Goal: Task Accomplishment & Management: Complete application form

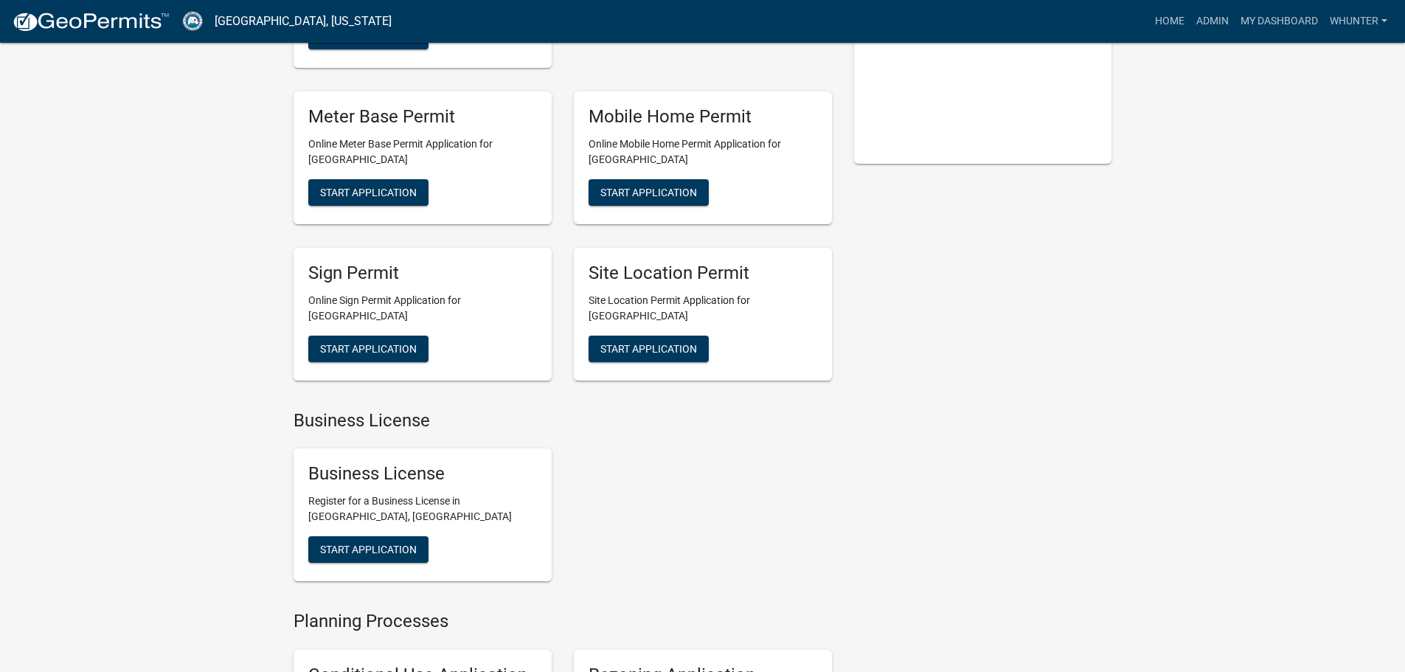
scroll to position [369, 0]
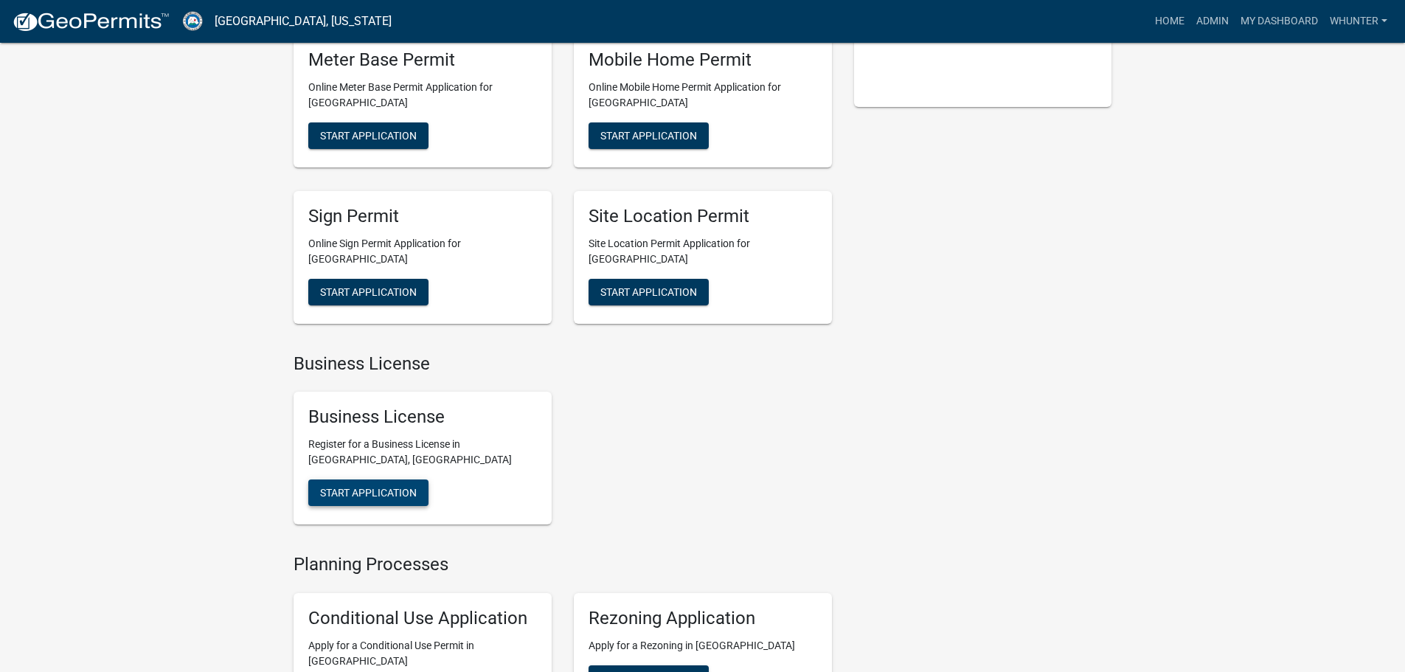
click at [375, 479] on button "Start Application" at bounding box center [368, 492] width 120 height 27
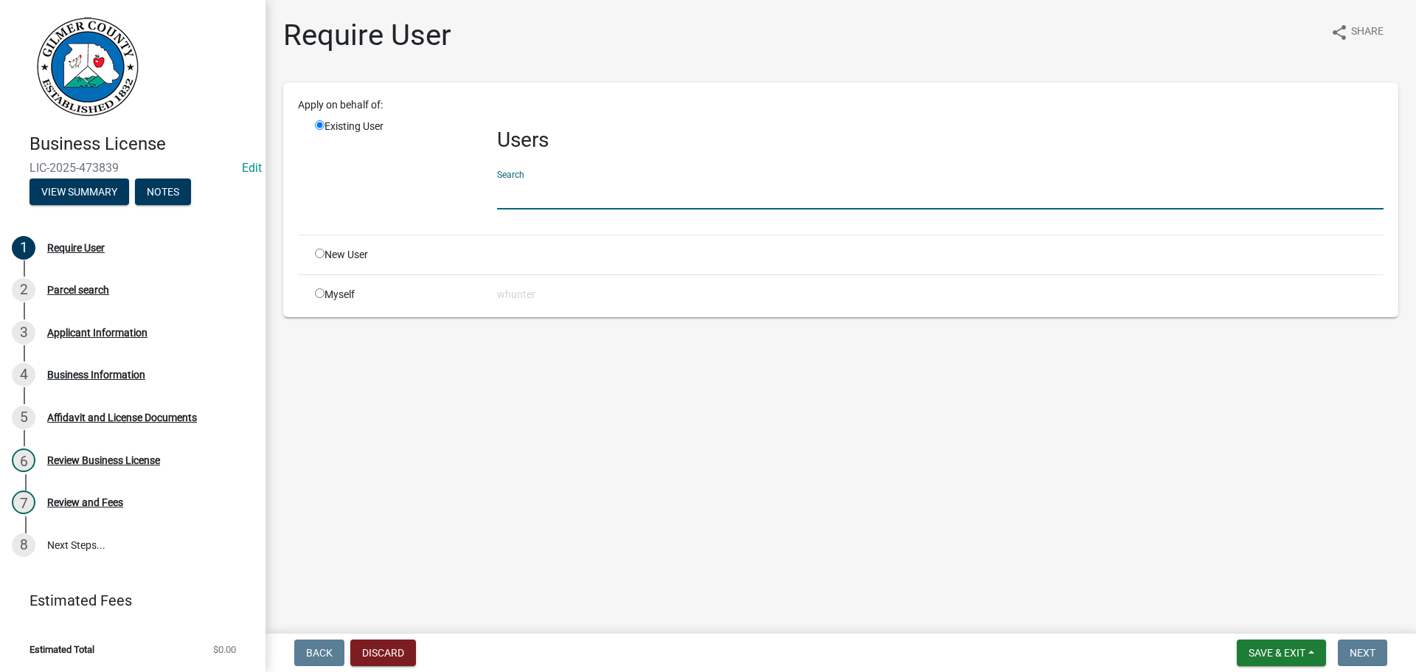
click at [535, 189] on input "text" at bounding box center [940, 194] width 887 height 30
click at [315, 249] on input "radio" at bounding box center [320, 254] width 10 height 10
radio input "true"
radio input "false"
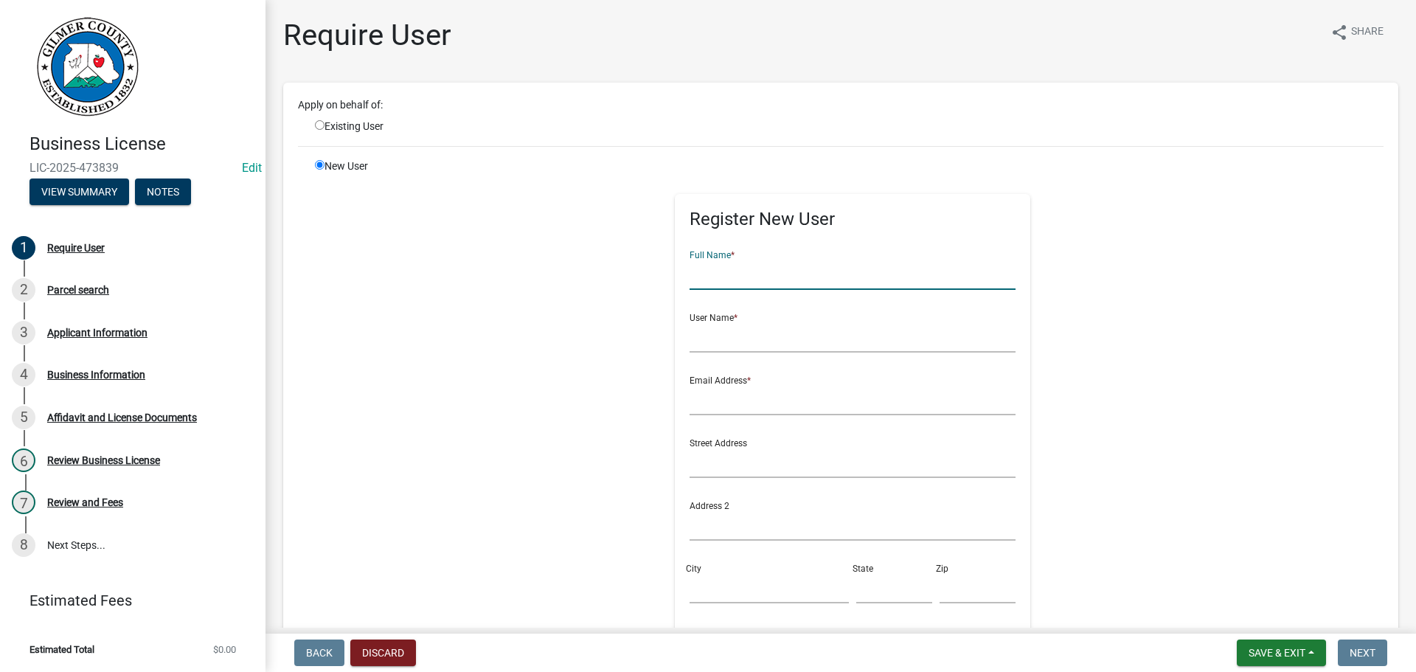
click at [720, 282] on input "text" at bounding box center [853, 275] width 327 height 30
type input "[PERSON_NAME]"
type input "STEPHANLATKA"
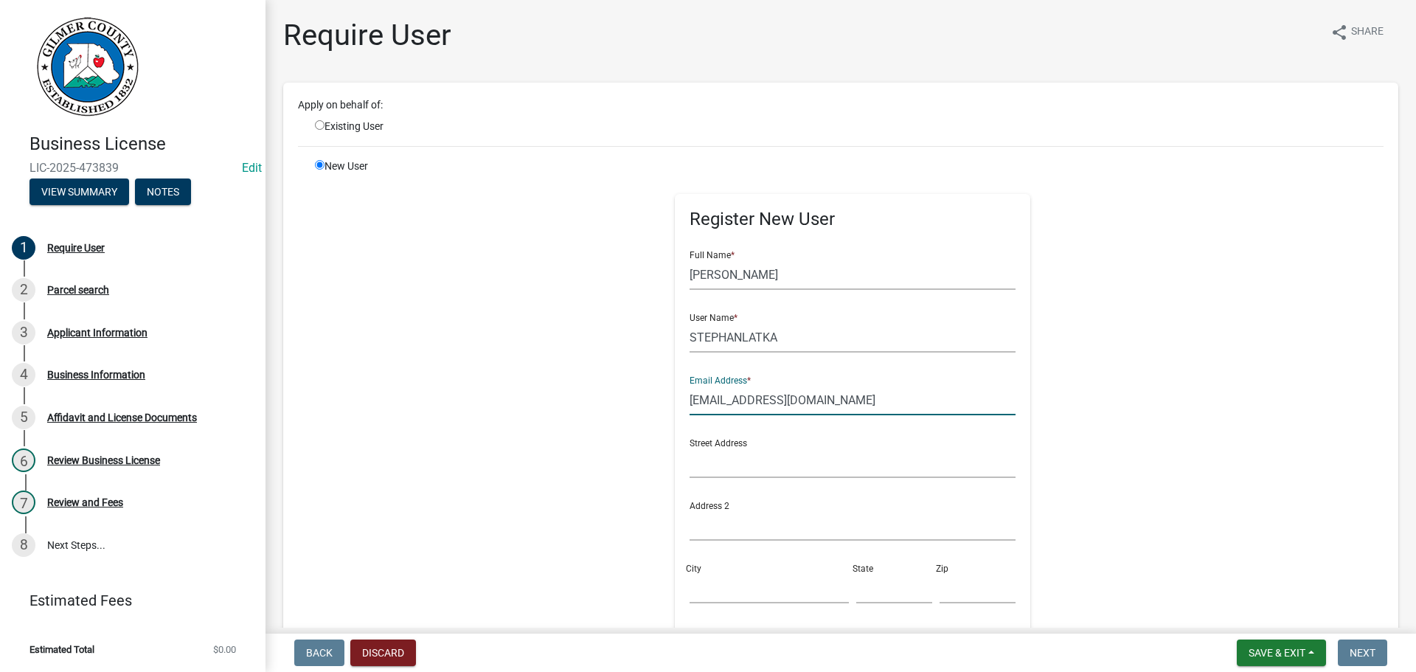
type input "[EMAIL_ADDRESS][DOMAIN_NAME]"
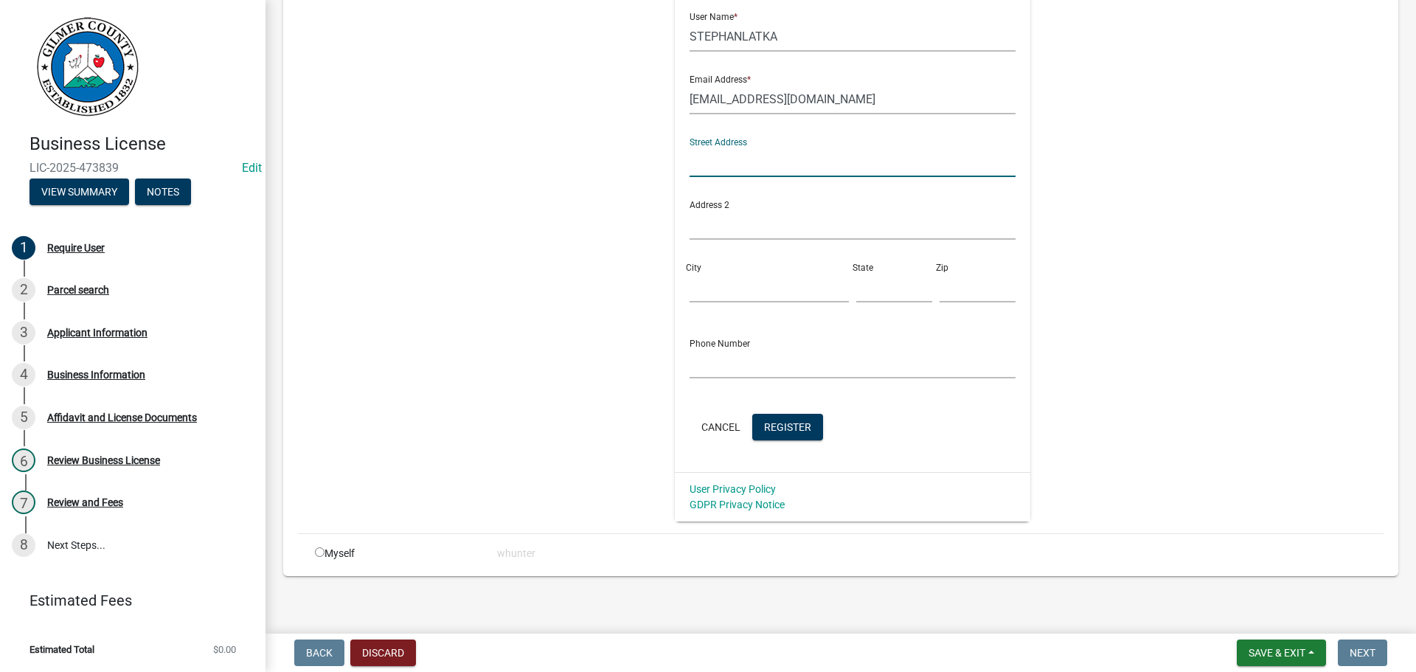
scroll to position [307, 0]
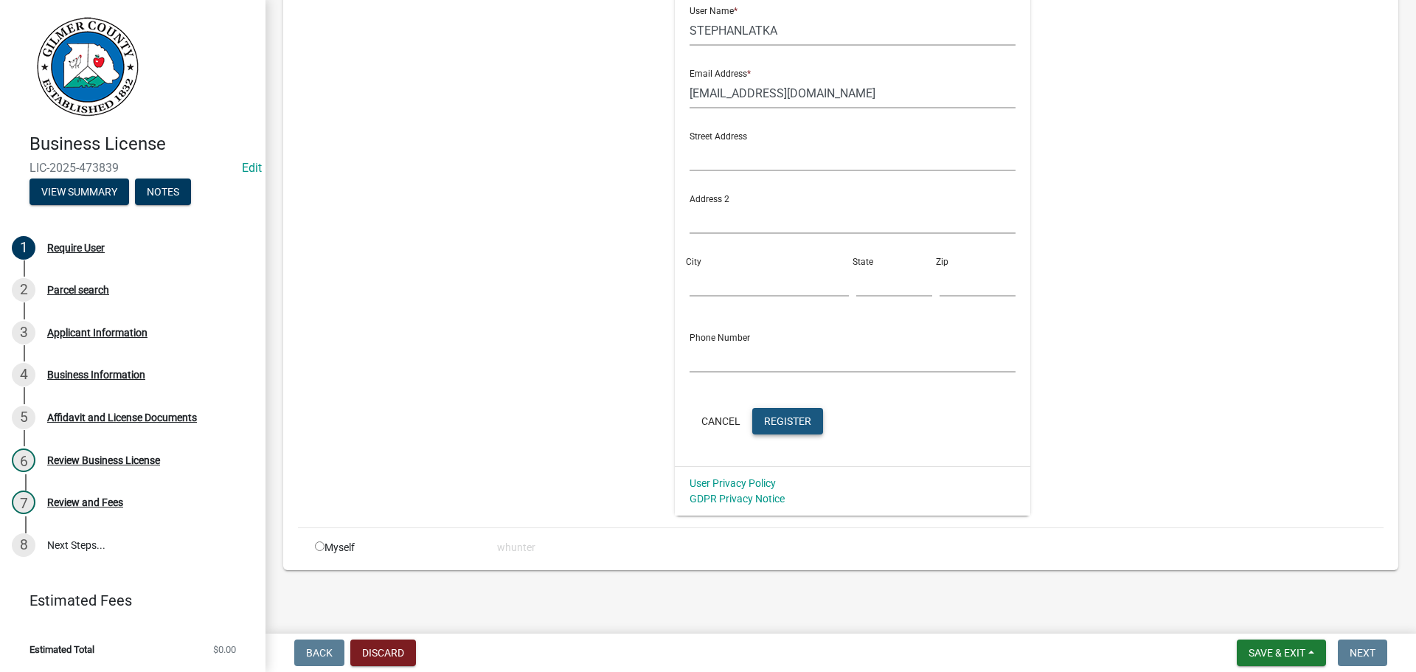
click at [754, 423] on button "Register" at bounding box center [787, 421] width 71 height 27
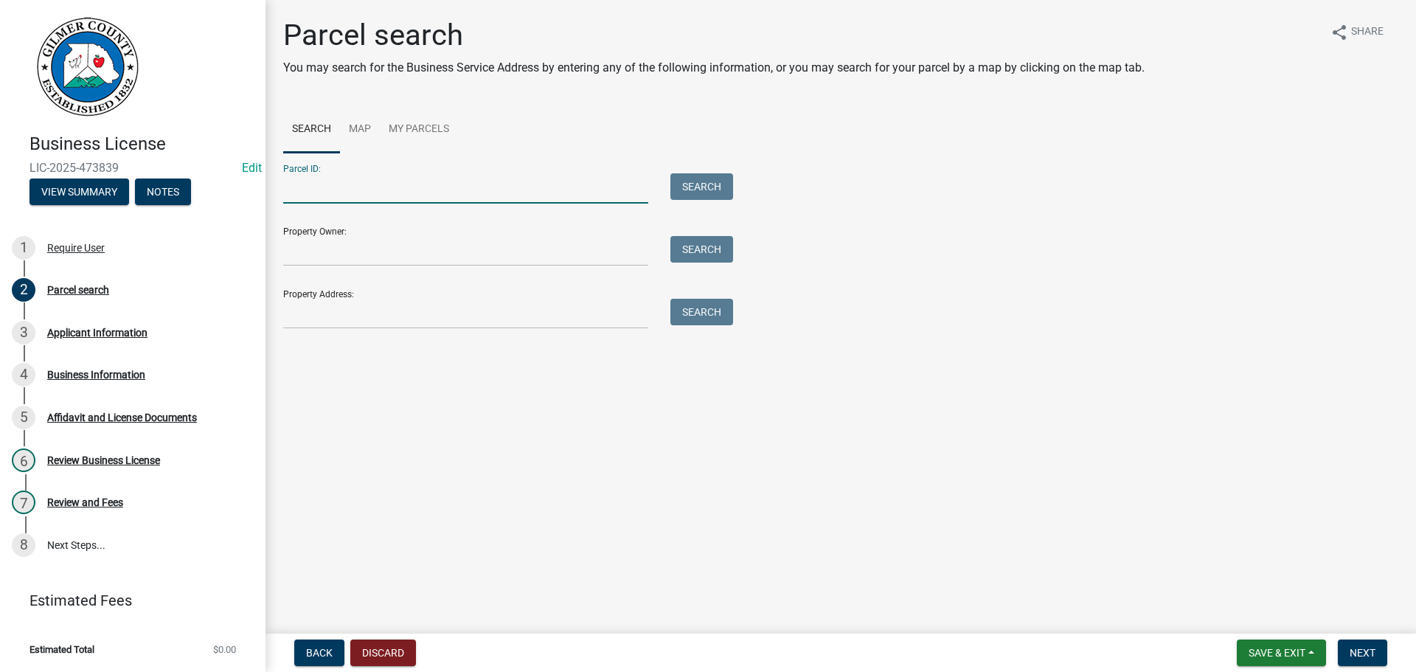
click at [409, 196] on input "Parcel ID:" at bounding box center [465, 188] width 365 height 30
click at [350, 322] on input "Property Address:" at bounding box center [465, 314] width 365 height 30
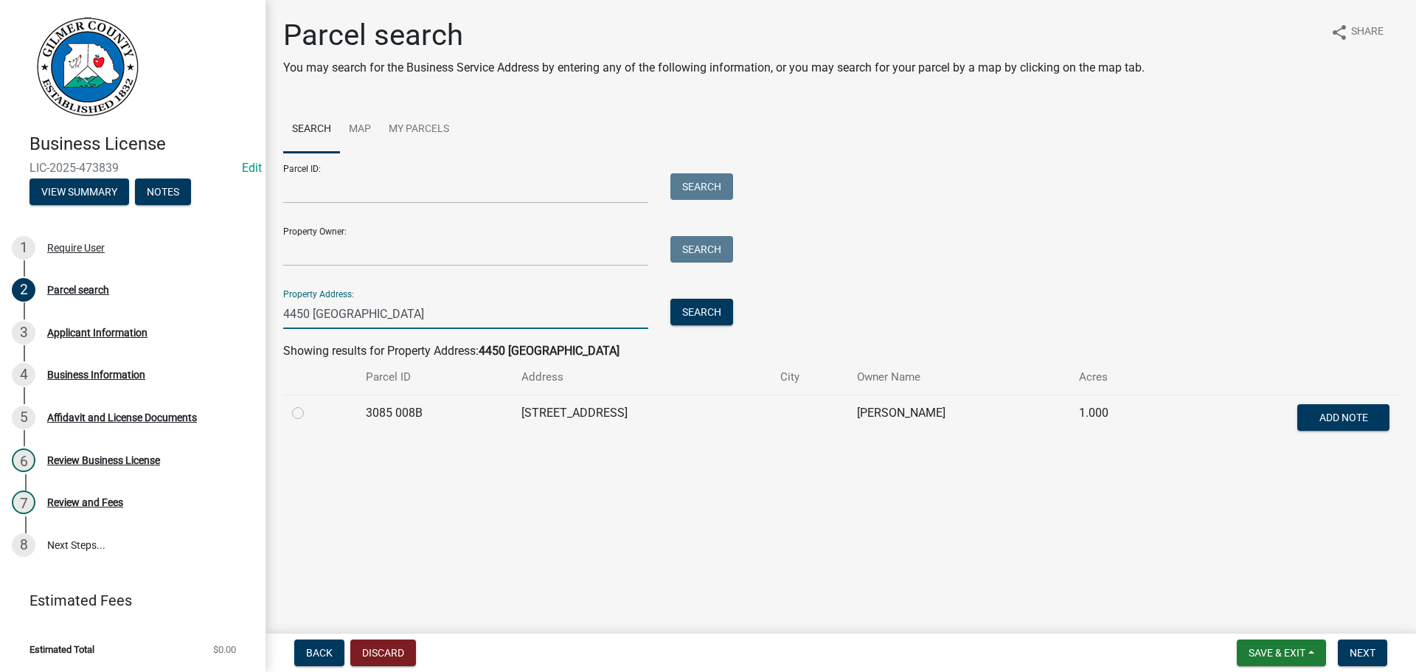
type input "4450 [GEOGRAPHIC_DATA]"
drag, startPoint x: 311, startPoint y: 407, endPoint x: 303, endPoint y: 417, distance: 12.6
click at [308, 409] on div at bounding box center [320, 413] width 56 height 18
click at [299, 420] on div at bounding box center [320, 413] width 56 height 18
click at [310, 404] on label at bounding box center [310, 404] width 0 height 0
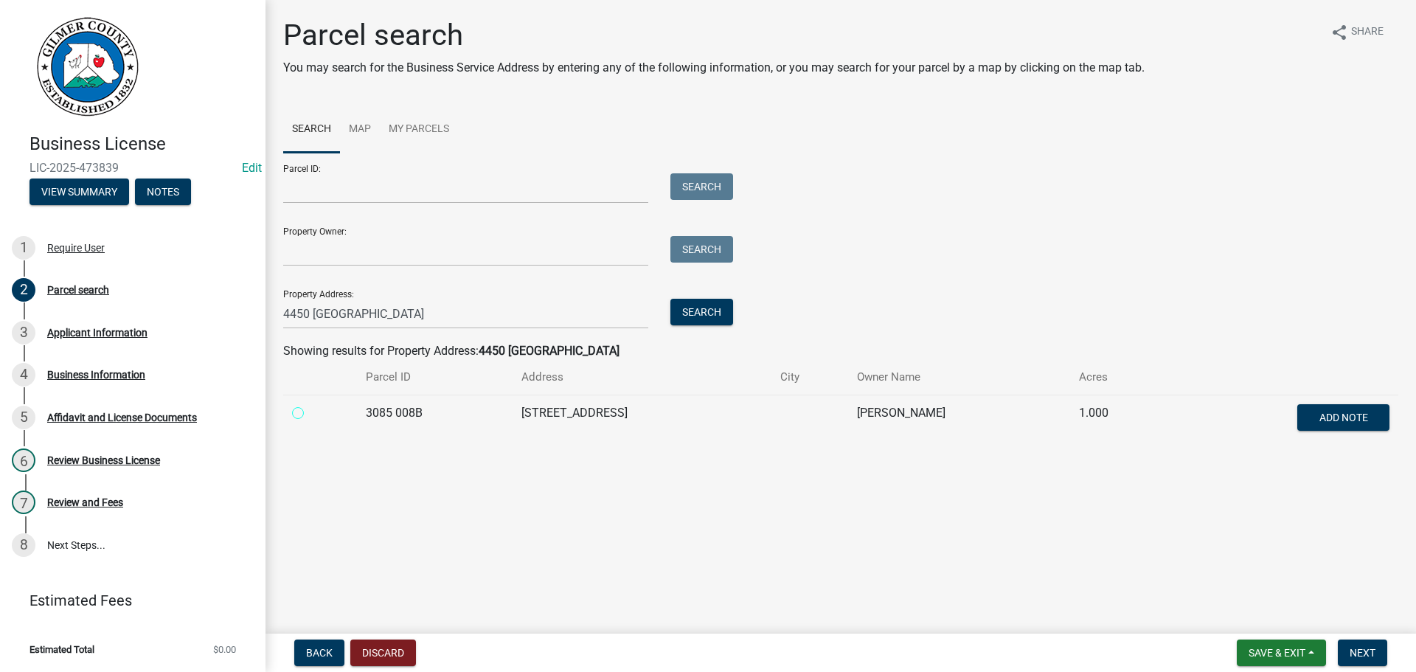
click at [310, 413] on 008B "radio" at bounding box center [315, 409] width 10 height 10
radio 008B "true"
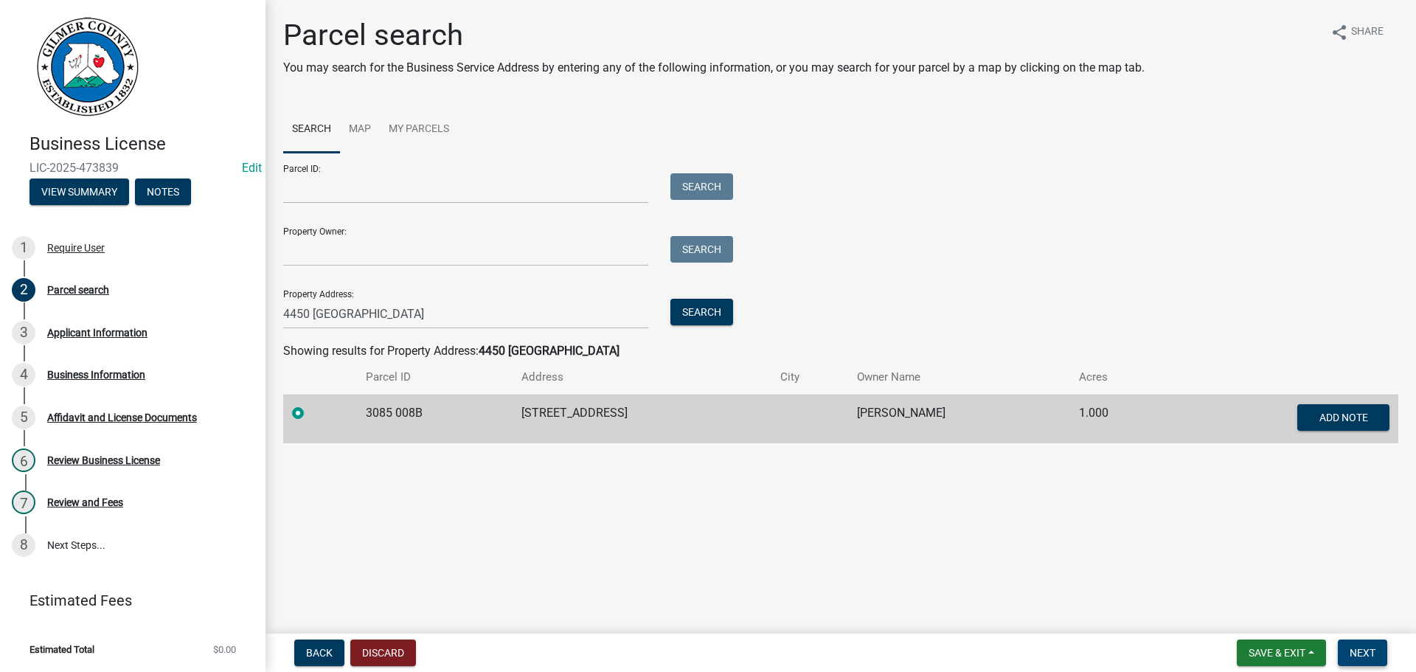
click at [1368, 651] on span "Next" at bounding box center [1363, 653] width 26 height 12
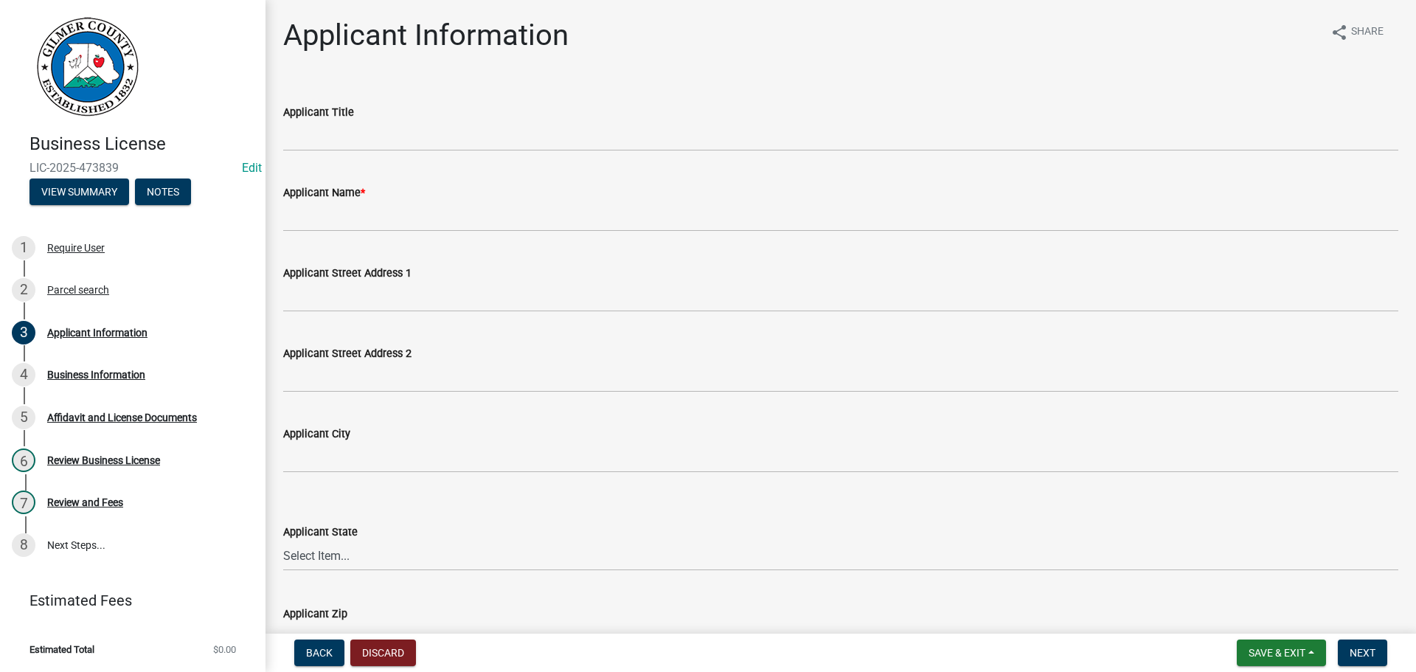
click at [289, 105] on div "Applicant Title" at bounding box center [840, 112] width 1115 height 18
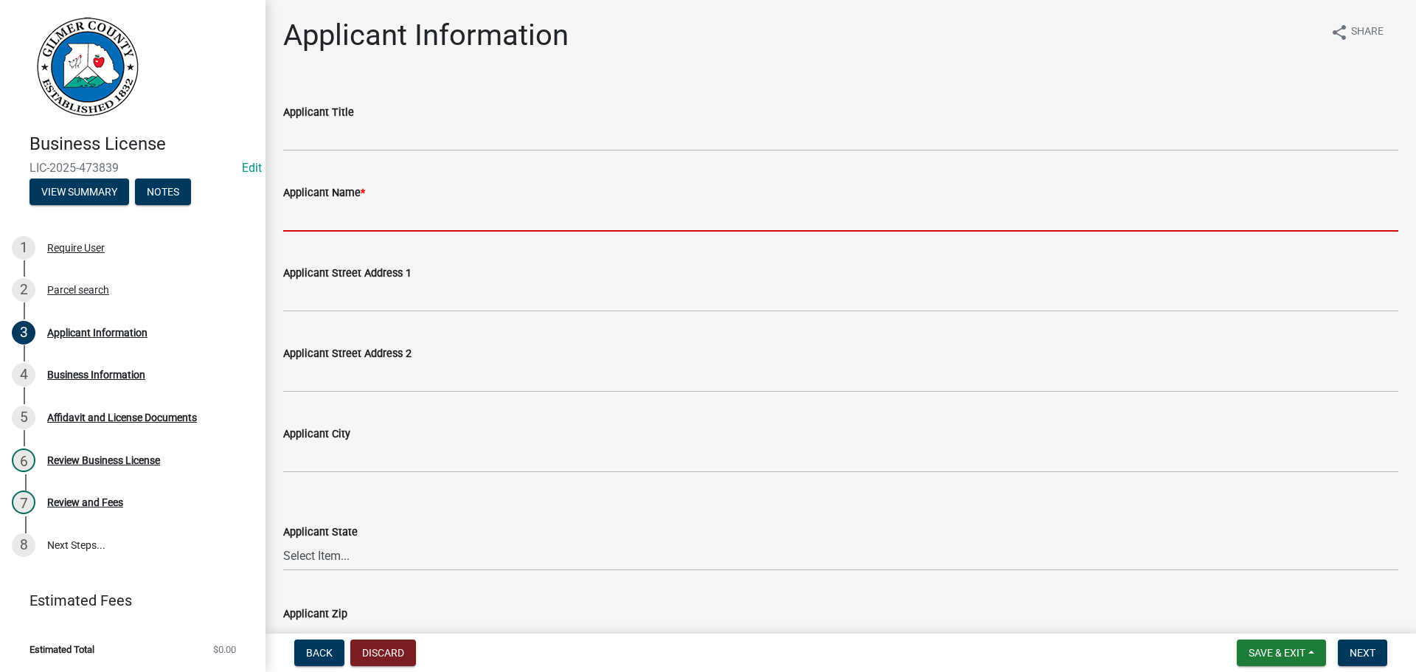
click at [335, 210] on input "Applicant Name *" at bounding box center [840, 216] width 1115 height 30
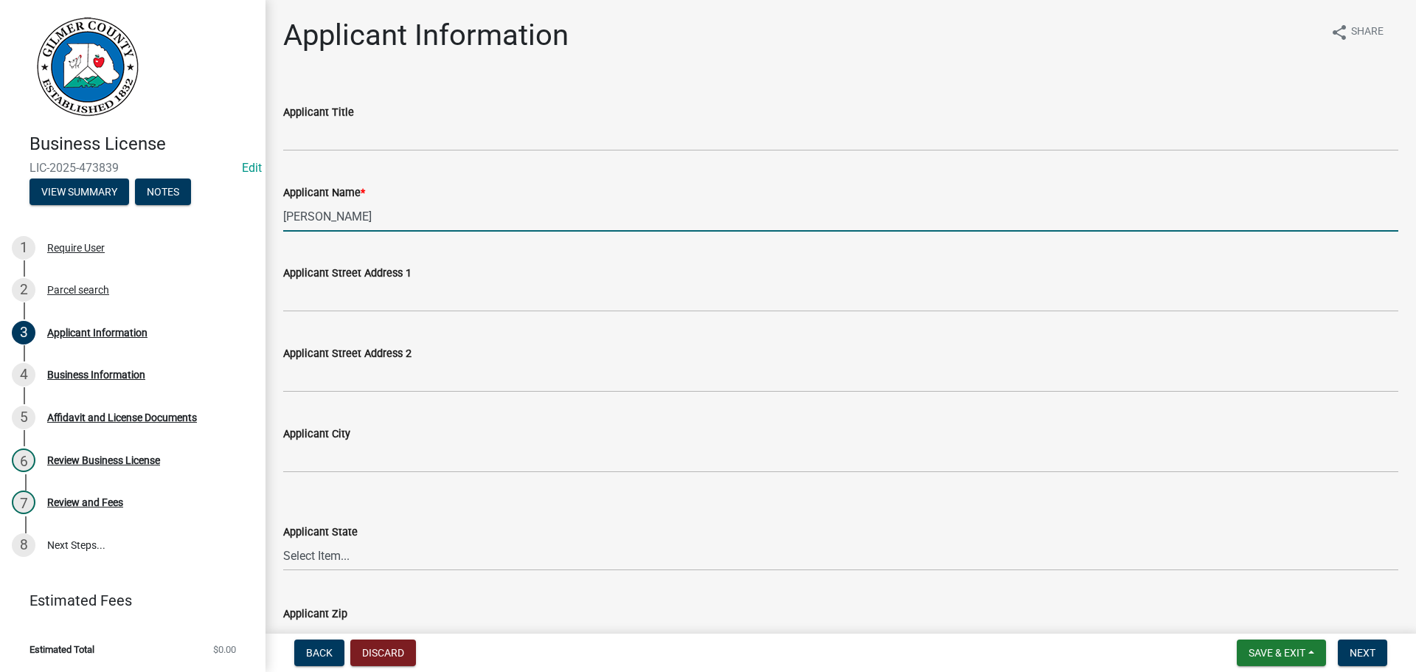
type input "[PERSON_NAME]"
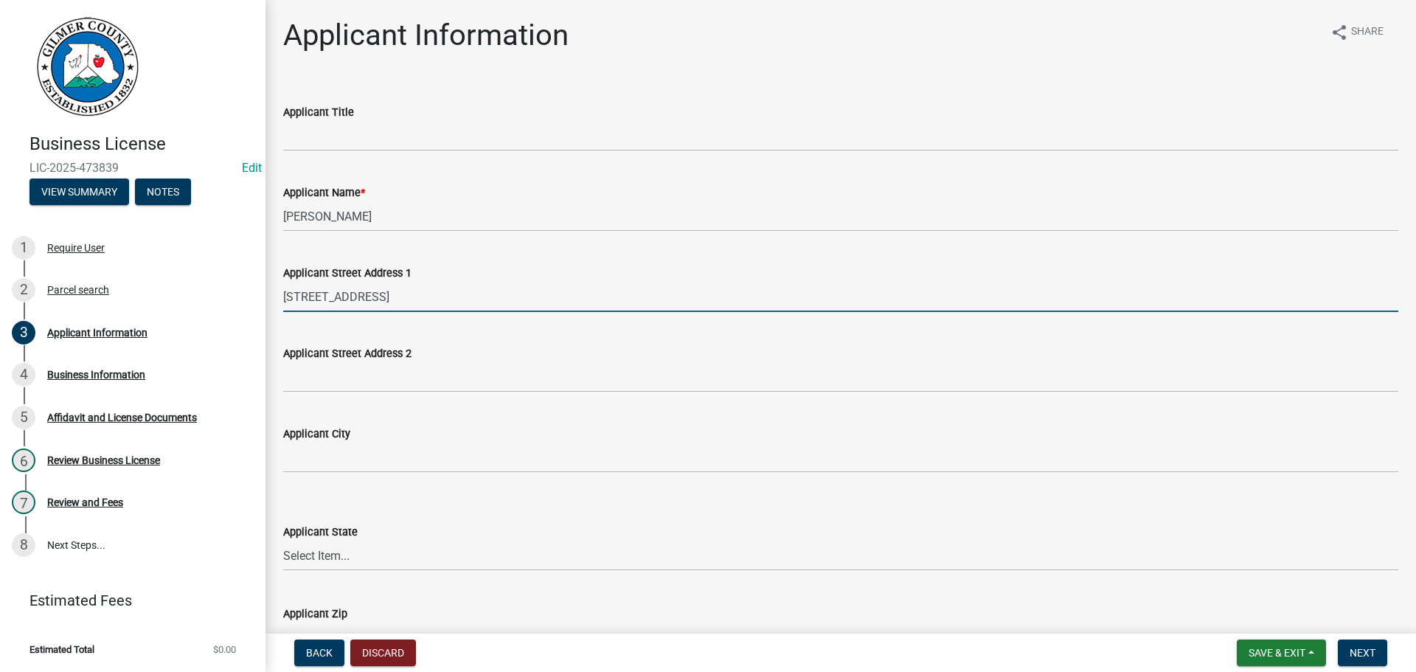
type input "[STREET_ADDRESS]"
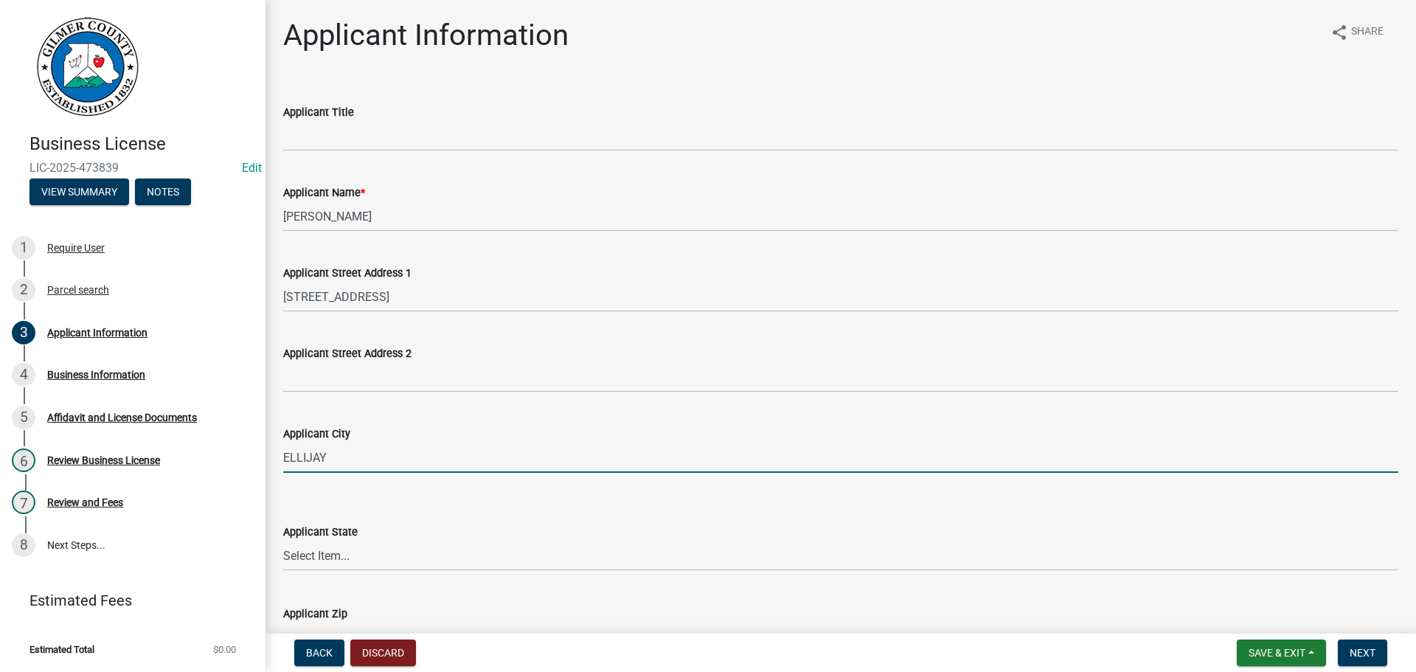
type input "ELLIJAY"
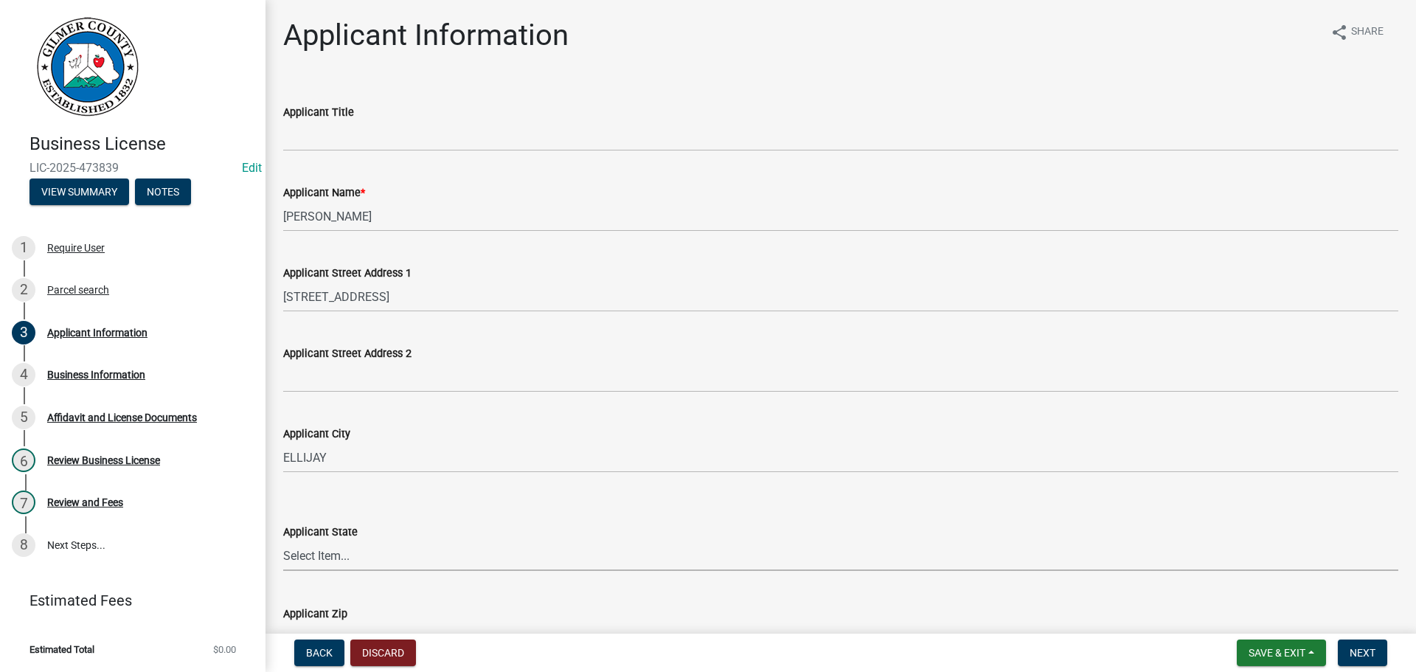
select select "GA"
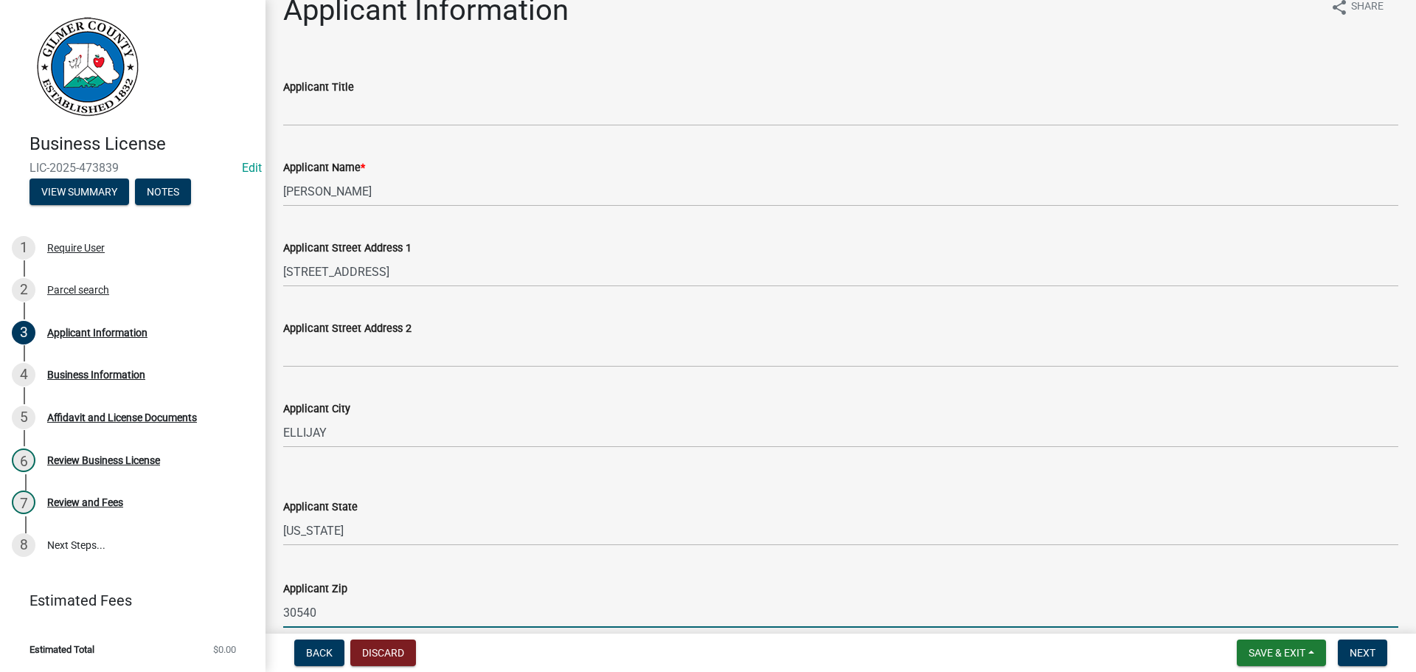
scroll to position [404, 0]
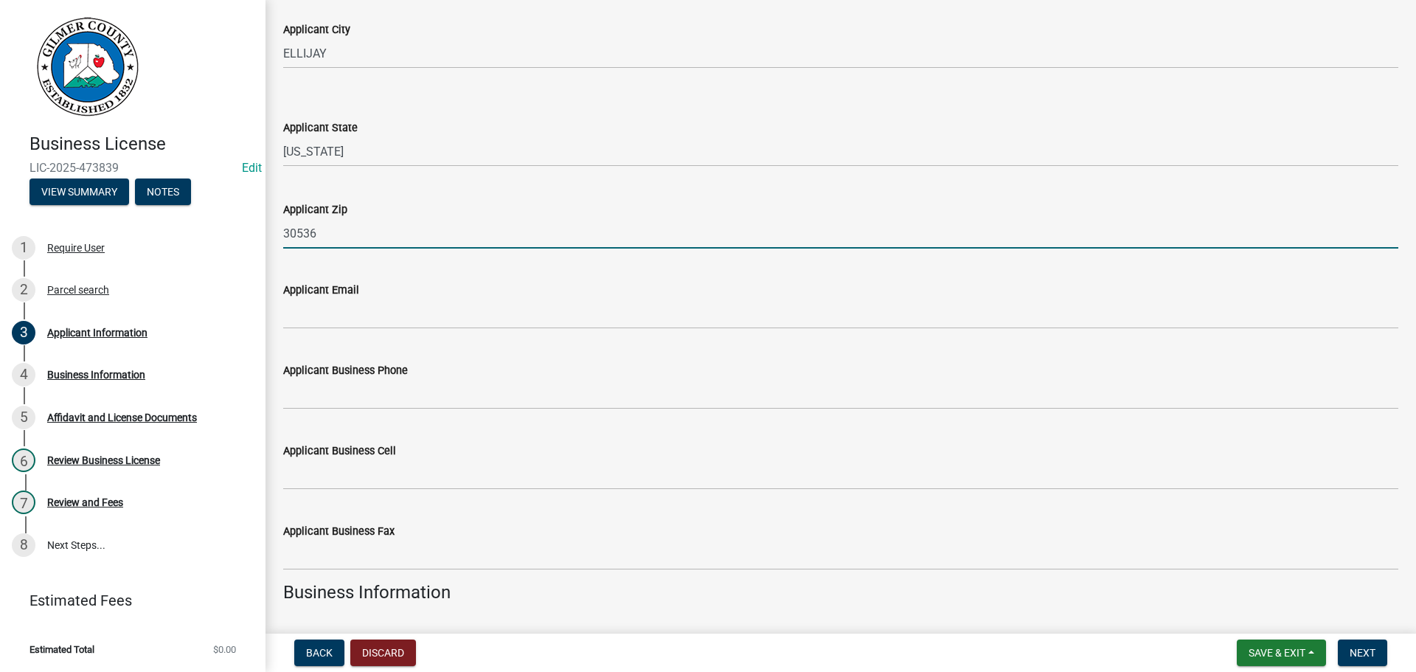
type input "30536"
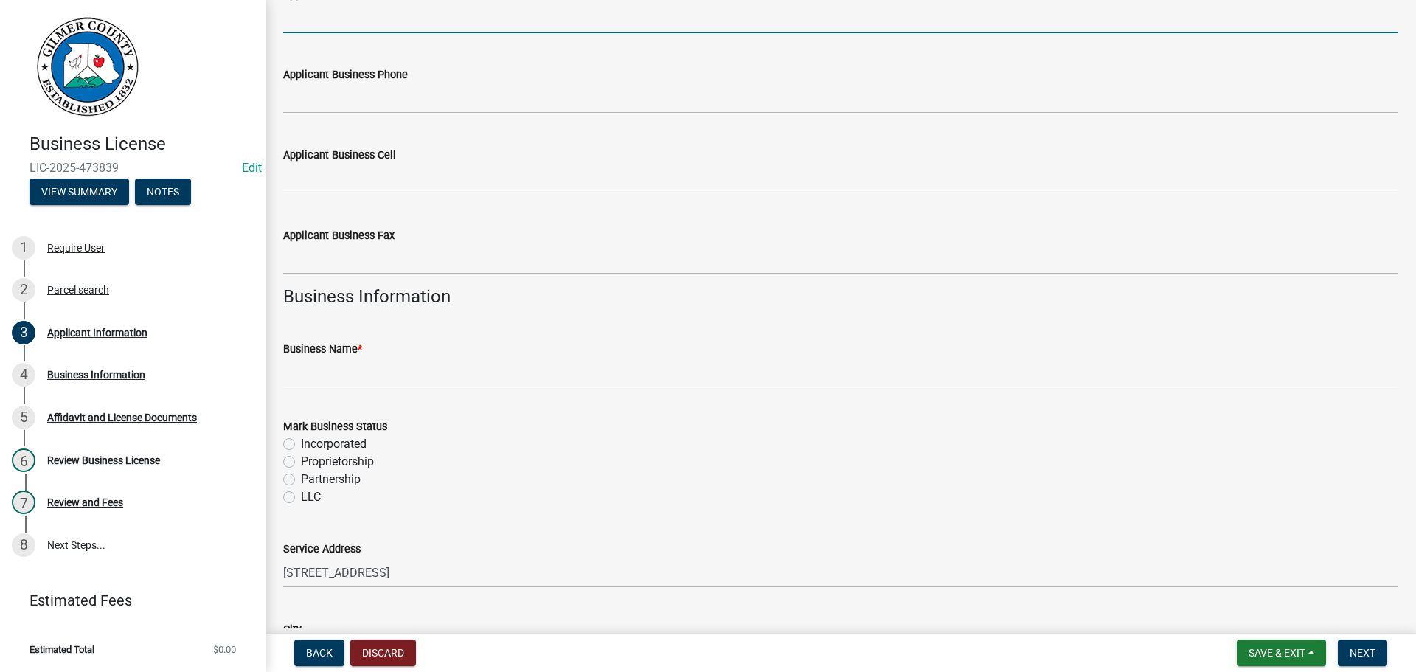
scroll to position [847, 0]
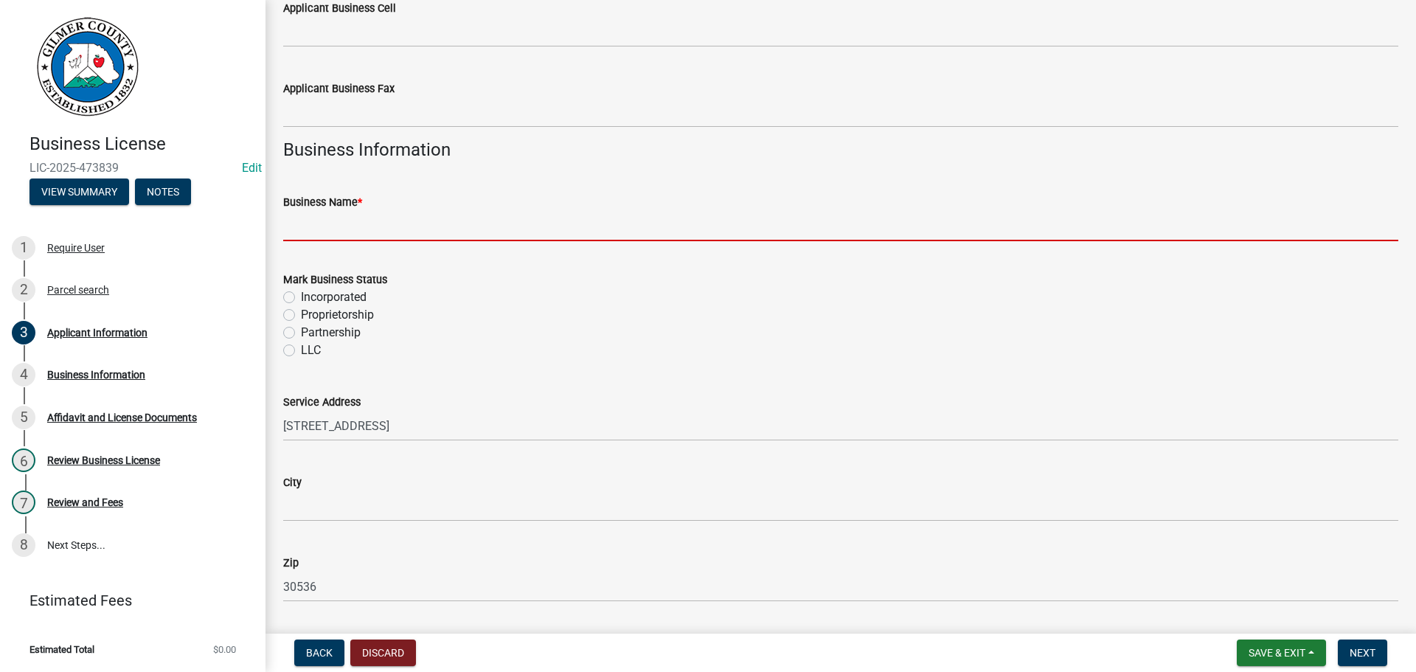
click at [344, 234] on input "Business Name *" at bounding box center [840, 226] width 1115 height 30
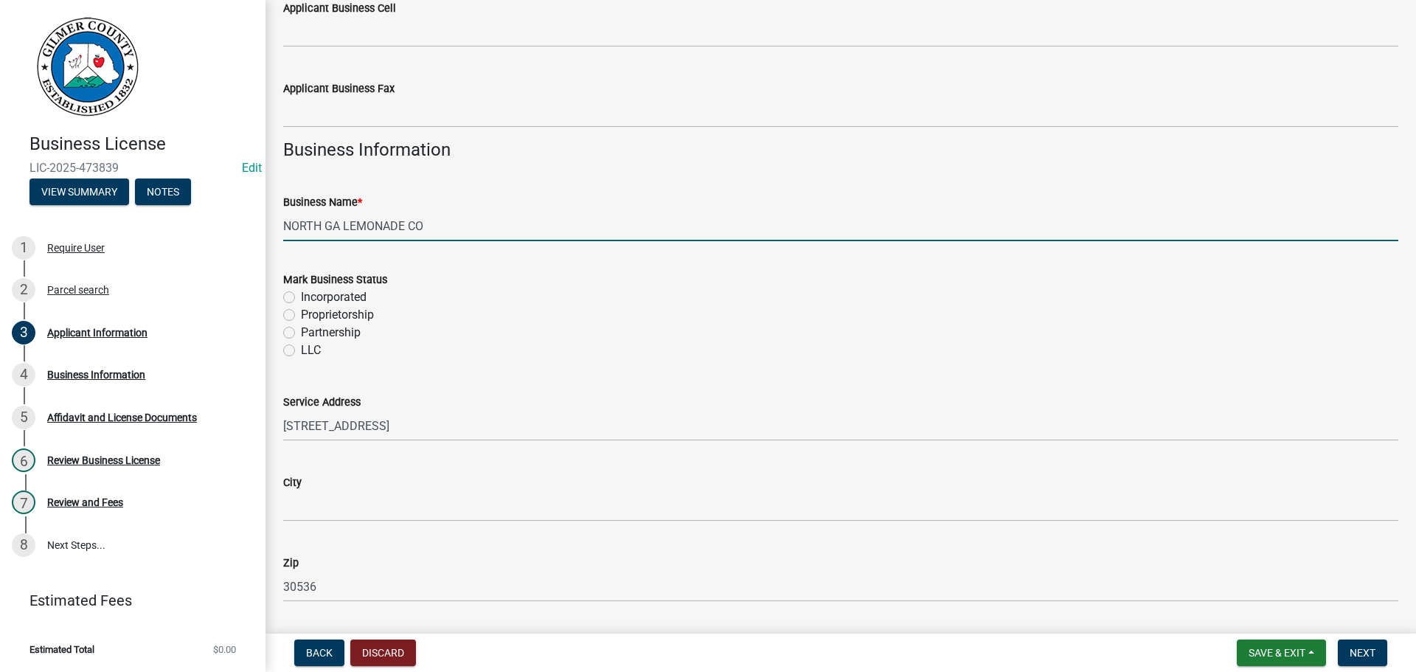
type input "NORTH GA LEMONADE CO"
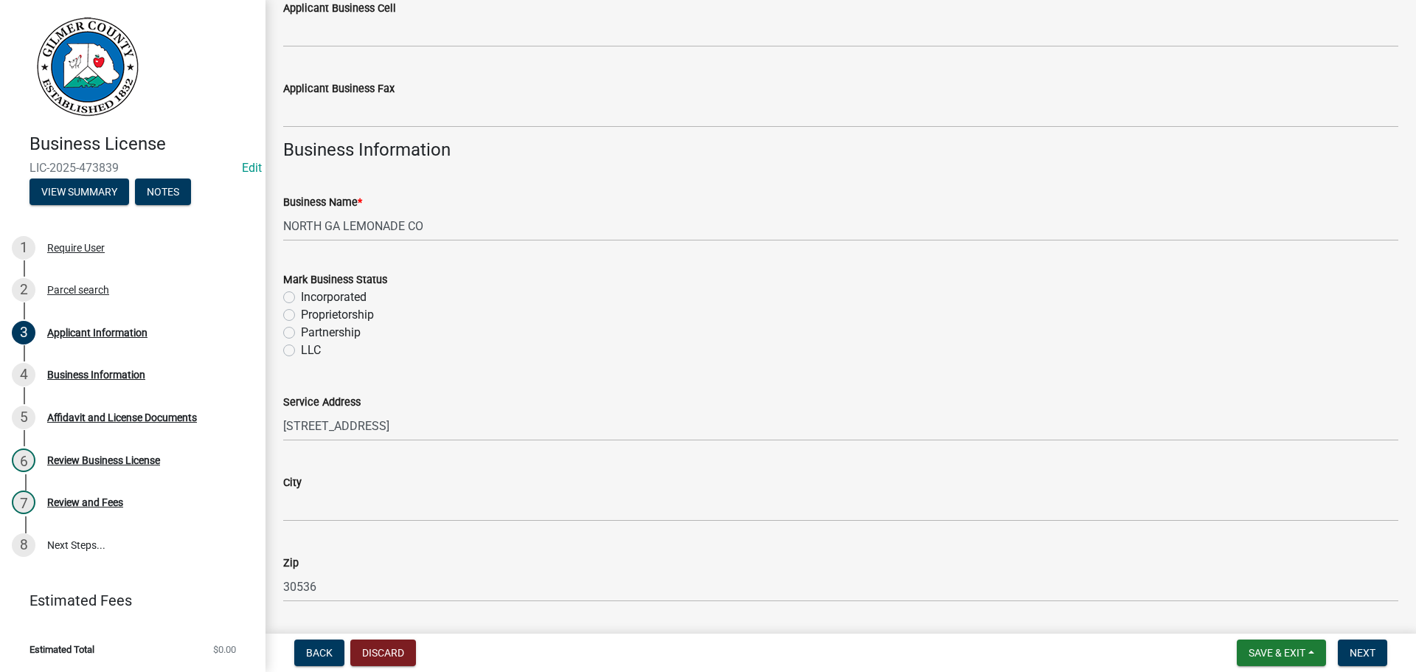
drag, startPoint x: 296, startPoint y: 336, endPoint x: 296, endPoint y: 348, distance: 11.8
click at [296, 339] on div "Partnership" at bounding box center [840, 333] width 1115 height 18
click at [296, 349] on div "LLC" at bounding box center [840, 350] width 1115 height 18
click at [315, 349] on label "LLC" at bounding box center [311, 350] width 20 height 18
click at [311, 349] on input "LLC" at bounding box center [306, 346] width 10 height 10
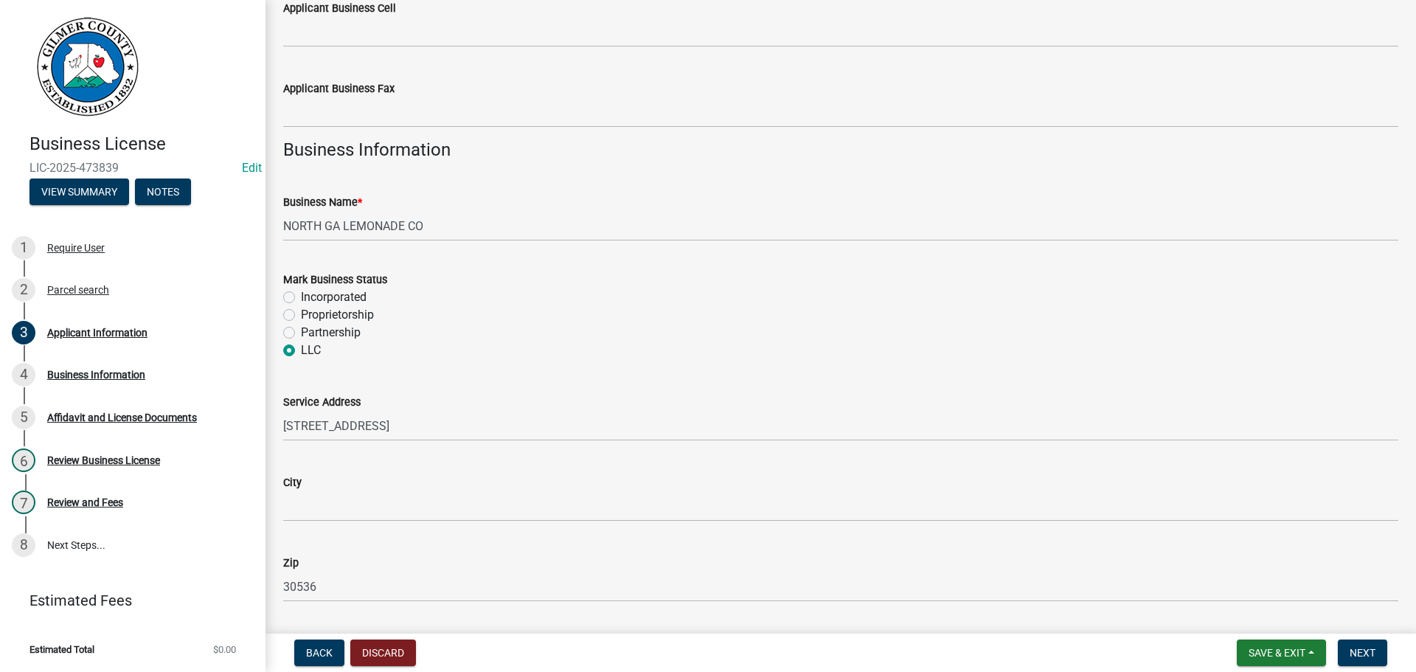
radio input "true"
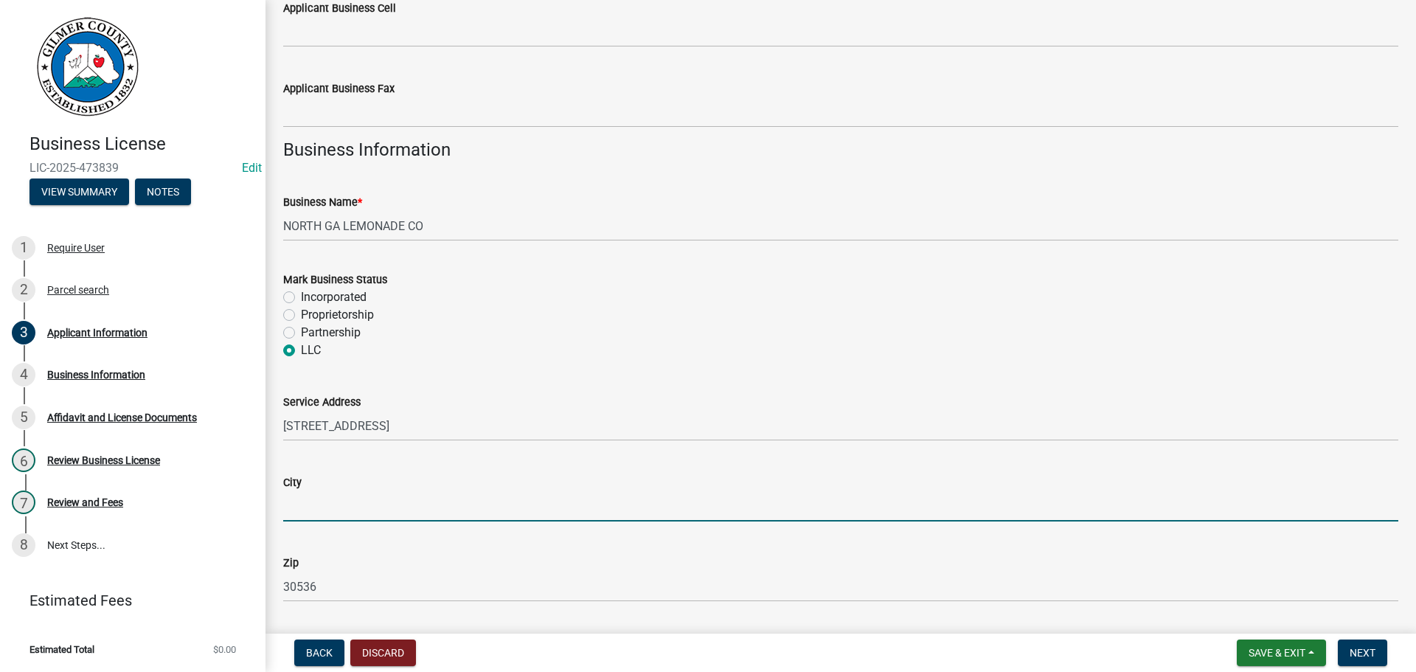
click at [361, 500] on input "City" at bounding box center [840, 506] width 1115 height 30
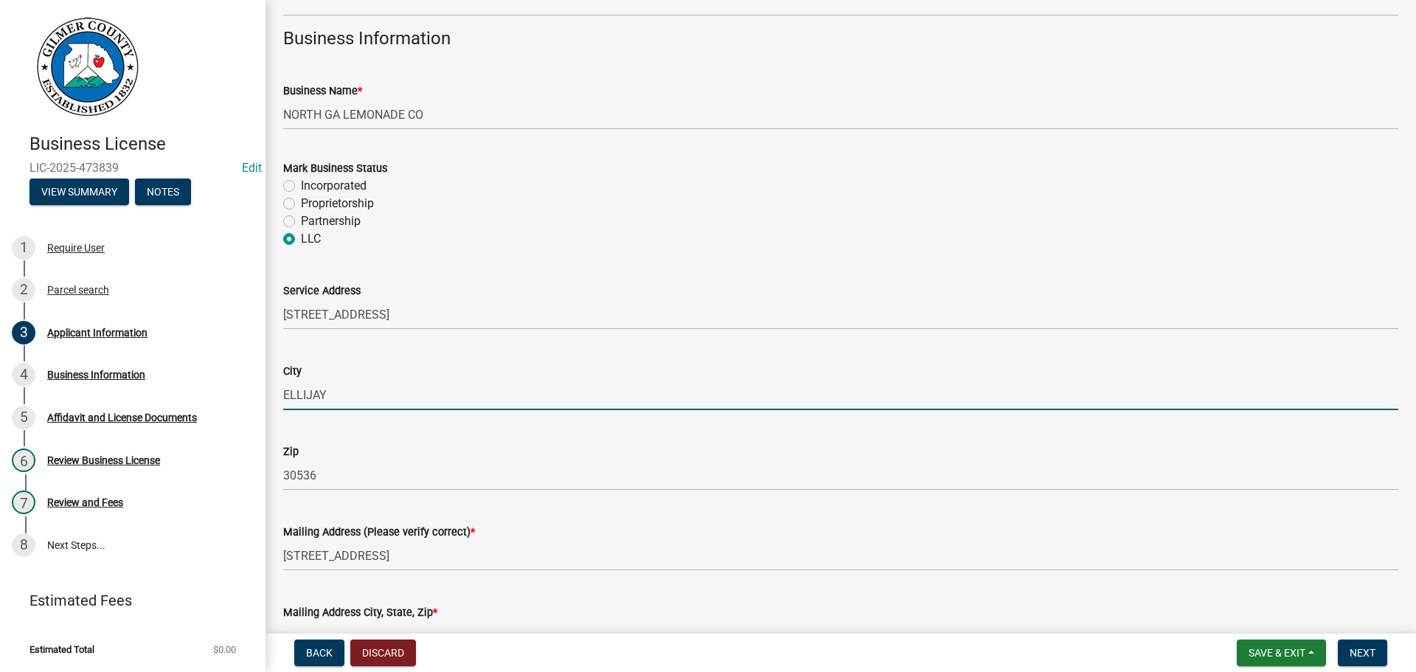
scroll to position [757, 0]
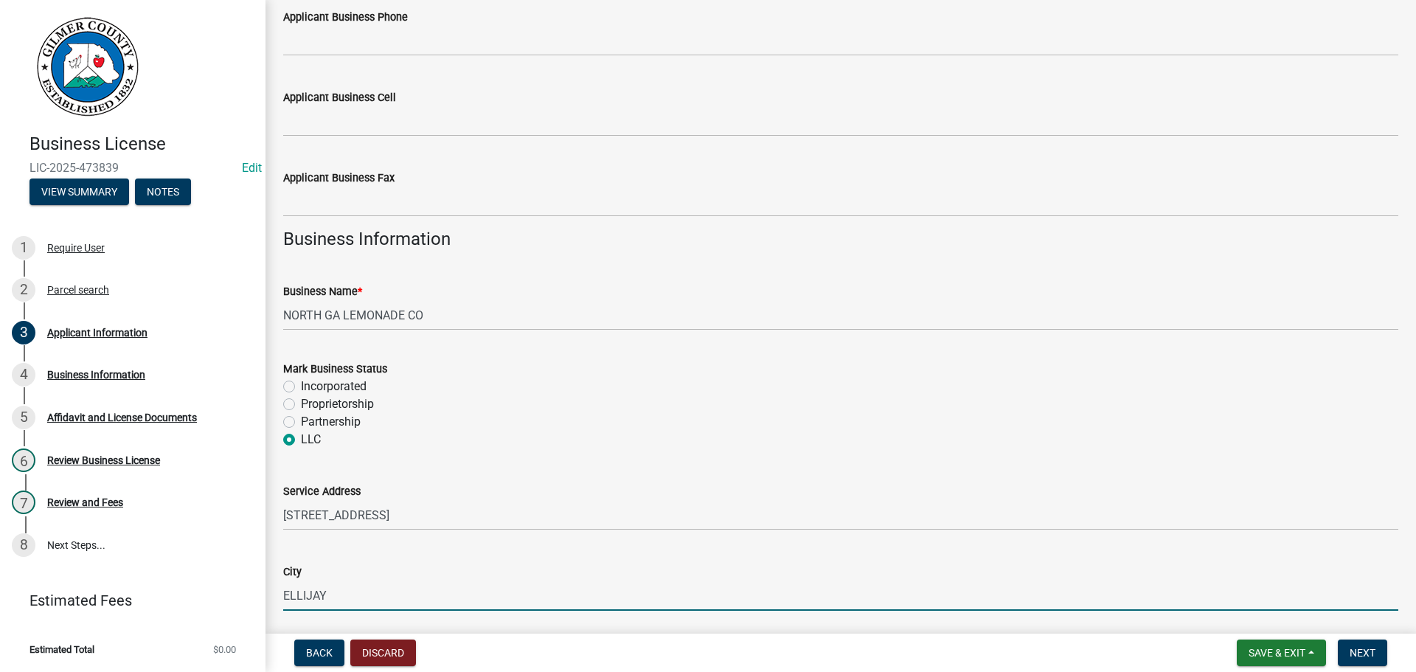
type input "ELLIJAY"
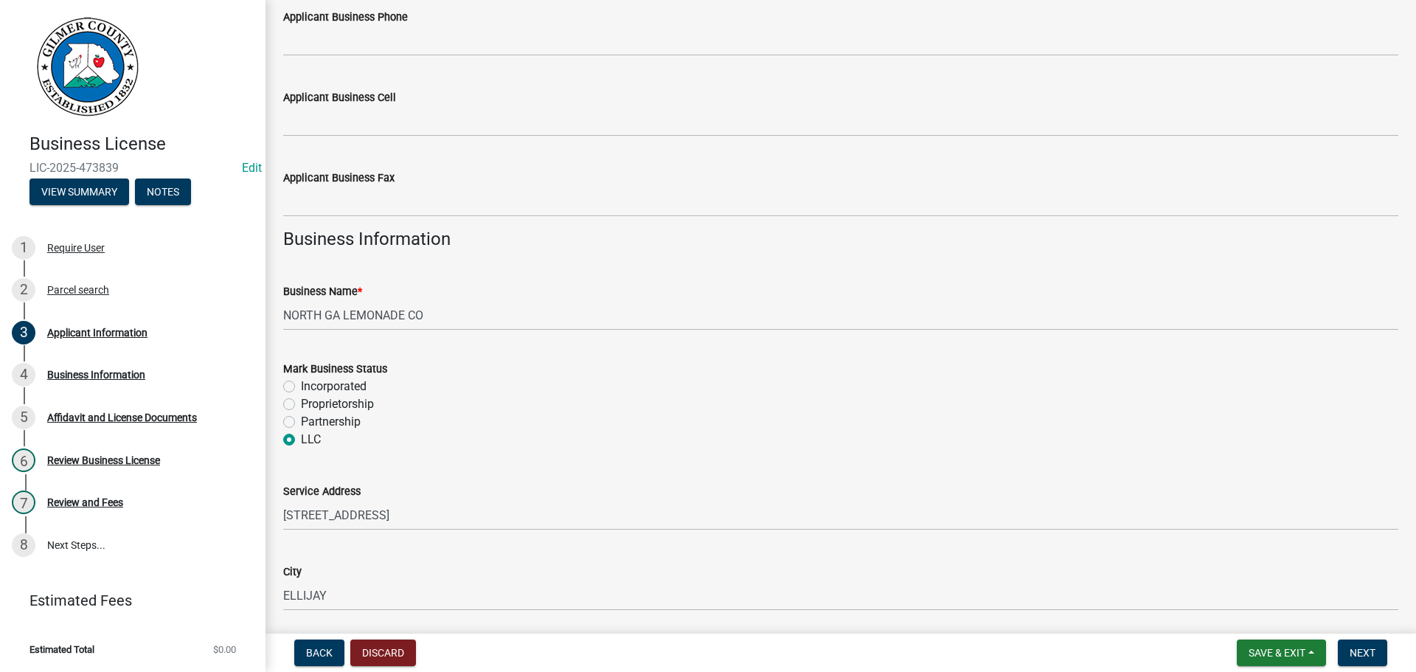
click at [306, 100] on label "Applicant Business Cell" at bounding box center [339, 98] width 113 height 10
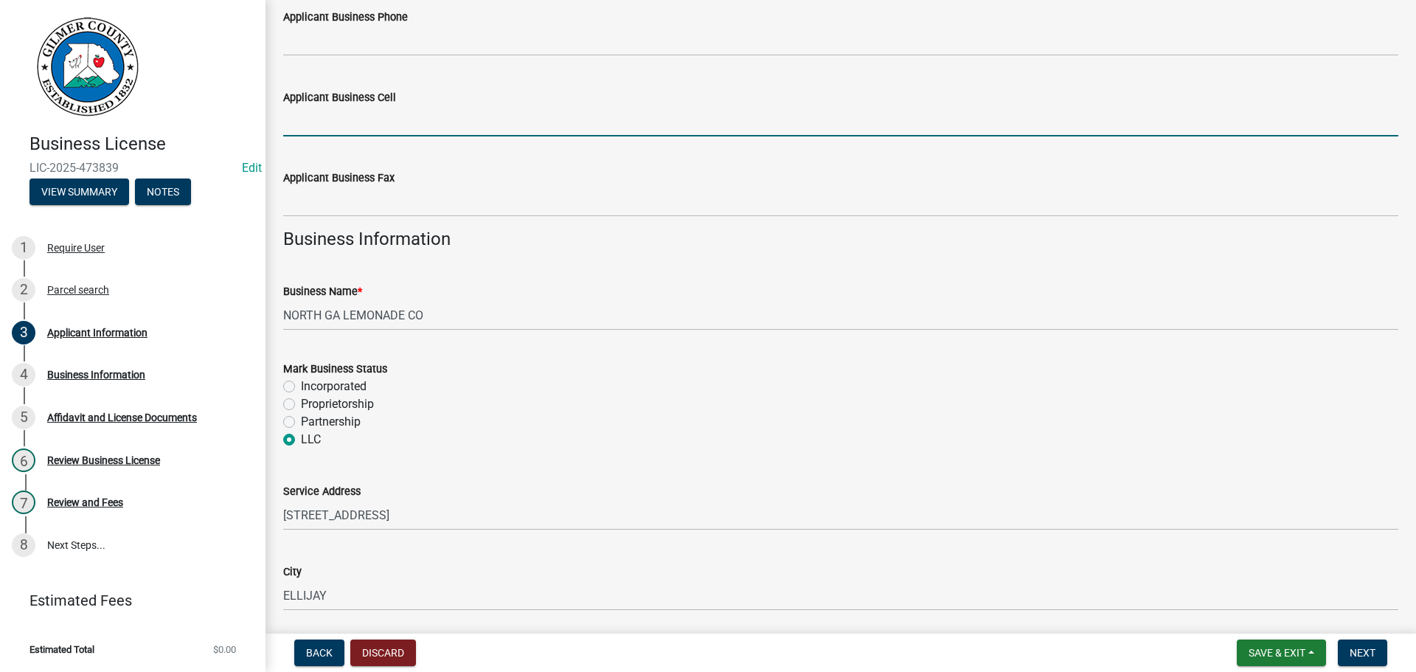
click at [306, 106] on input "Applicant Business Cell" at bounding box center [840, 121] width 1115 height 30
click at [313, 123] on input "Applicant Business Cell" at bounding box center [840, 121] width 1115 height 30
type input "[PHONE_NUMBER]"
click at [1371, 647] on span "Next" at bounding box center [1363, 653] width 26 height 12
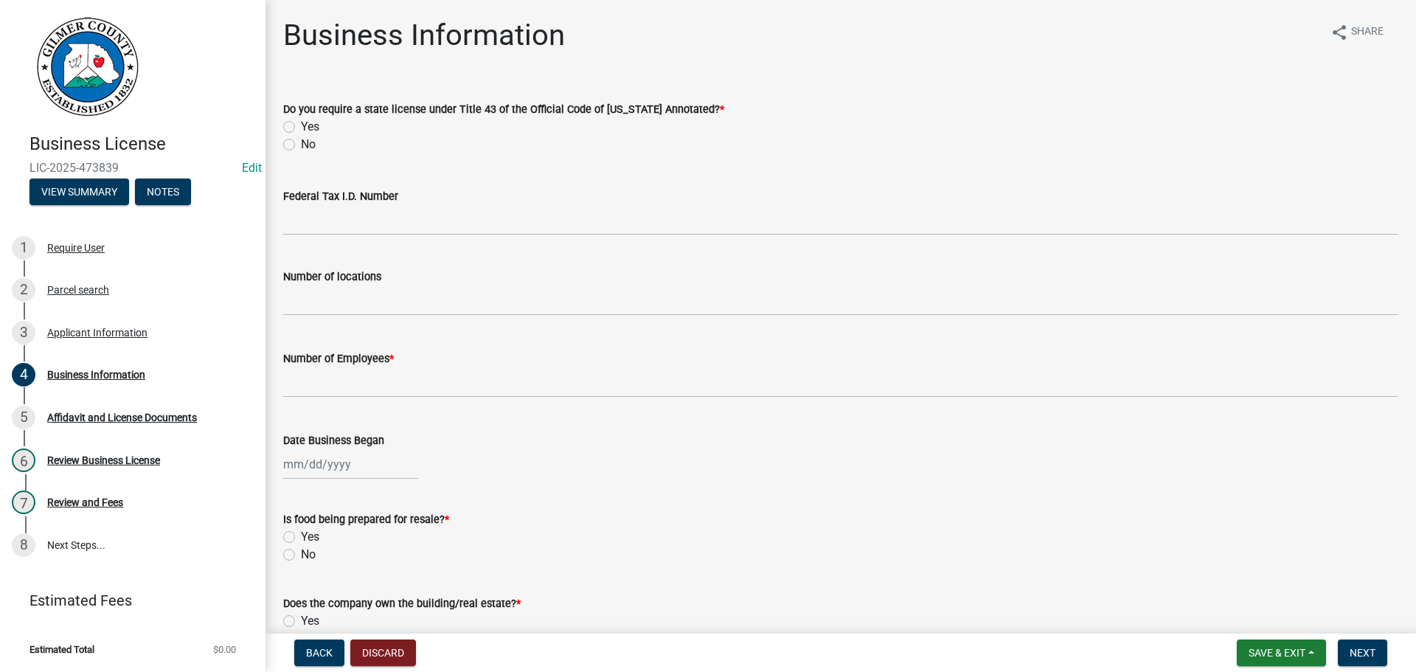
click at [336, 195] on label "Federal Tax I.D. Number" at bounding box center [340, 197] width 115 height 10
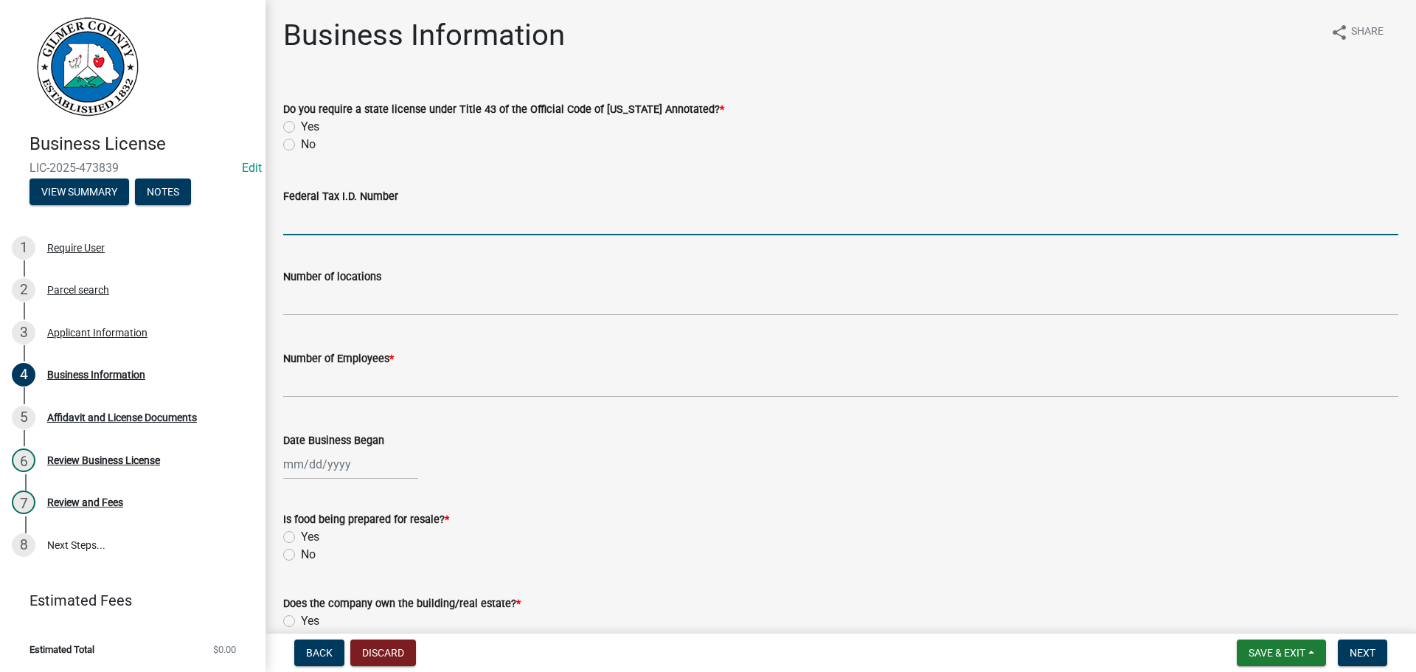
click at [336, 205] on input "Federal Tax I.D. Number" at bounding box center [840, 220] width 1115 height 30
click at [319, 317] on wm-data-entity-input "Number of locations" at bounding box center [840, 288] width 1115 height 82
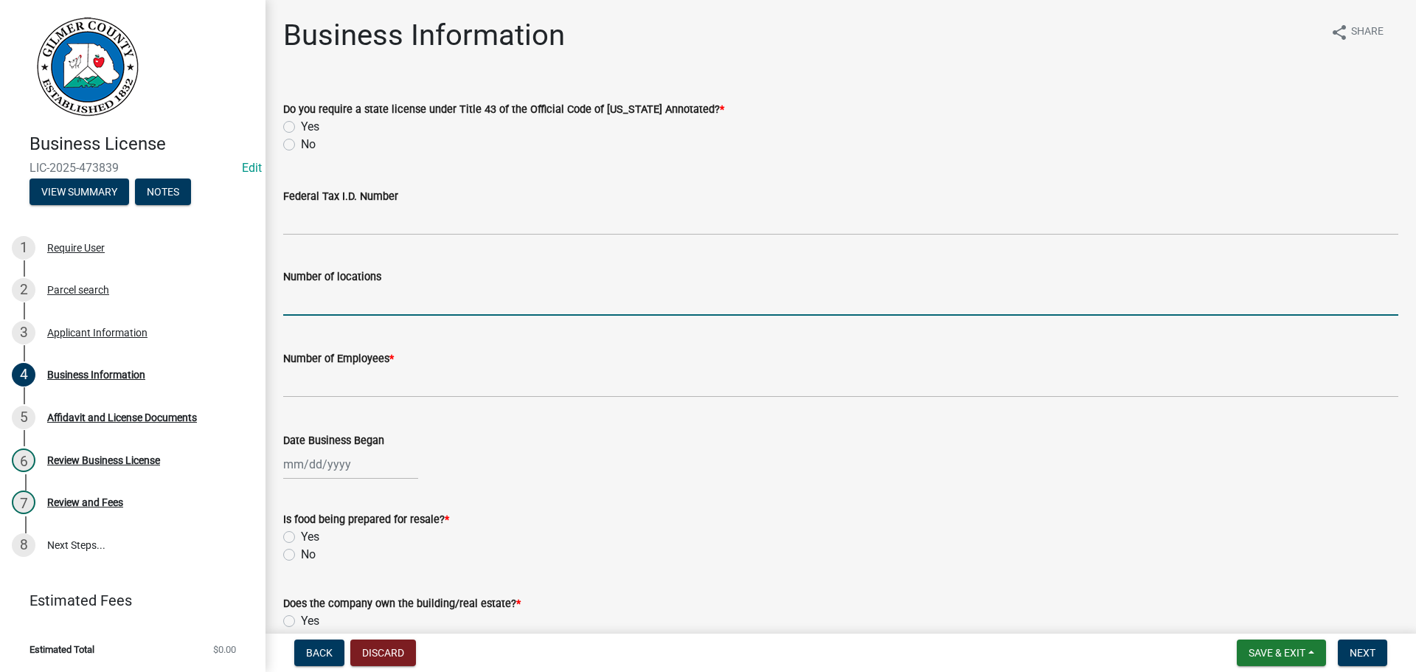
drag, startPoint x: 330, startPoint y: 302, endPoint x: 1316, endPoint y: 420, distance: 992.4
click at [336, 306] on input "text" at bounding box center [840, 300] width 1115 height 30
type input "1"
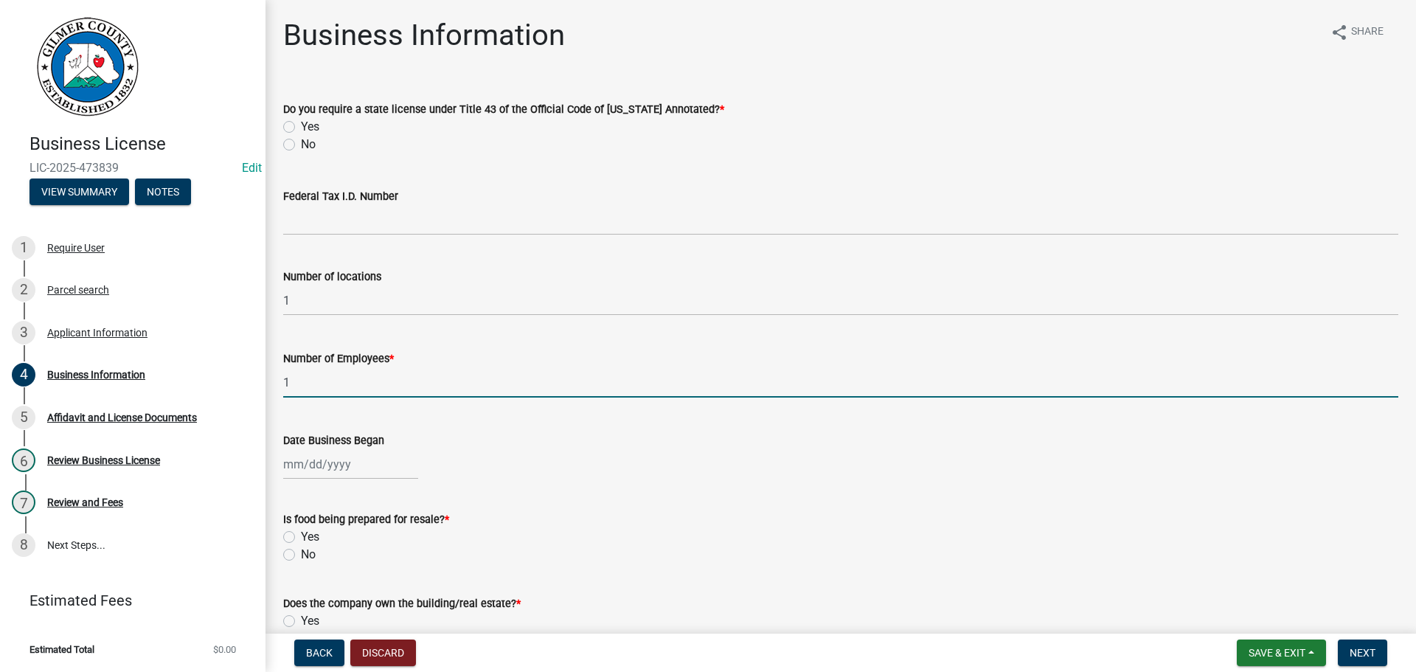
type input "1"
select select "9"
select select "2025"
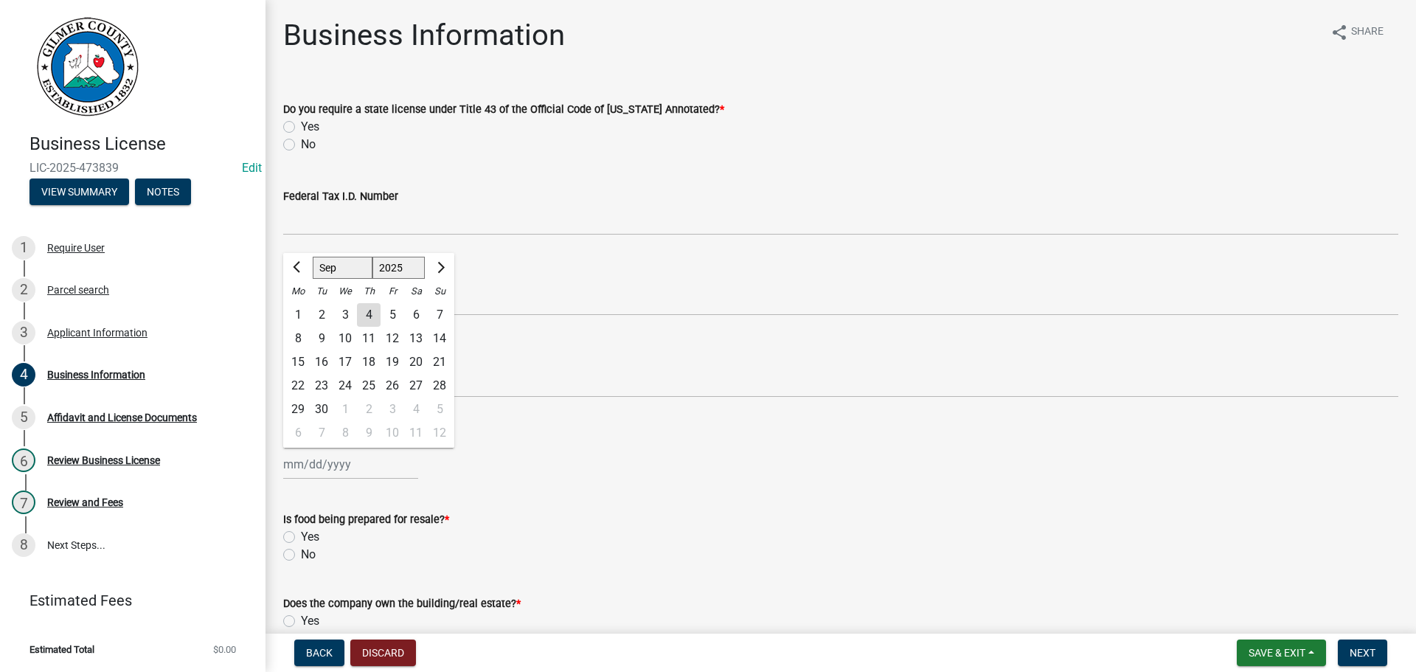
click at [324, 270] on select "Jan Feb Mar Apr May Jun [DATE] Aug Sep Oct Nov Dec" at bounding box center [343, 268] width 60 height 22
select select "6"
click at [313, 257] on select "Jan Feb Mar Apr May Jun [DATE] Aug Sep Oct Nov Dec" at bounding box center [343, 268] width 60 height 22
click at [398, 333] on div "6" at bounding box center [393, 339] width 24 height 24
type input "[DATE]"
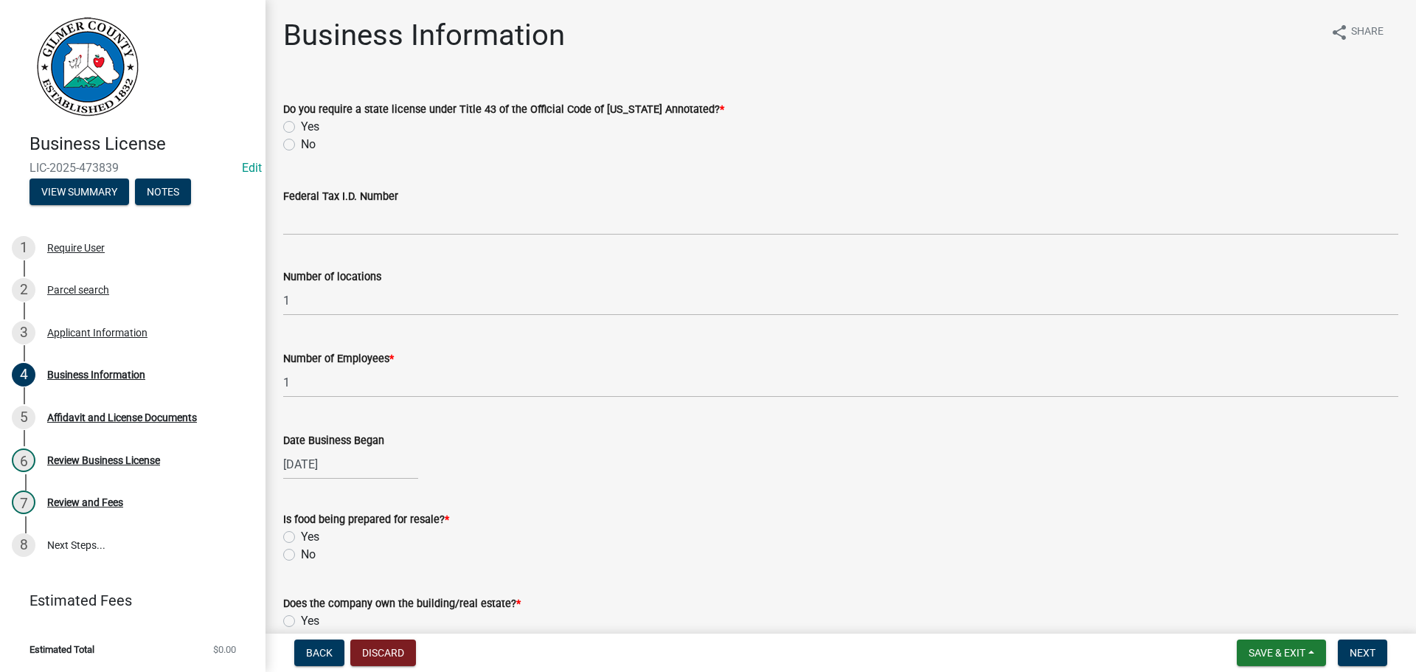
click at [304, 551] on label "No" at bounding box center [308, 555] width 15 height 18
click at [304, 551] on input "No" at bounding box center [306, 551] width 10 height 10
radio input "true"
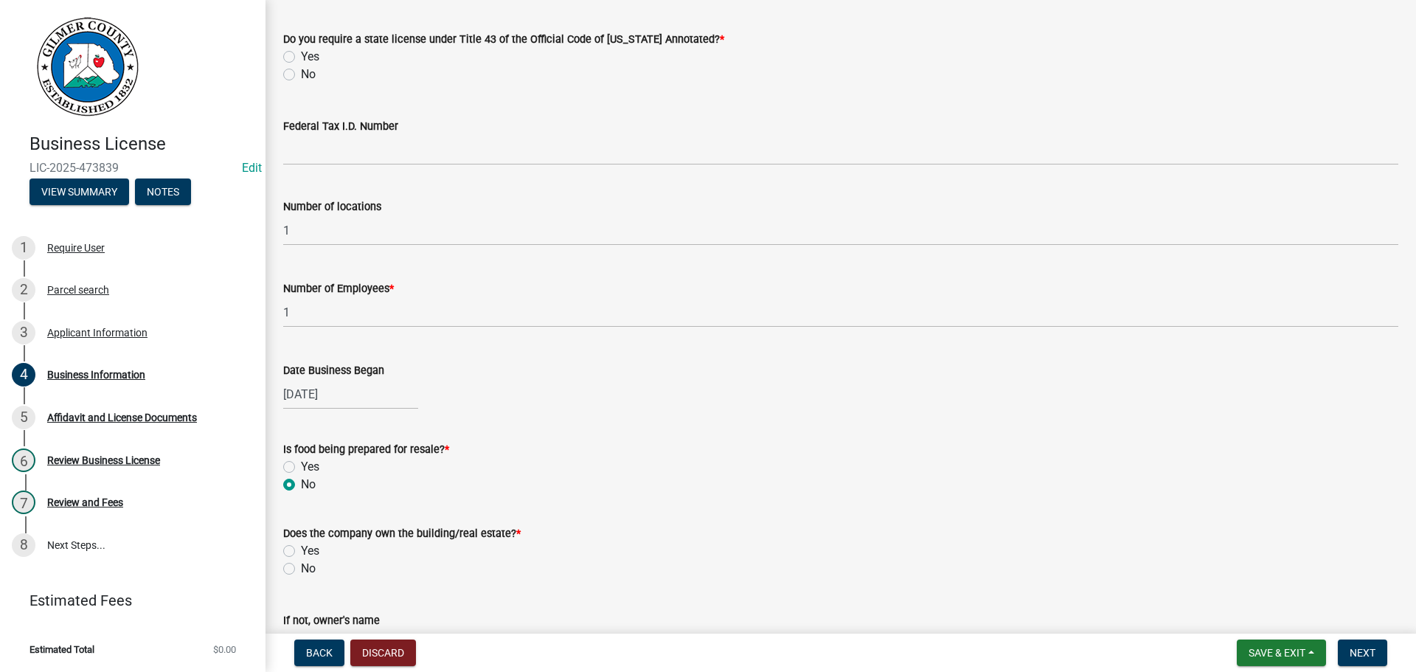
scroll to position [148, 0]
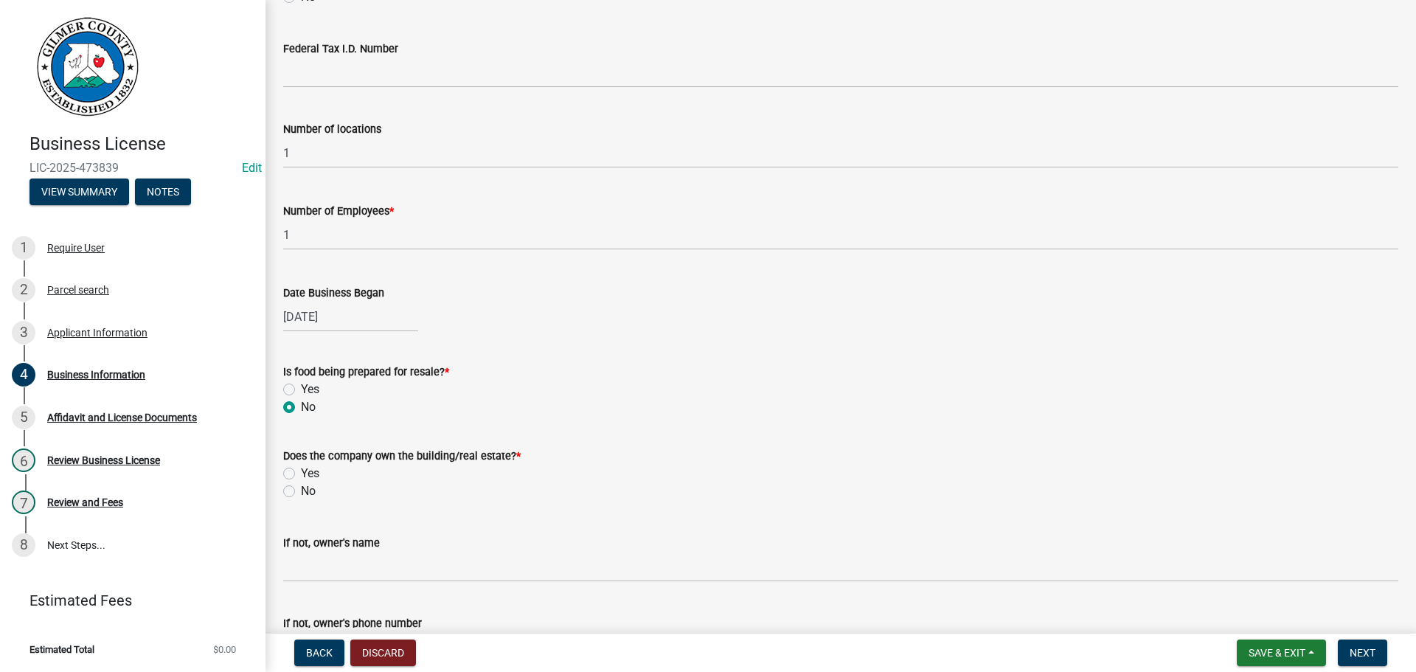
click at [320, 482] on div "No" at bounding box center [840, 491] width 1115 height 18
click at [315, 468] on label "Yes" at bounding box center [310, 474] width 18 height 18
click at [311, 468] on input "Yes" at bounding box center [306, 470] width 10 height 10
radio input "true"
click at [1363, 653] on span "Next" at bounding box center [1363, 653] width 26 height 12
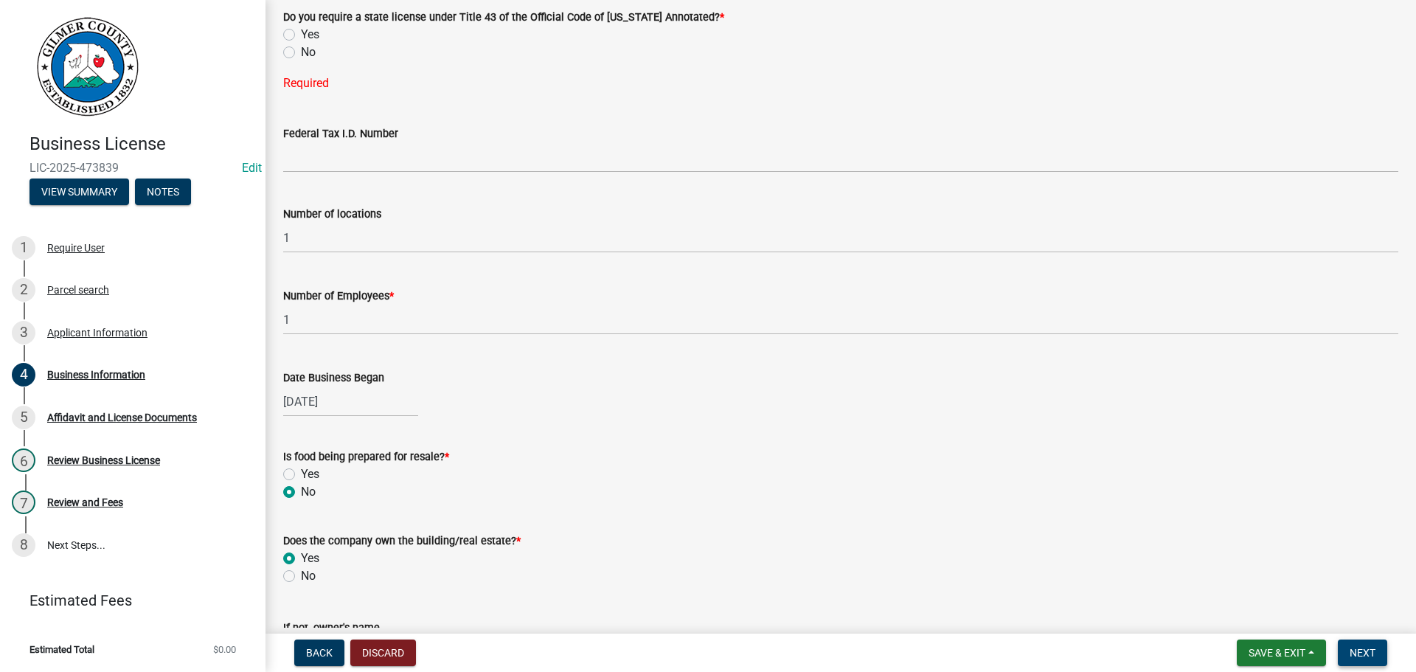
scroll to position [0, 0]
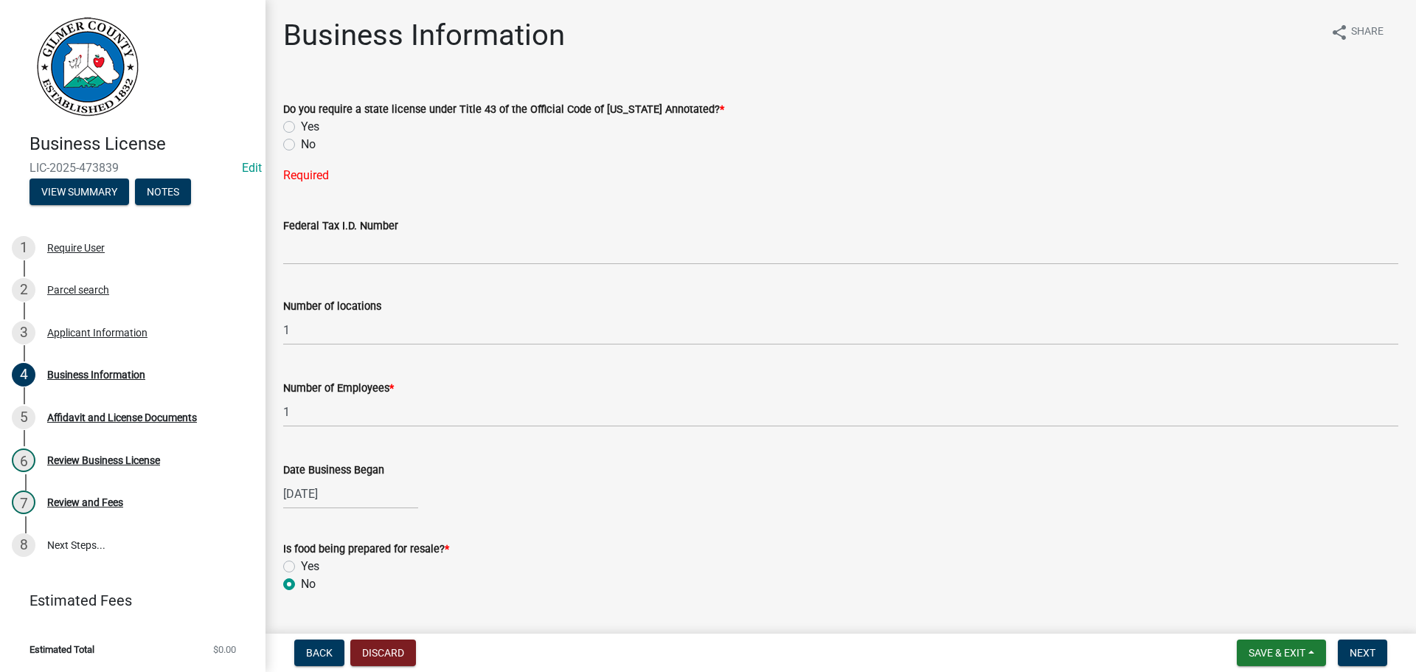
click at [315, 146] on label "No" at bounding box center [308, 145] width 15 height 18
click at [311, 145] on input "No" at bounding box center [306, 141] width 10 height 10
radio input "true"
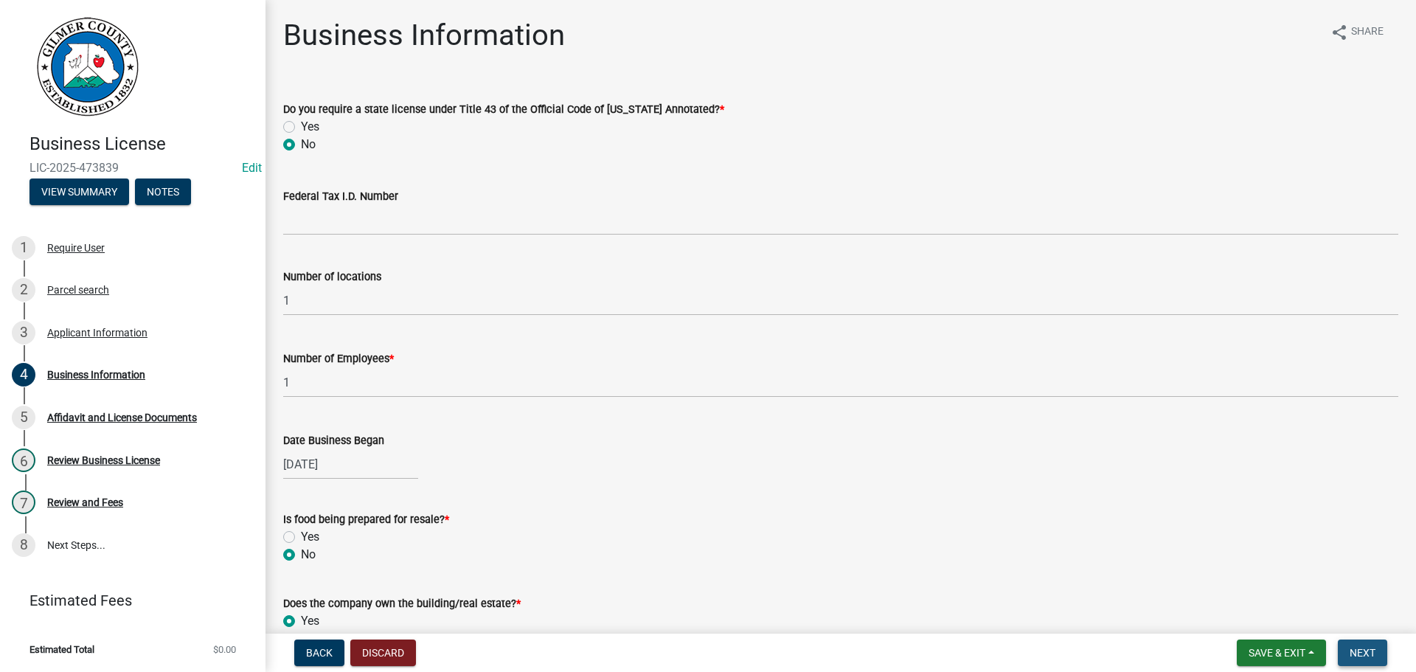
click at [1384, 643] on button "Next" at bounding box center [1362, 652] width 49 height 27
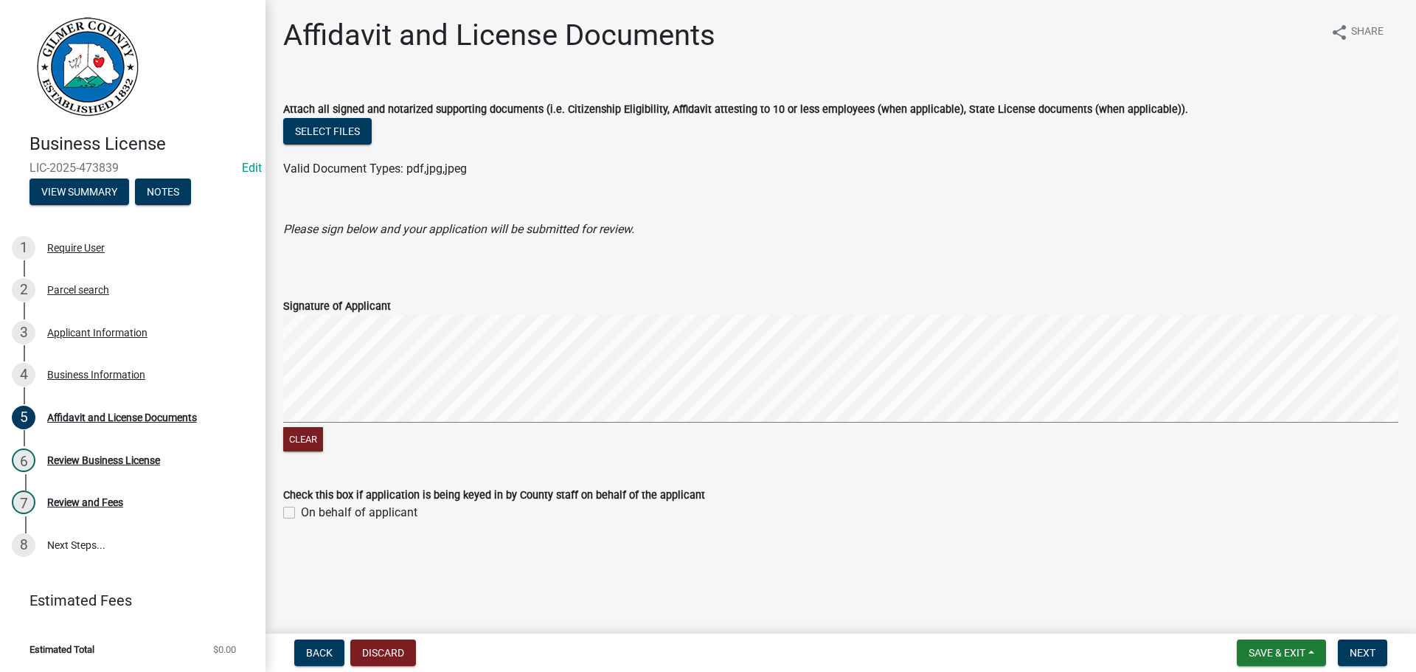
click at [325, 511] on label "On behalf of applicant" at bounding box center [359, 513] width 117 height 18
click at [311, 511] on input "On behalf of applicant" at bounding box center [306, 509] width 10 height 10
checkbox input "true"
click at [1372, 654] on span "Next" at bounding box center [1363, 653] width 26 height 12
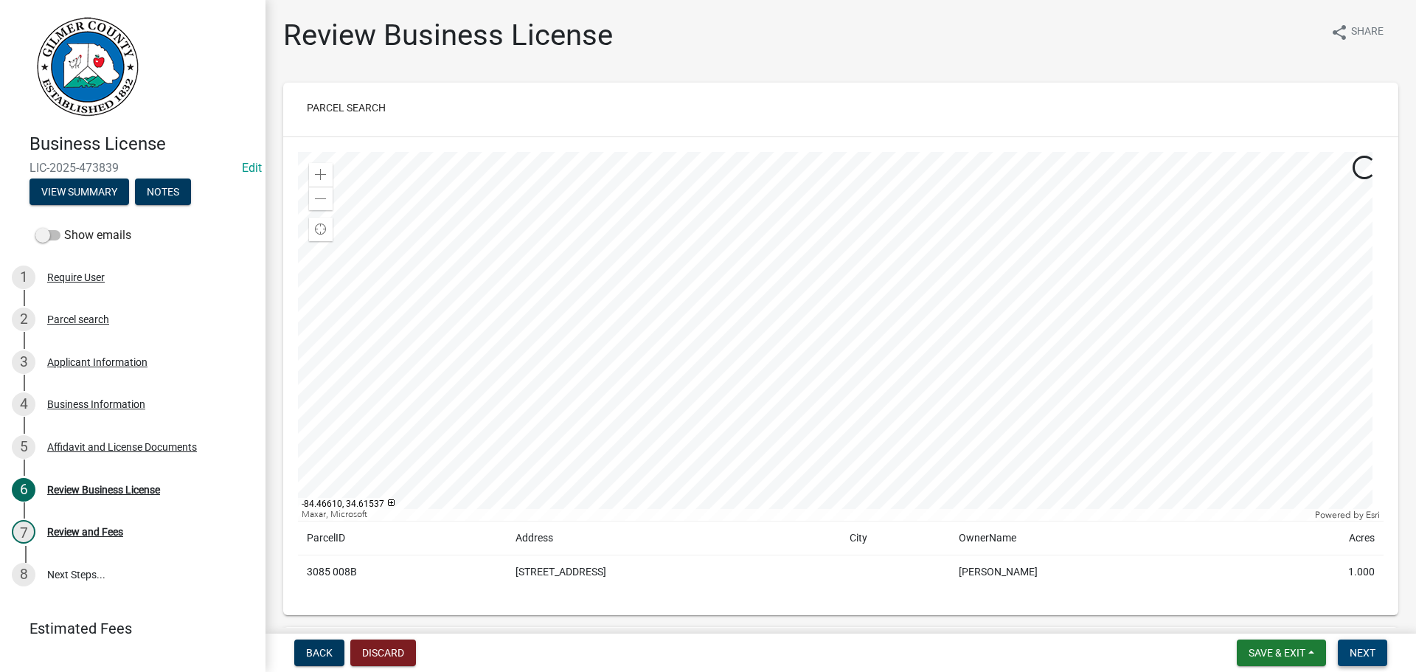
click at [1381, 653] on button "Next" at bounding box center [1362, 652] width 49 height 27
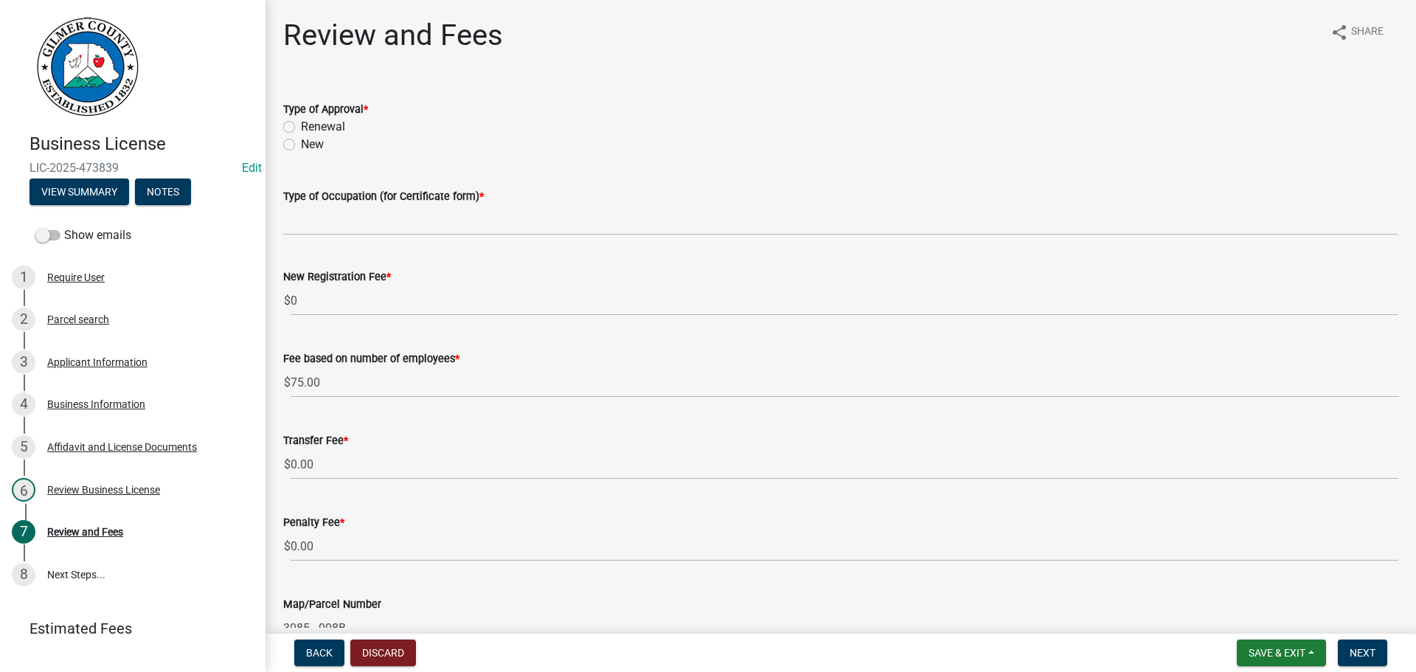
click at [301, 150] on label "New" at bounding box center [312, 145] width 23 height 18
click at [301, 145] on input "New" at bounding box center [306, 141] width 10 height 10
radio input "true"
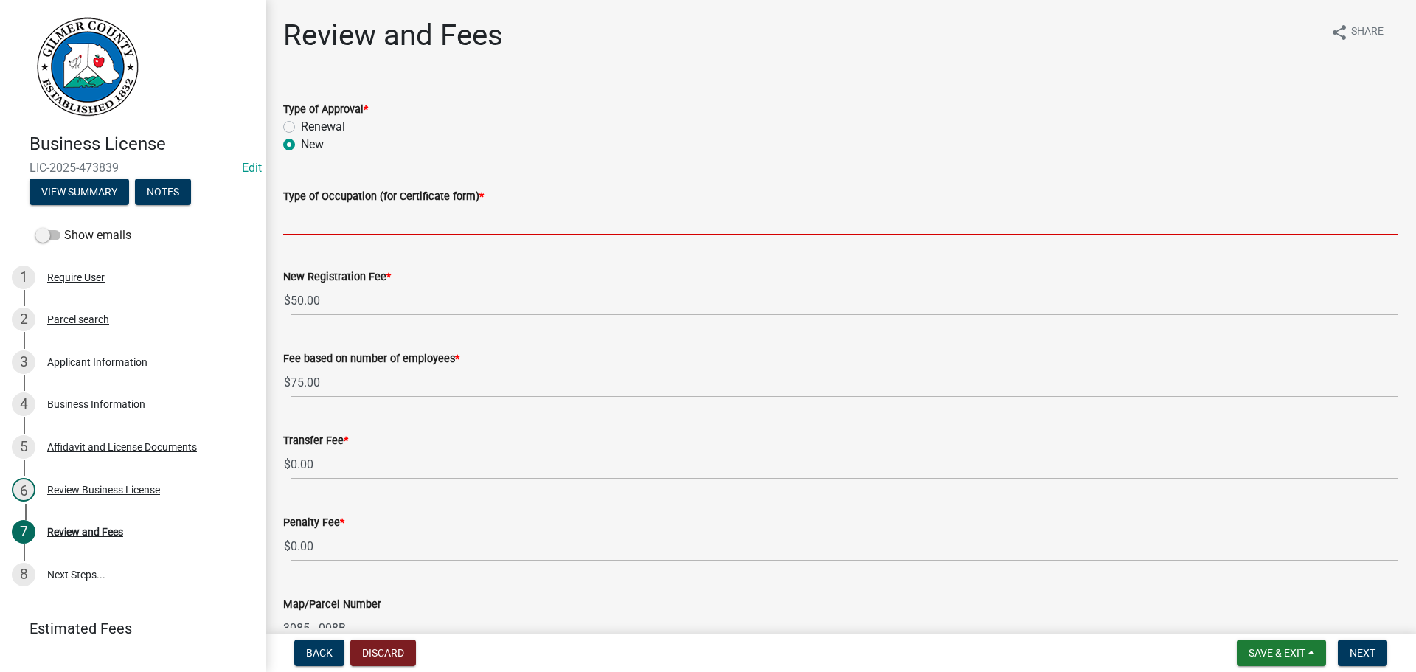
click at [330, 224] on input "Type of Occupation (for Certificate form) *" at bounding box center [840, 220] width 1115 height 30
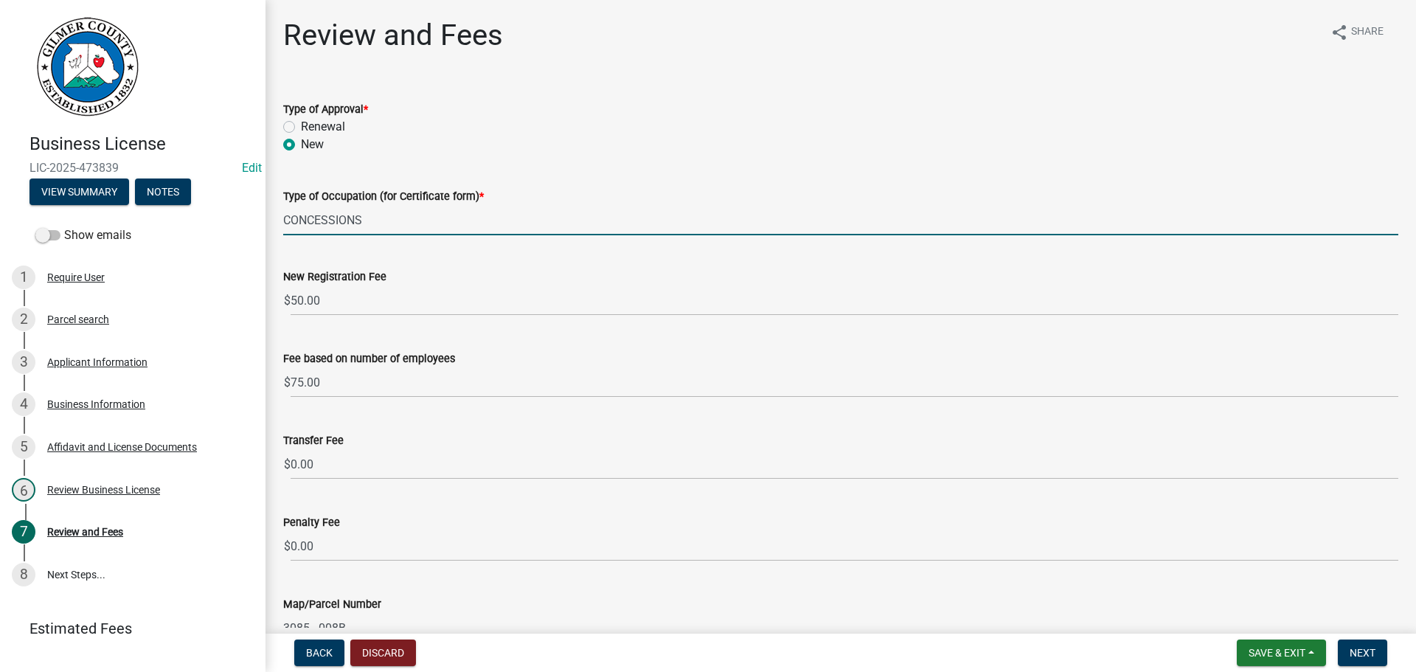
type input "CONCESSIONS"
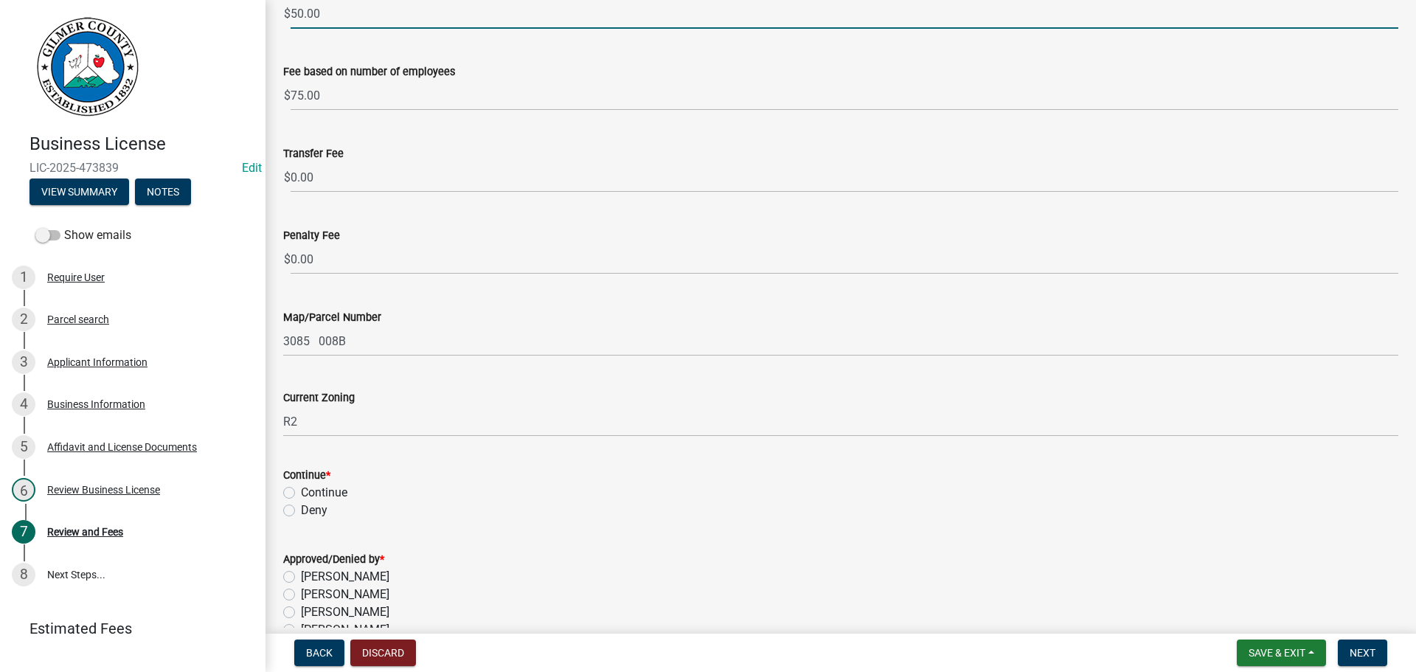
scroll to position [295, 0]
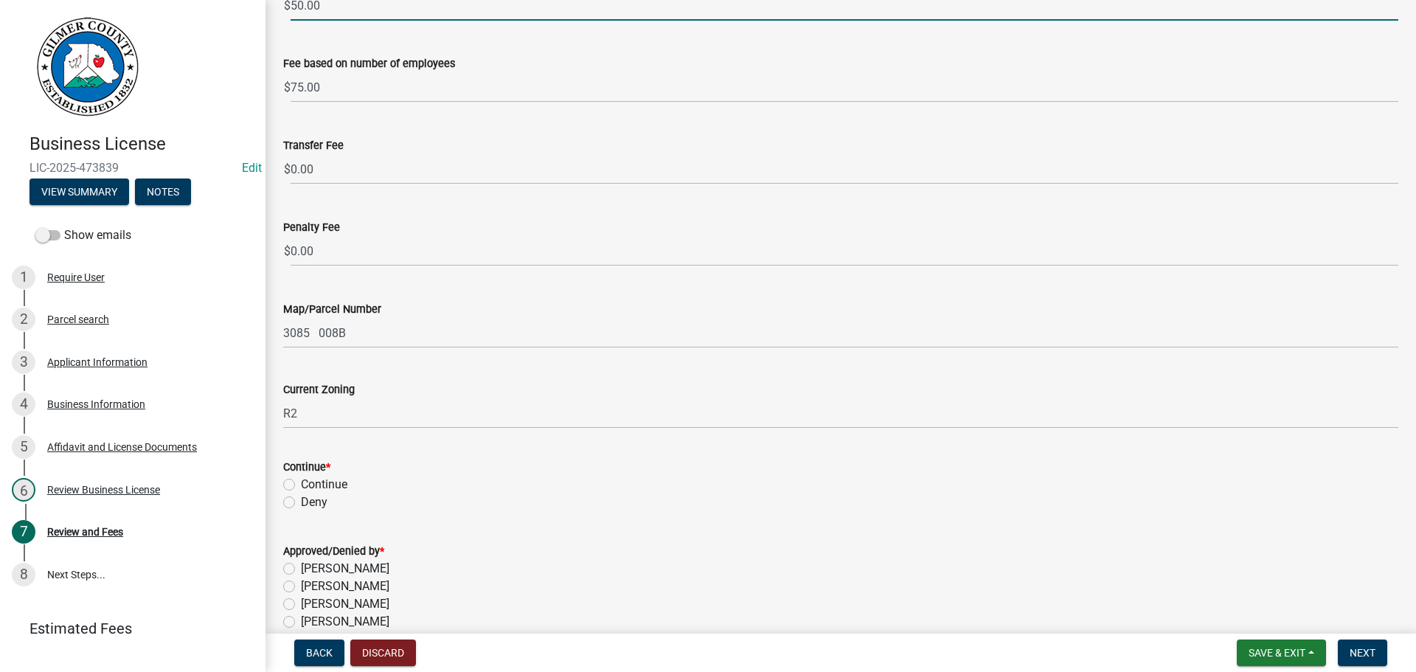
click at [326, 488] on label "Continue" at bounding box center [324, 485] width 46 height 18
click at [311, 485] on input "Continue" at bounding box center [306, 481] width 10 height 10
radio input "true"
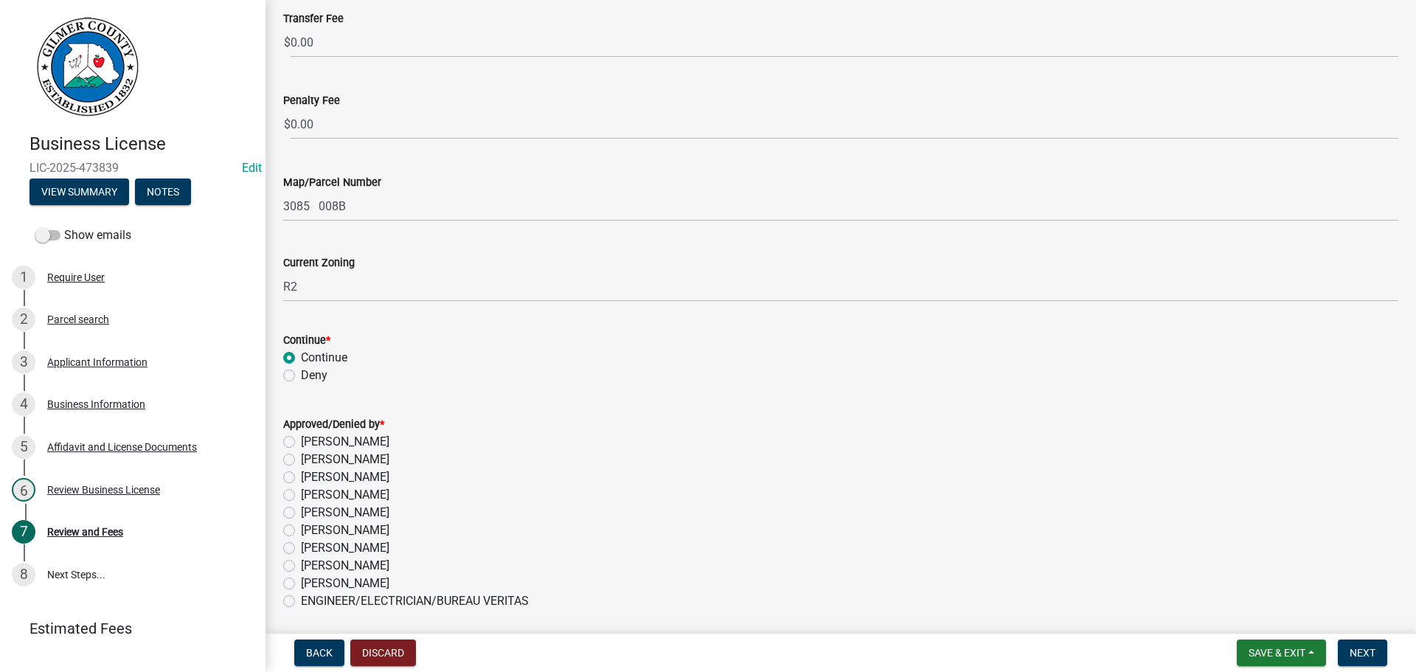
scroll to position [443, 0]
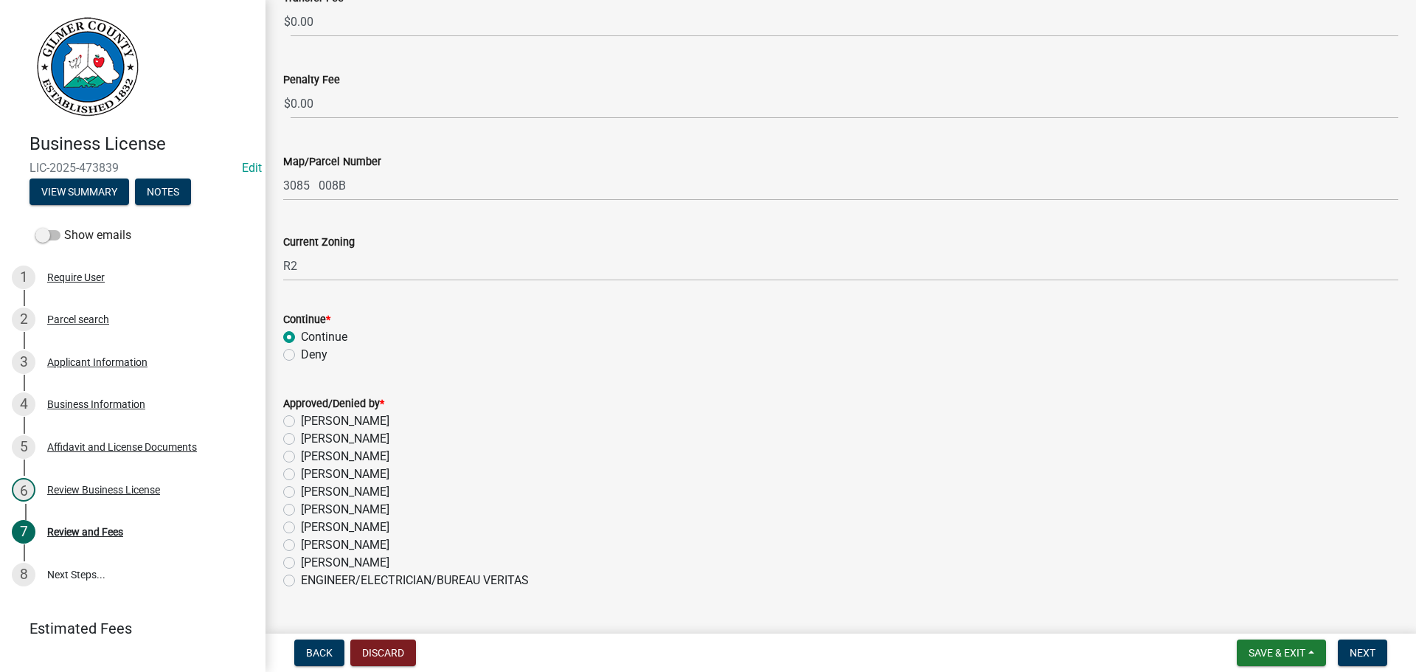
click at [334, 545] on label "[PERSON_NAME]" at bounding box center [345, 545] width 89 height 18
click at [311, 545] on input "[PERSON_NAME]" at bounding box center [306, 541] width 10 height 10
radio input "true"
click at [1366, 649] on span "Next" at bounding box center [1363, 653] width 26 height 12
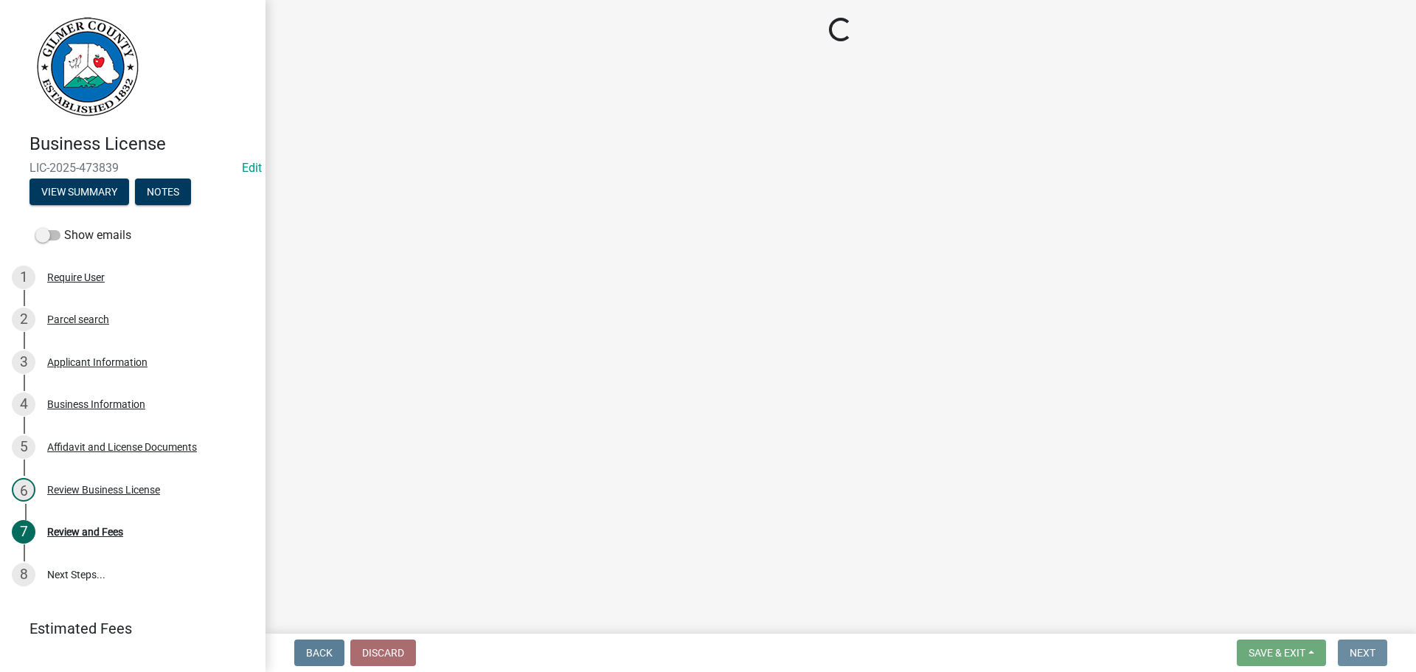
scroll to position [0, 0]
select select "2: 1"
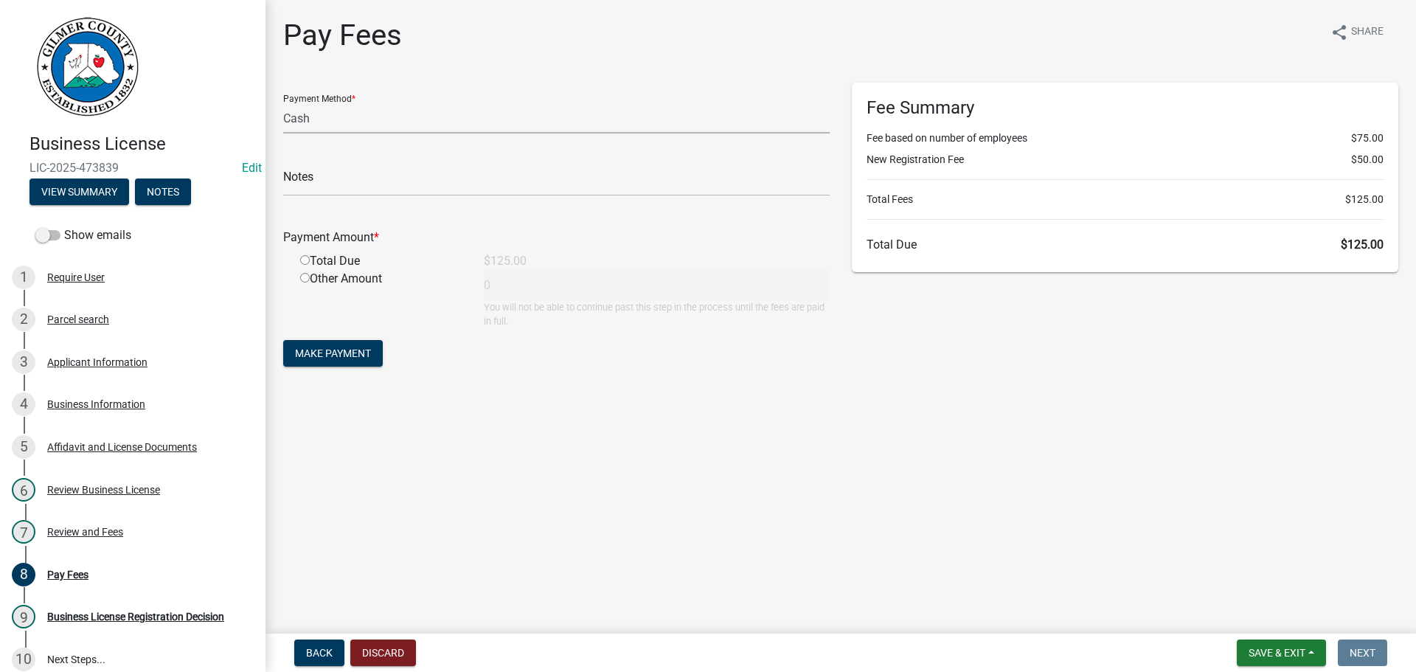
click at [364, 117] on select "Credit Card POS Check Cash" at bounding box center [556, 118] width 547 height 30
click at [484, 65] on div "Pay Fees share Share Payment Method * Credit Card POS Check Cash Notes Payment …" at bounding box center [840, 207] width 1137 height 379
click at [451, 170] on input "text" at bounding box center [556, 181] width 547 height 30
click at [304, 257] on input "radio" at bounding box center [305, 260] width 10 height 10
radio input "true"
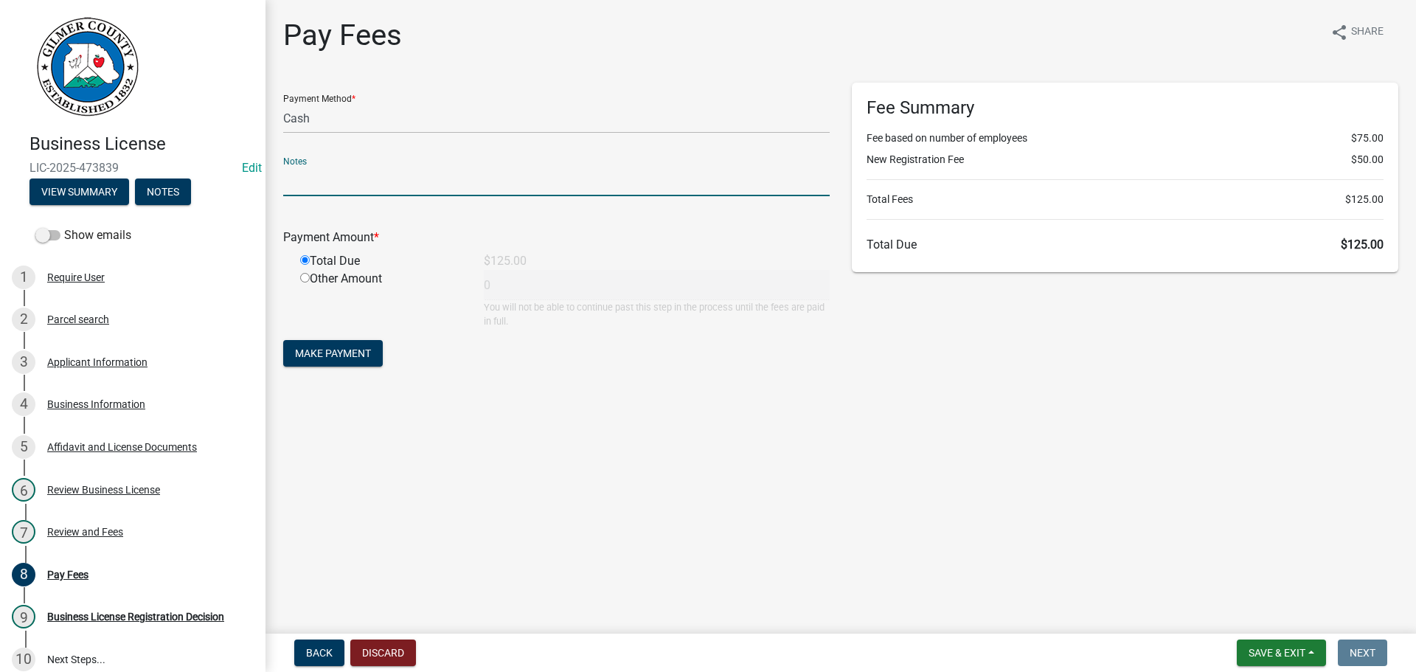
type input "125"
click at [332, 355] on span "Make Payment" at bounding box center [333, 353] width 76 height 12
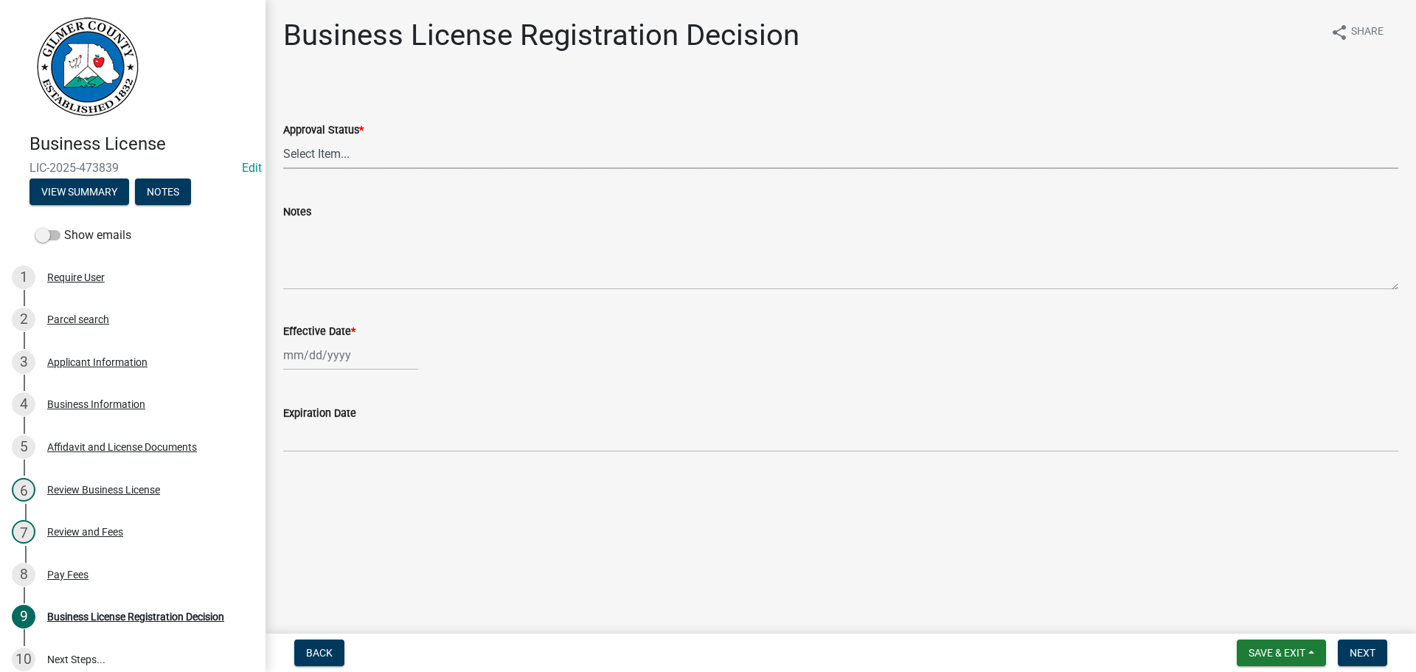
click at [362, 154] on select "Select Item... Approved Denied" at bounding box center [840, 154] width 1115 height 30
click at [283, 139] on select "Select Item... Approved Denied" at bounding box center [840, 154] width 1115 height 30
select select "cd44cabc-cb9c-446c-a27a-f009e7fbc738"
select select "9"
select select "2025"
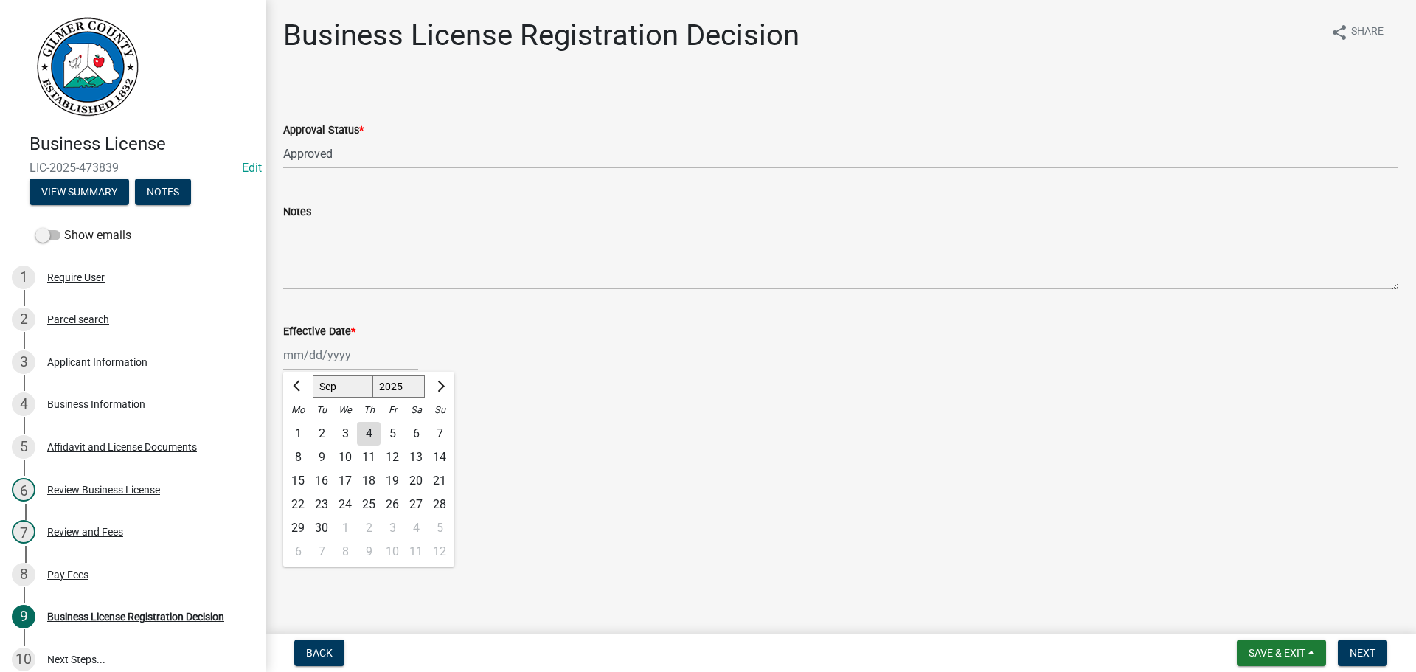
click at [313, 358] on div "[PERSON_NAME] Feb Mar Apr [PERSON_NAME][DATE] Oct Nov [DATE] 1526 1527 1528 152…" at bounding box center [350, 355] width 135 height 30
click at [371, 434] on div "4" at bounding box center [369, 434] width 24 height 24
type input "[DATE]"
click at [1347, 652] on button "Next" at bounding box center [1362, 652] width 49 height 27
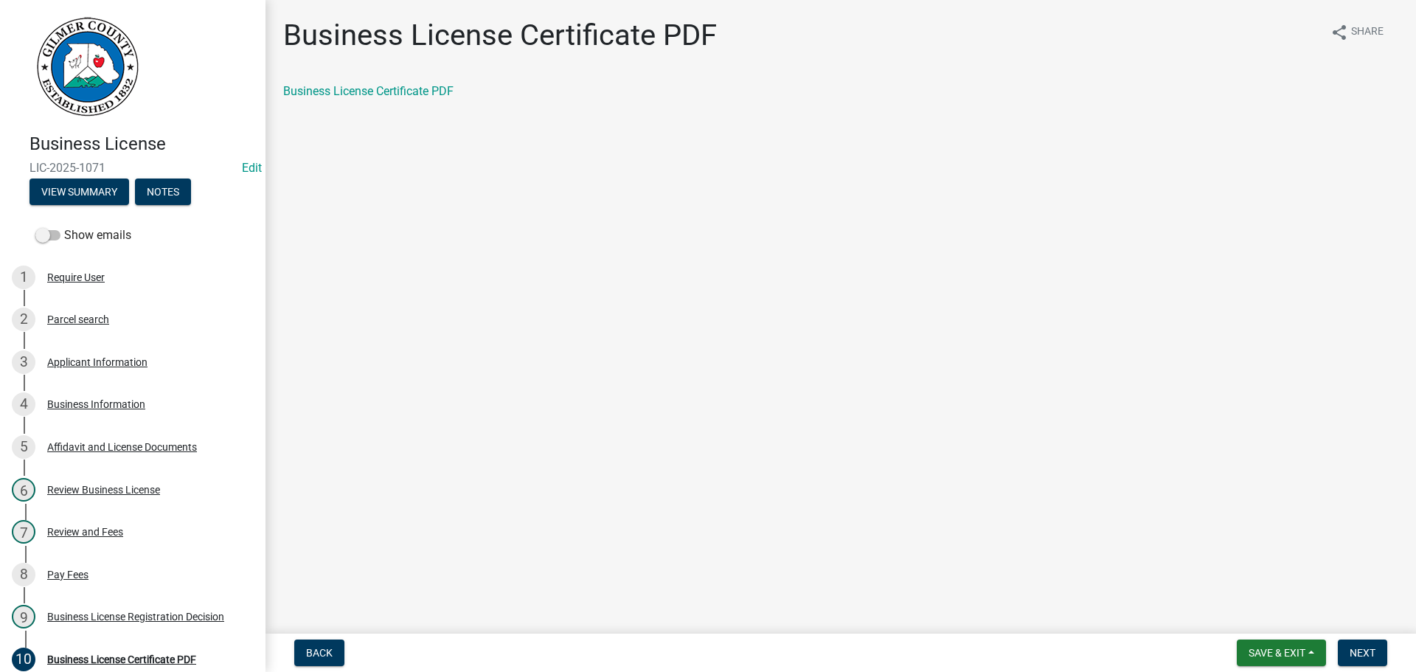
click at [391, 73] on div "Business License Certificate PDF share Share Business License Certificate PDF" at bounding box center [840, 72] width 1137 height 108
click at [407, 93] on link "Business License Certificate PDF" at bounding box center [368, 91] width 170 height 14
click at [109, 367] on div "Applicant Information" at bounding box center [97, 362] width 100 height 10
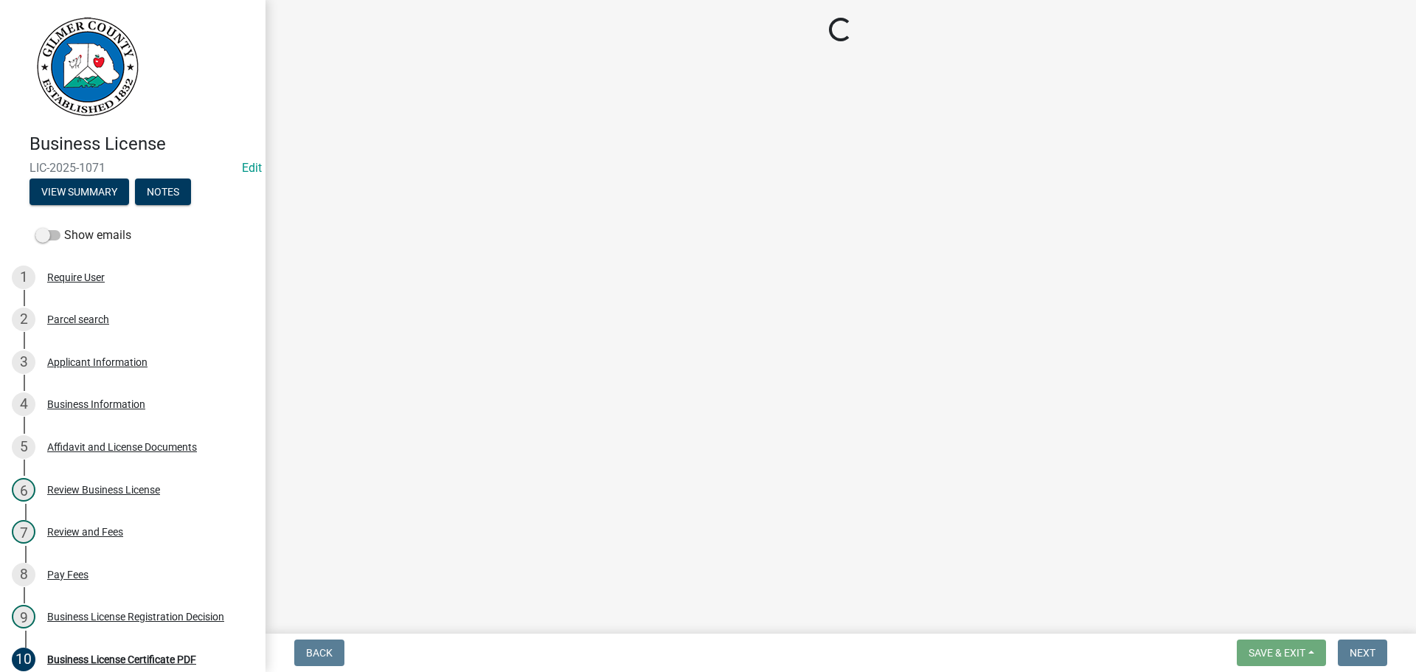
select select "GA"
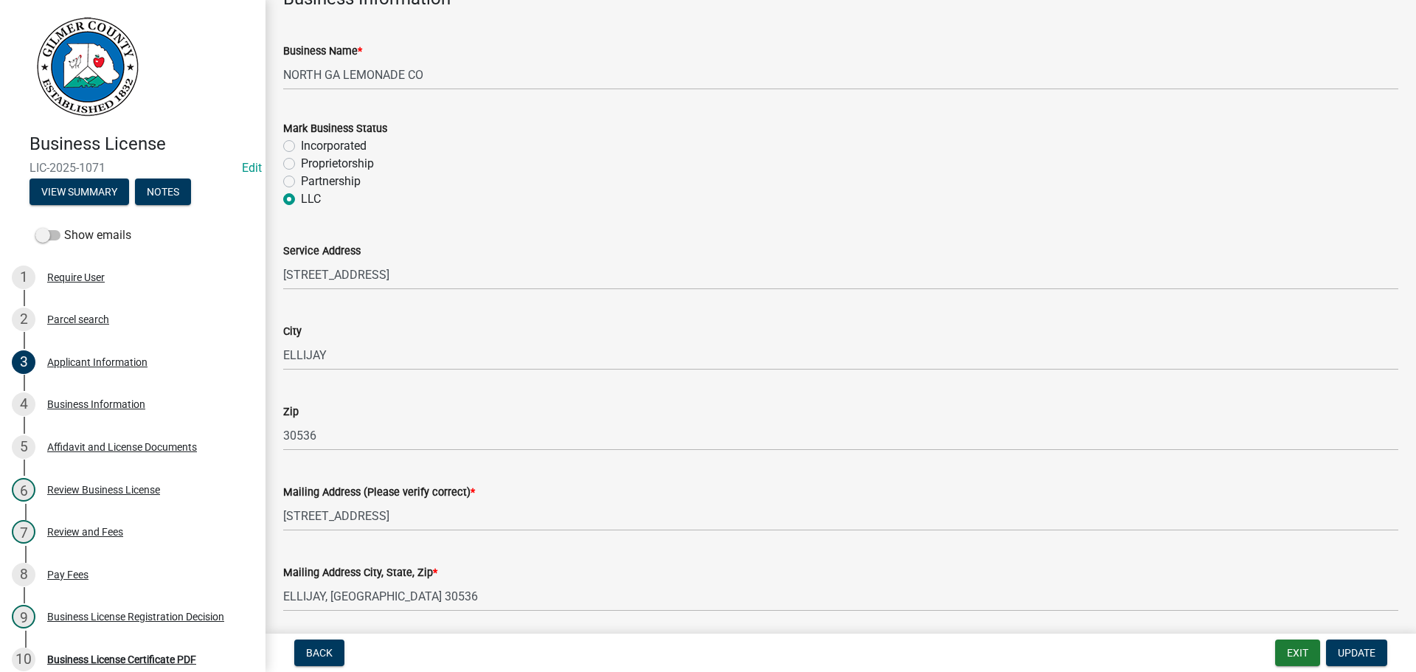
scroll to position [1052, 0]
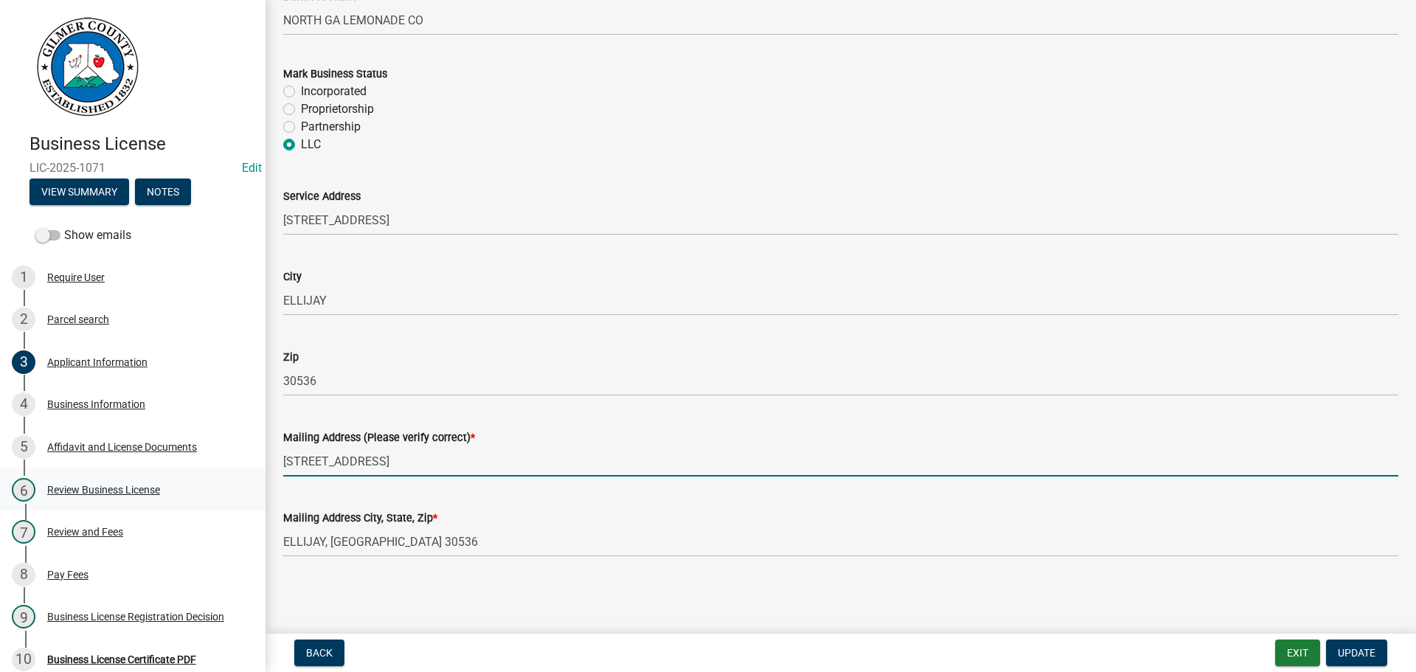
drag, startPoint x: 374, startPoint y: 466, endPoint x: 0, endPoint y: 472, distance: 374.0
click at [0, 465] on div "Business License LIC-2025-1071 Edit View Summary Notes Show emails 1 Require Us…" at bounding box center [708, 336] width 1416 height 672
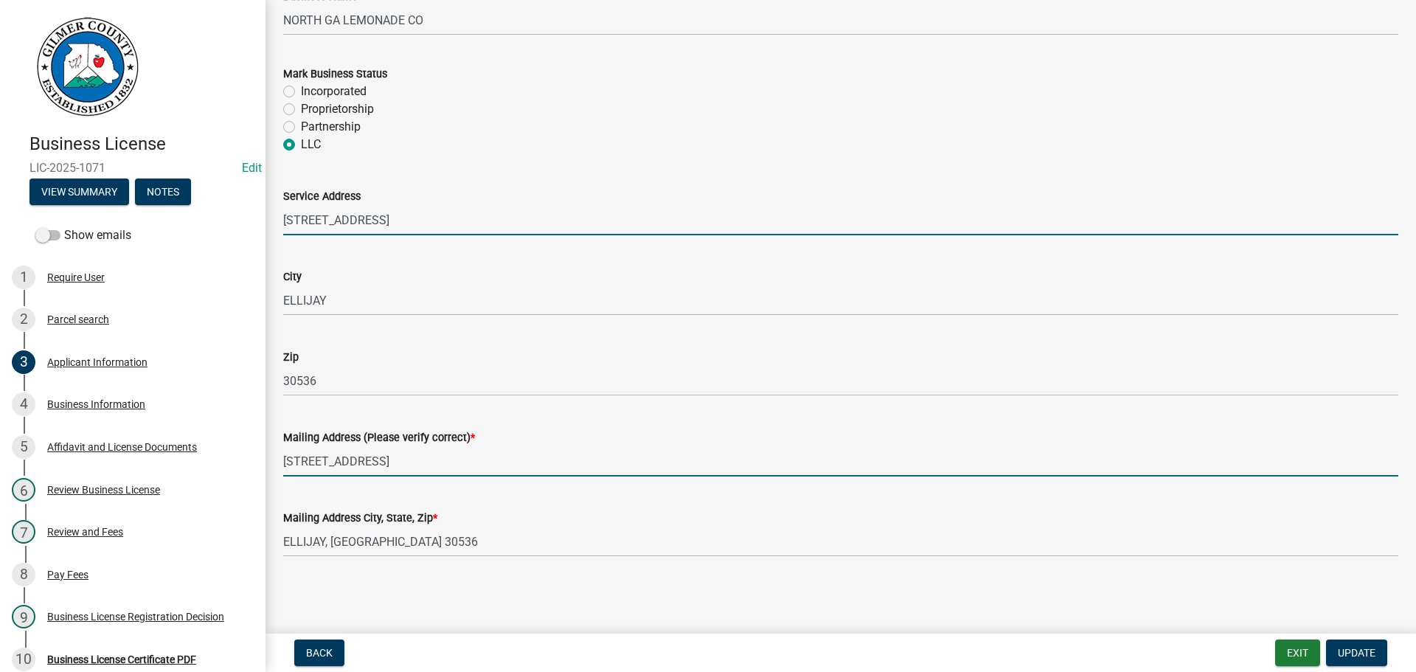
drag, startPoint x: 389, startPoint y: 226, endPoint x: 223, endPoint y: 194, distance: 168.9
click at [223, 194] on div "Business License LIC-2025-1071 Edit View Summary Notes Show emails 1 Require Us…" at bounding box center [708, 336] width 1416 height 672
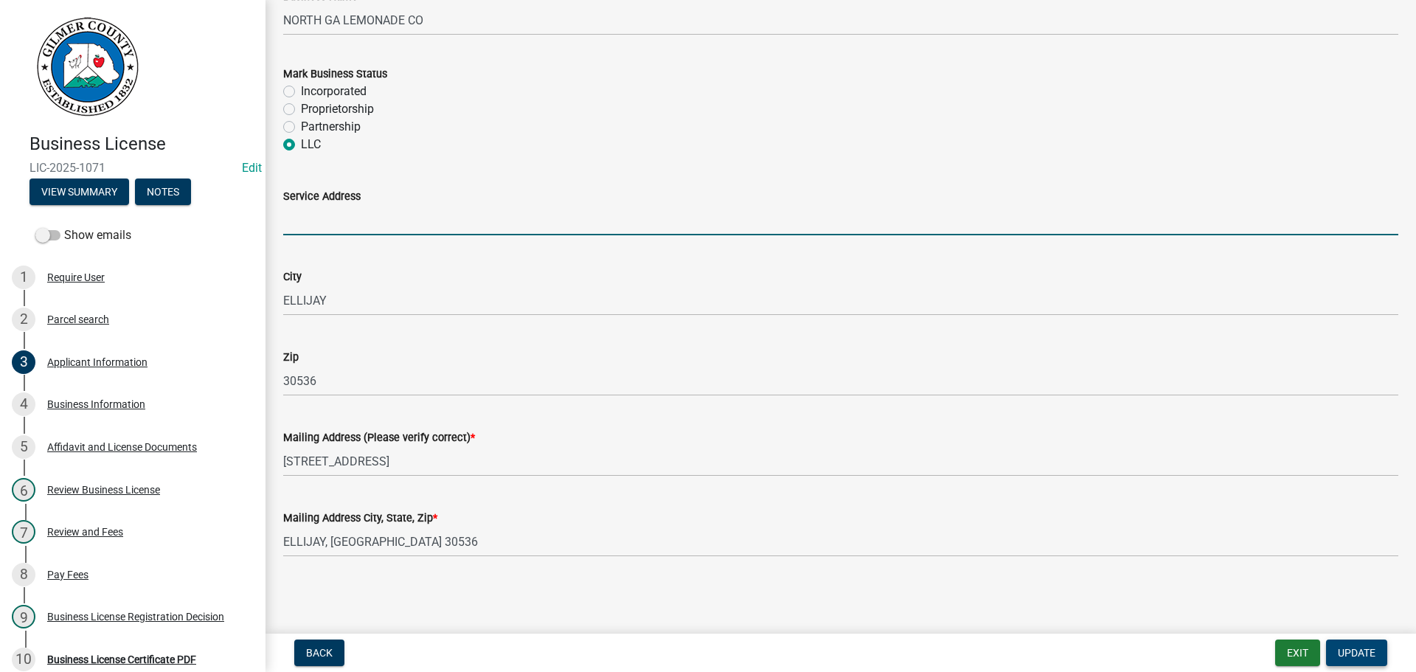
click at [1380, 644] on button "Update" at bounding box center [1356, 652] width 61 height 27
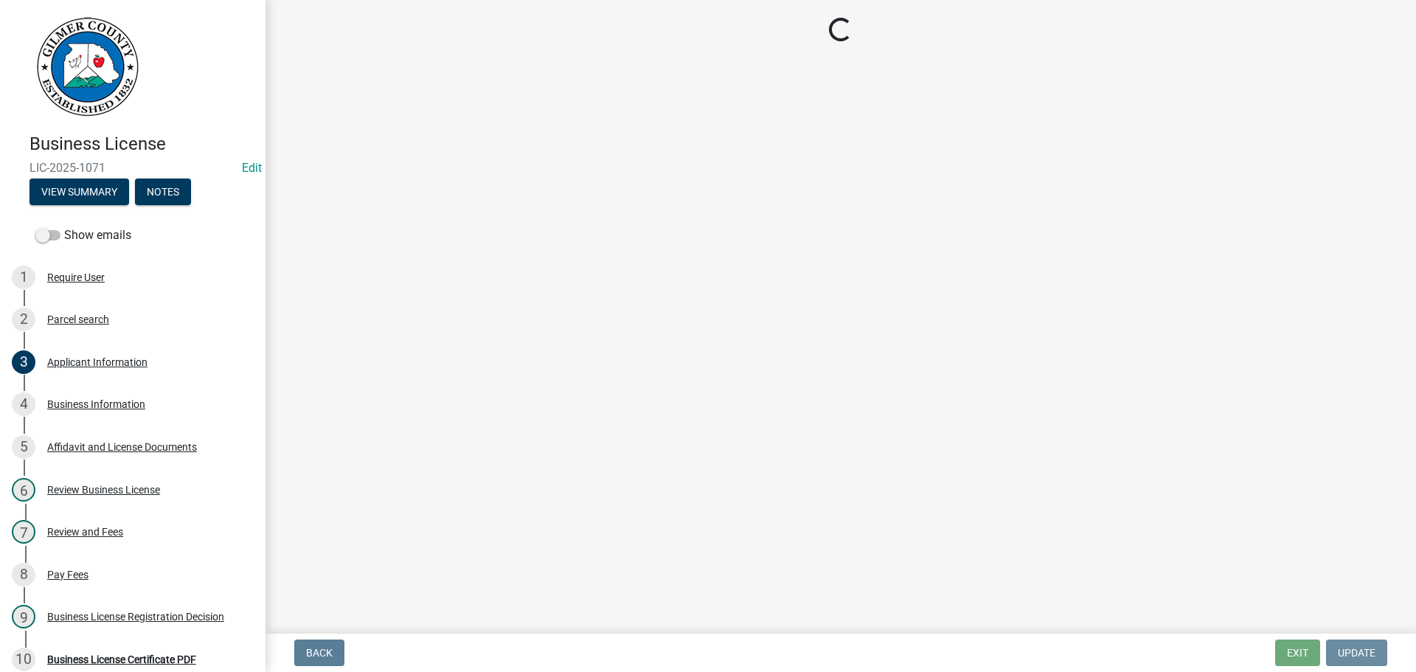
scroll to position [0, 0]
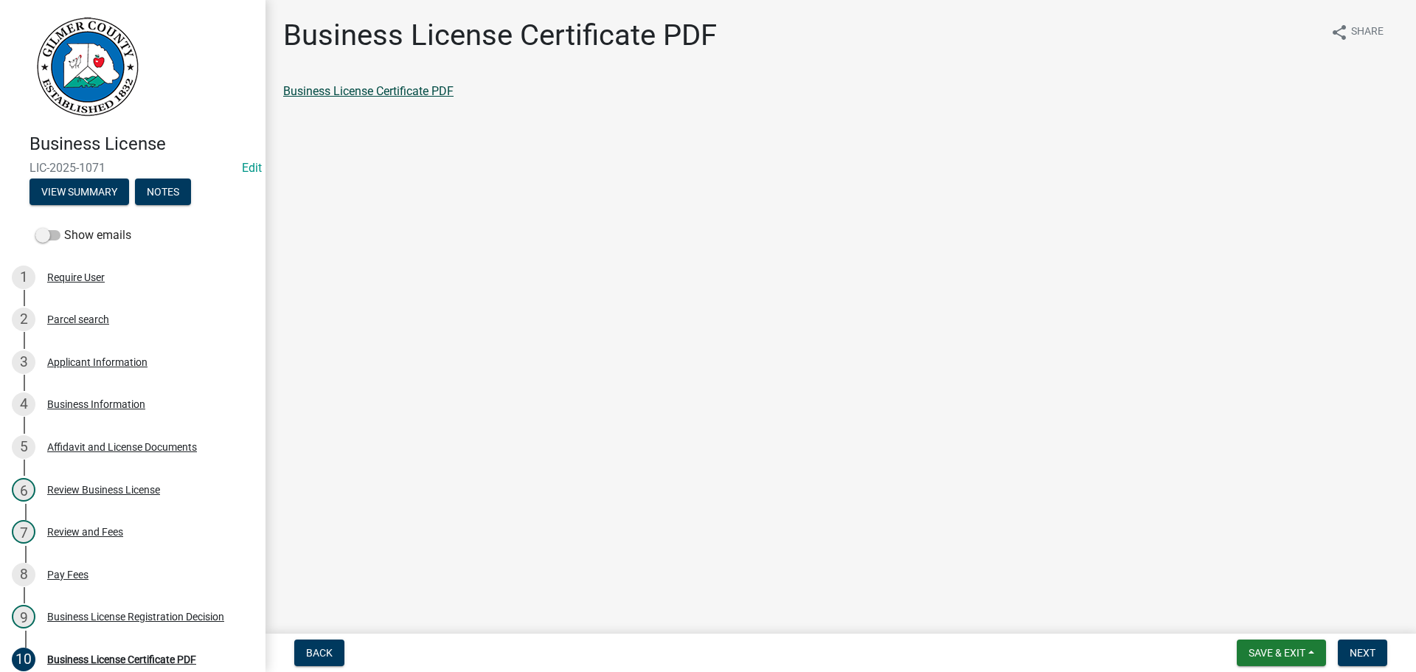
click at [360, 94] on link "Business License Certificate PDF" at bounding box center [368, 91] width 170 height 14
click at [103, 360] on div "Applicant Information" at bounding box center [97, 362] width 100 height 10
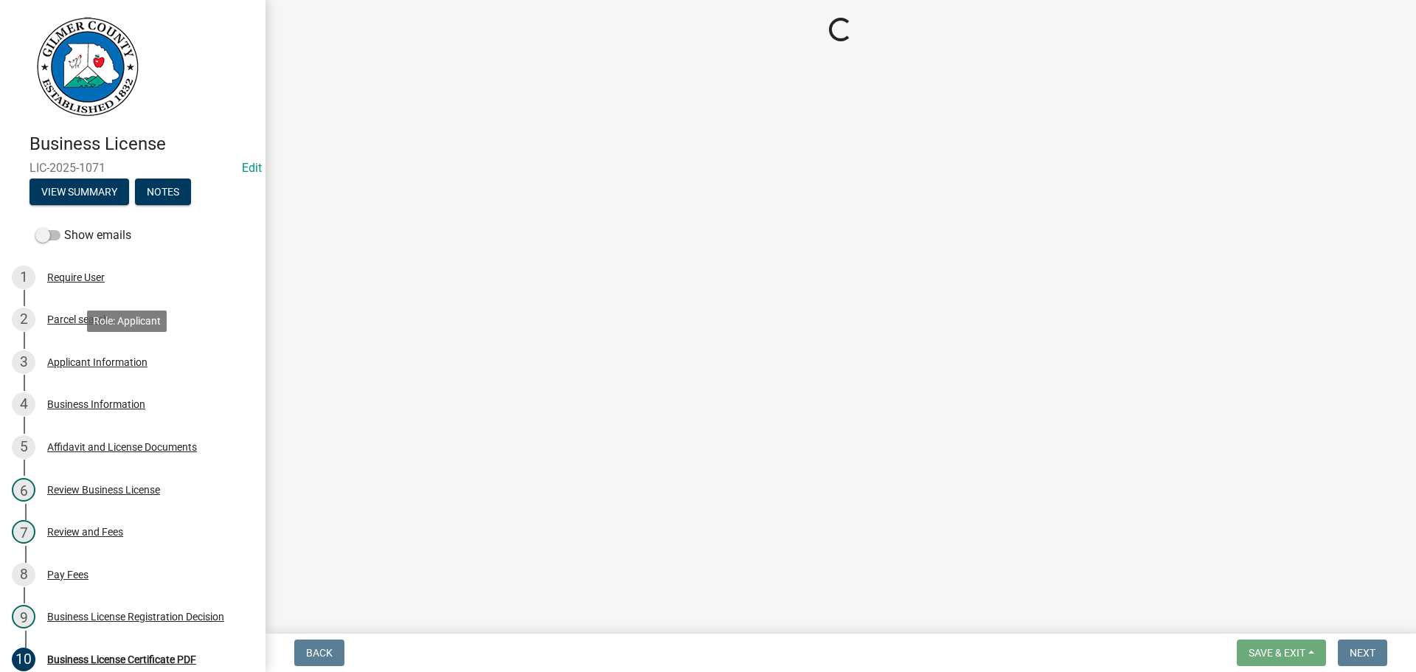
select select "GA"
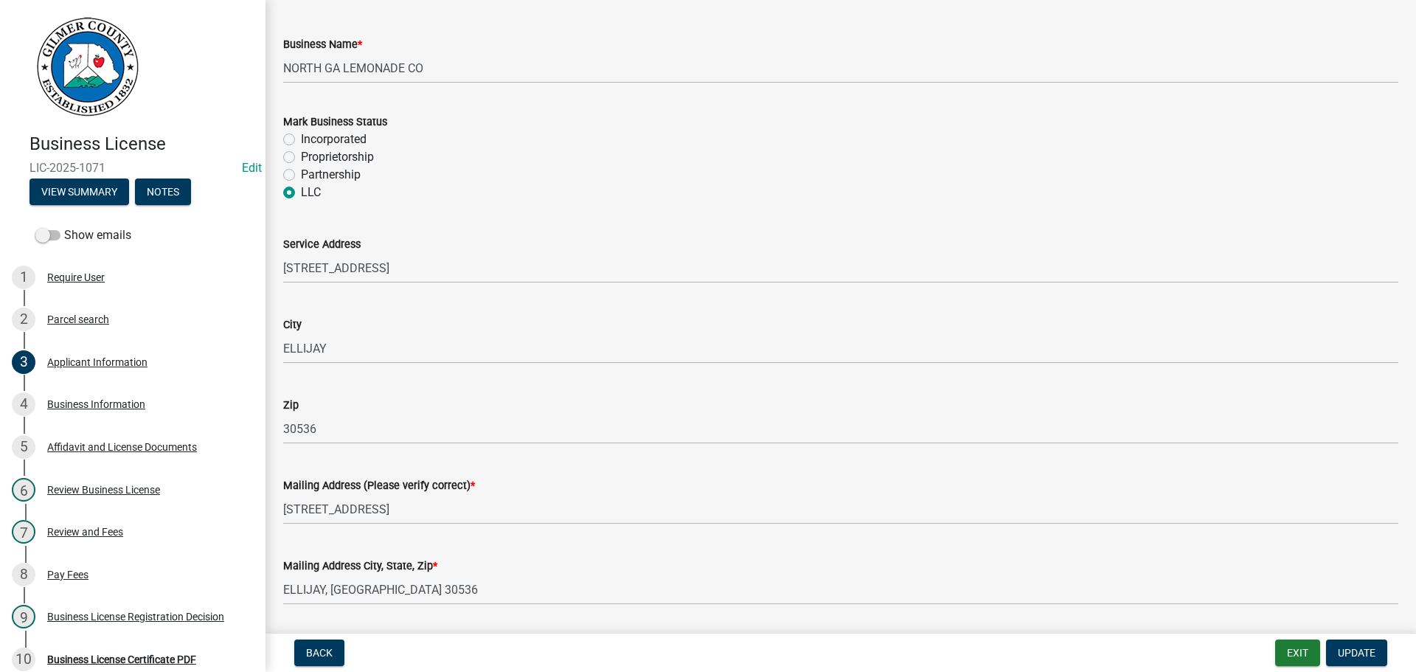
scroll to position [1052, 0]
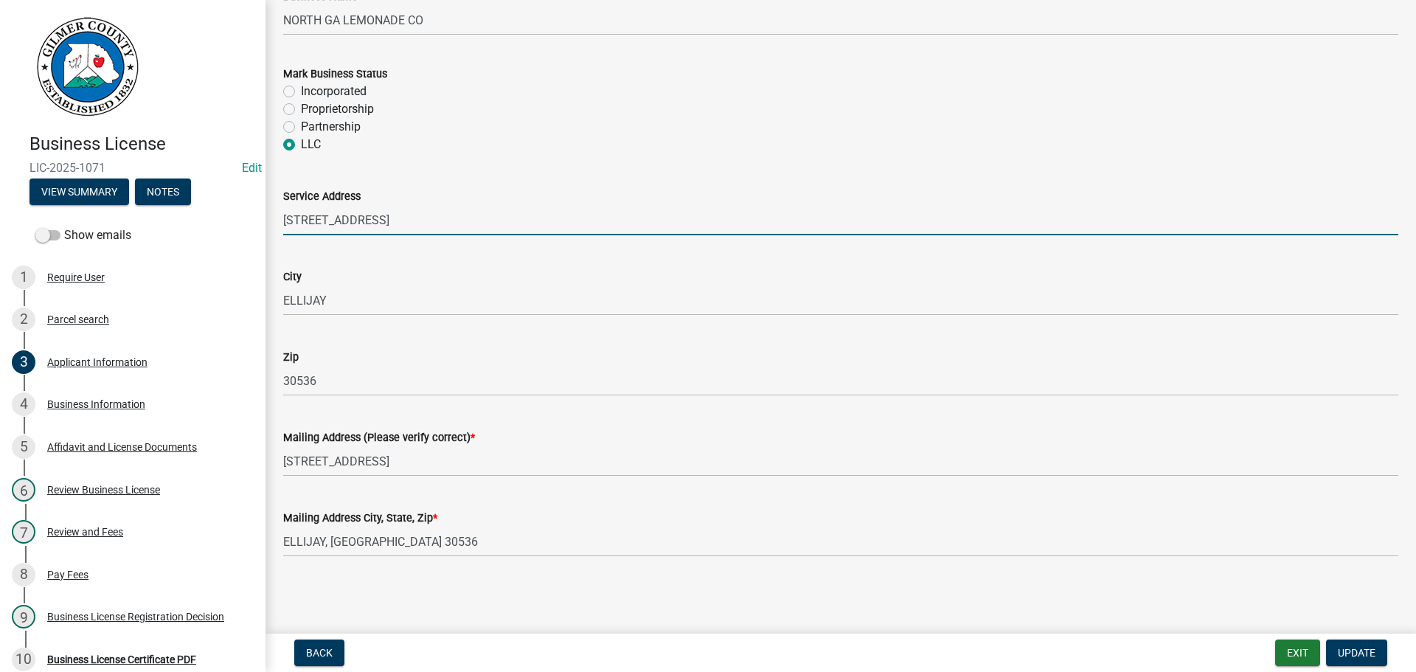
drag, startPoint x: 264, startPoint y: 212, endPoint x: 622, endPoint y: 251, distance: 360.6
click at [96, 209] on div "Business License LIC-2025-1071 Edit View Summary Notes Show emails 1 Require Us…" at bounding box center [708, 336] width 1416 height 672
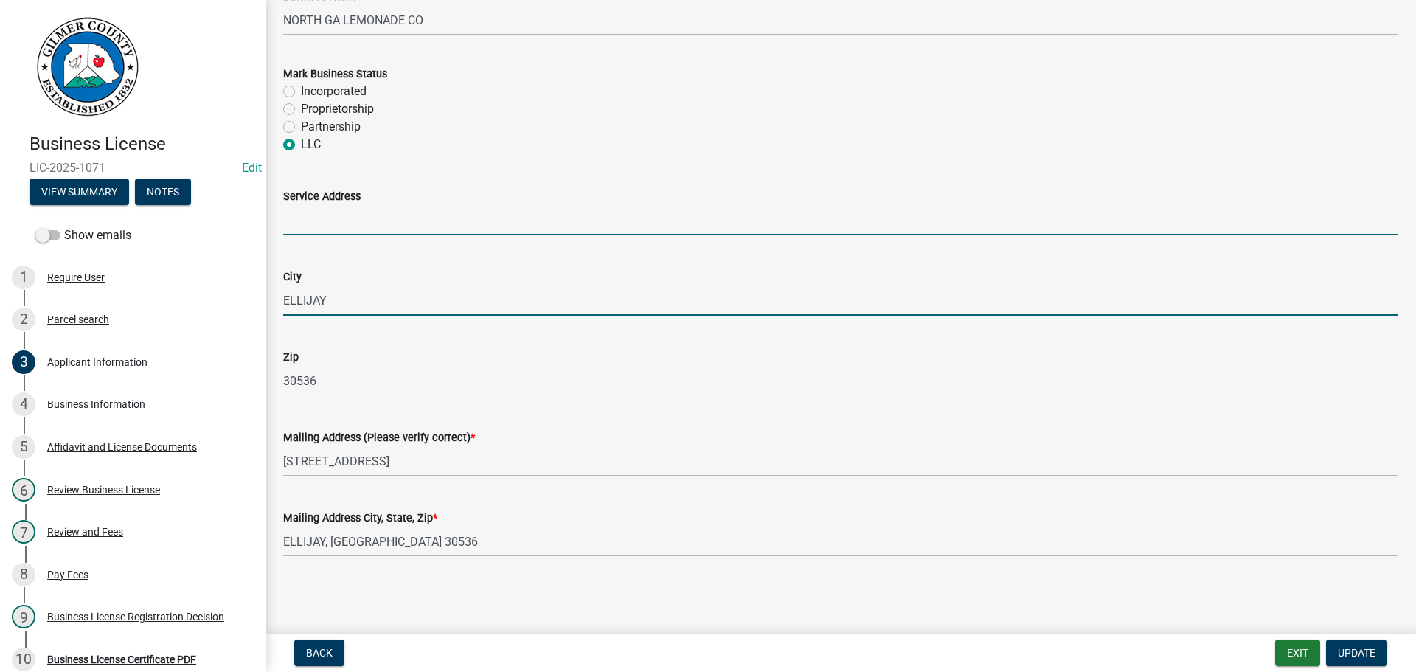
click at [354, 310] on input "ELLIJAY" at bounding box center [840, 300] width 1115 height 30
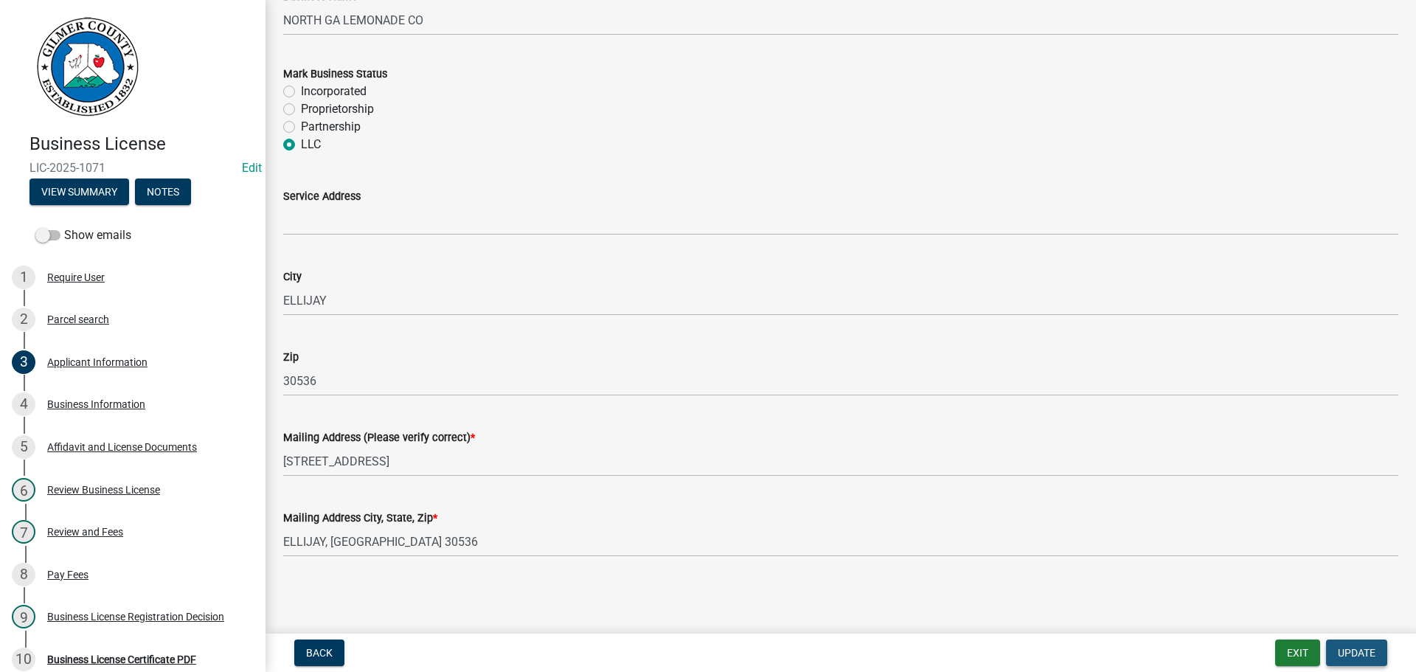
click at [1366, 652] on span "Update" at bounding box center [1357, 653] width 38 height 12
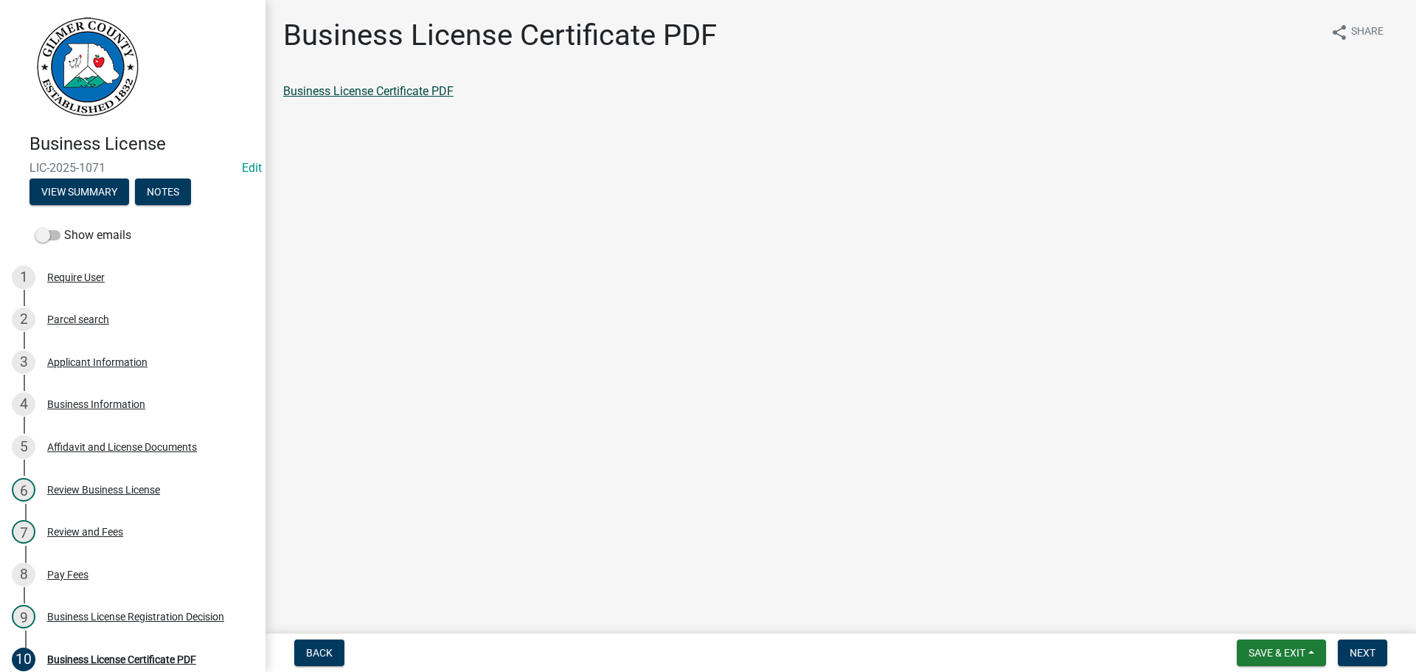
click at [398, 91] on link "Business License Certificate PDF" at bounding box center [368, 91] width 170 height 14
click at [128, 529] on div "7 Review and Fees" at bounding box center [127, 532] width 230 height 24
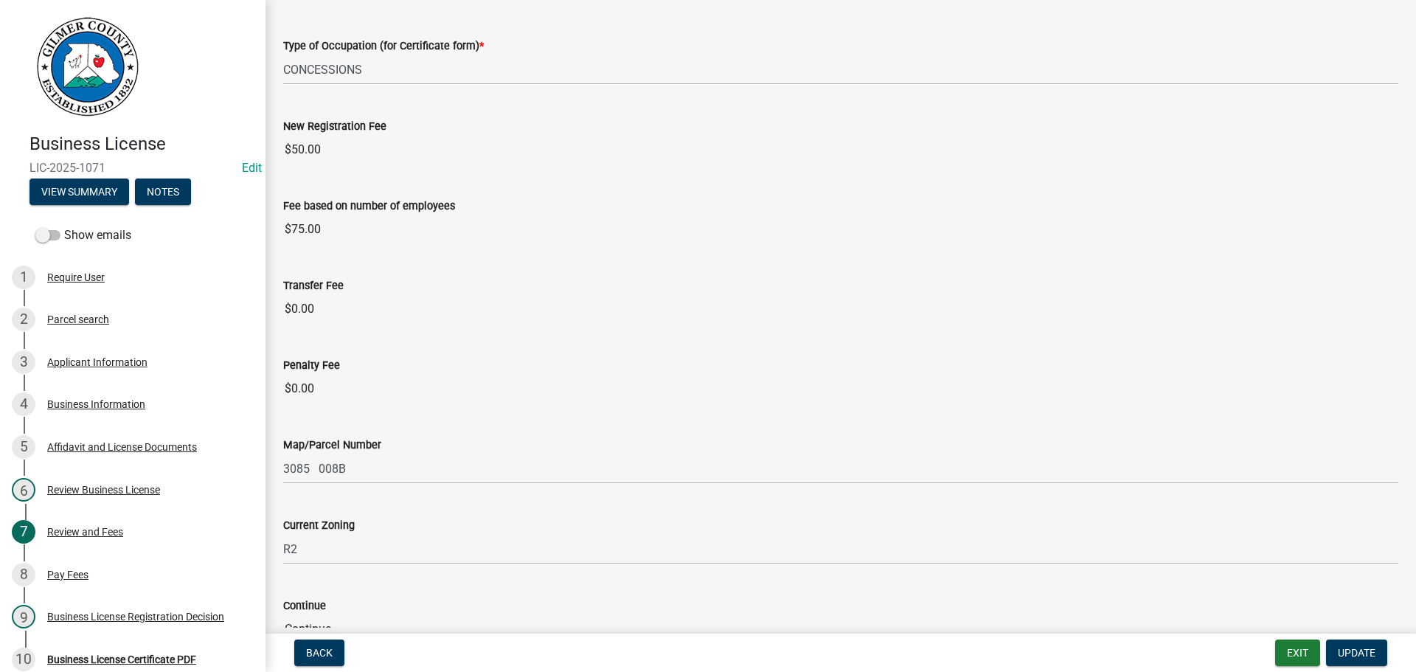
scroll to position [148, 0]
click at [93, 572] on div "8 Pay Fees" at bounding box center [127, 575] width 230 height 24
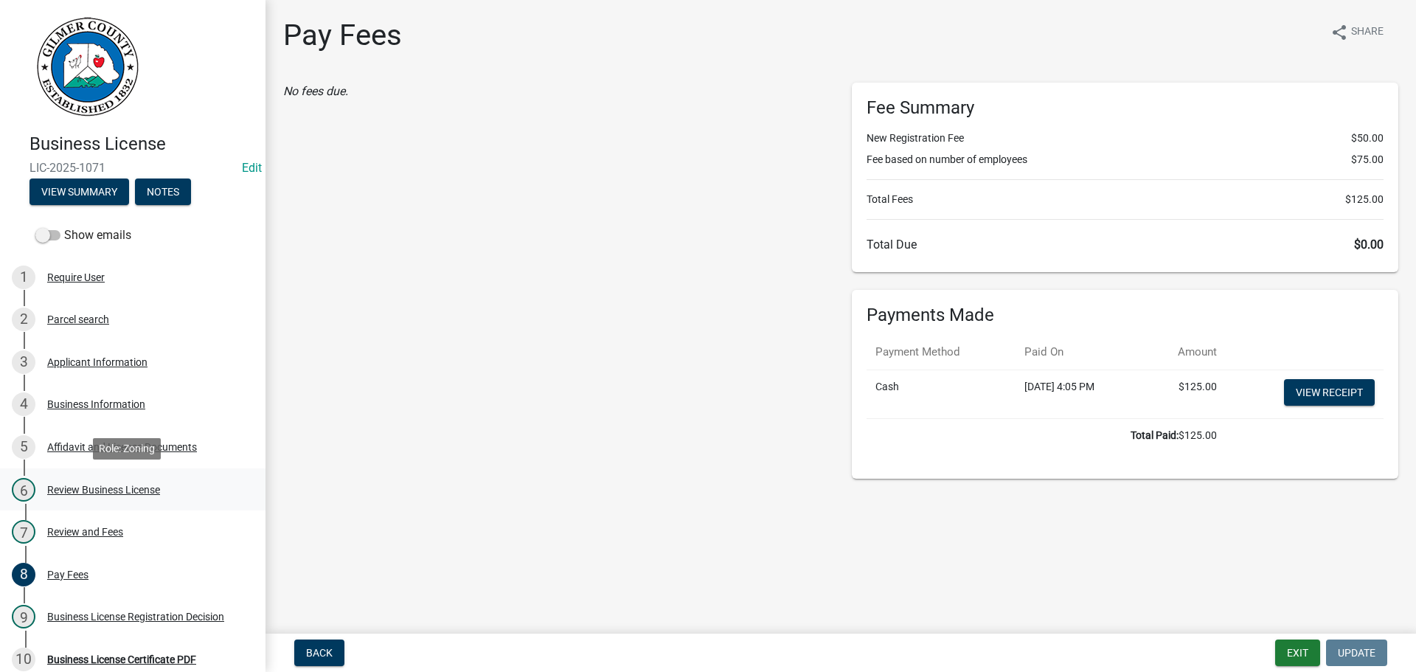
click at [137, 503] on link "6 Review Business License" at bounding box center [133, 489] width 266 height 43
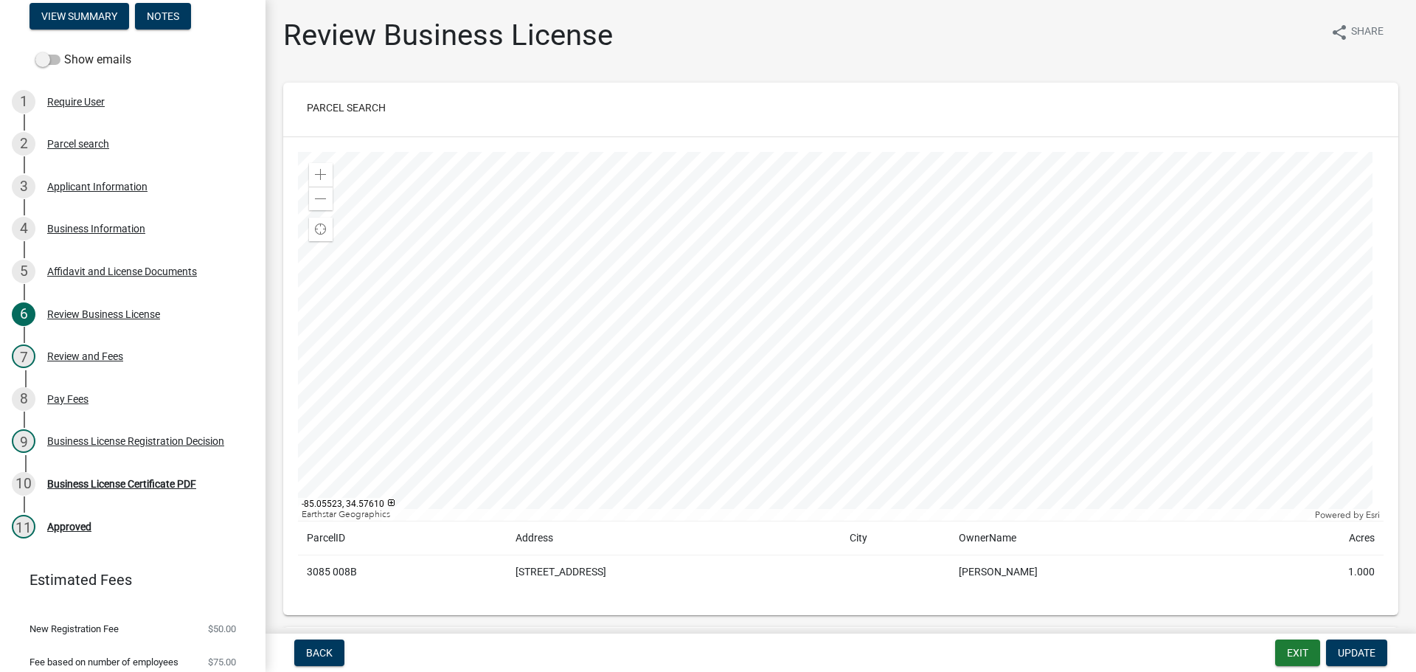
scroll to position [221, 0]
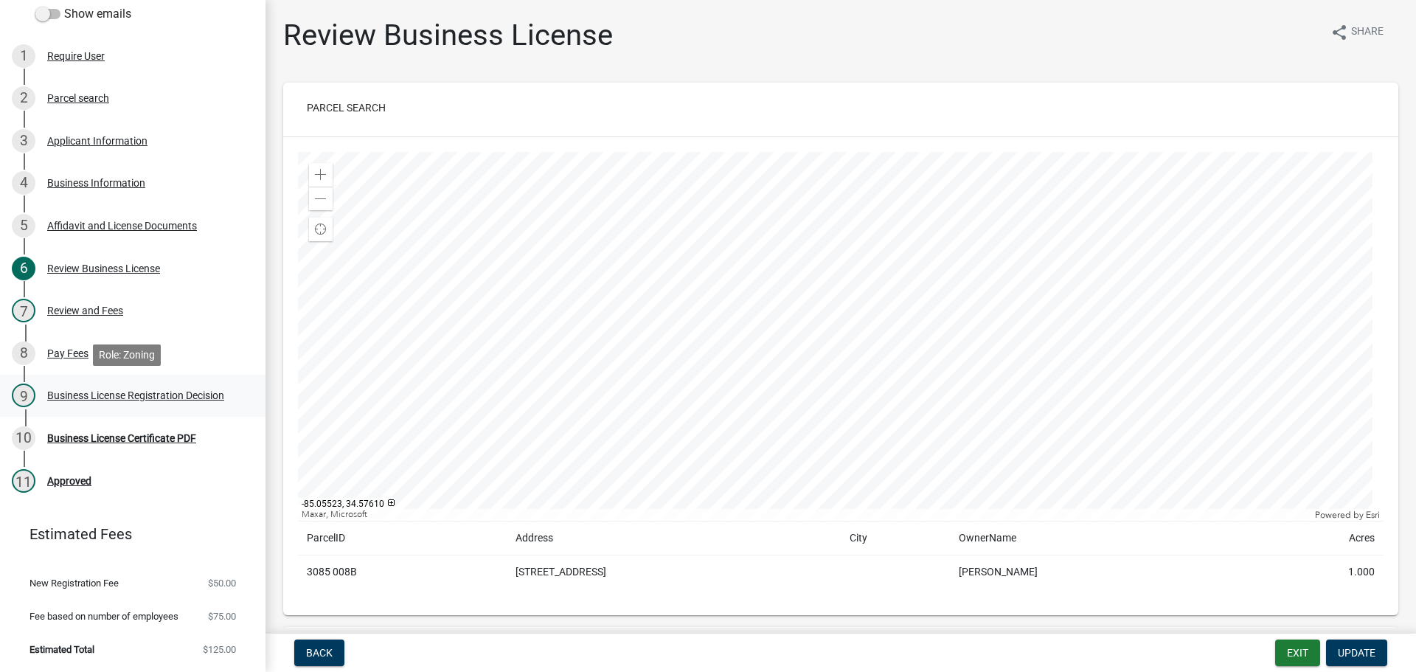
click at [103, 404] on div "9 Business License Registration Decision" at bounding box center [127, 396] width 230 height 24
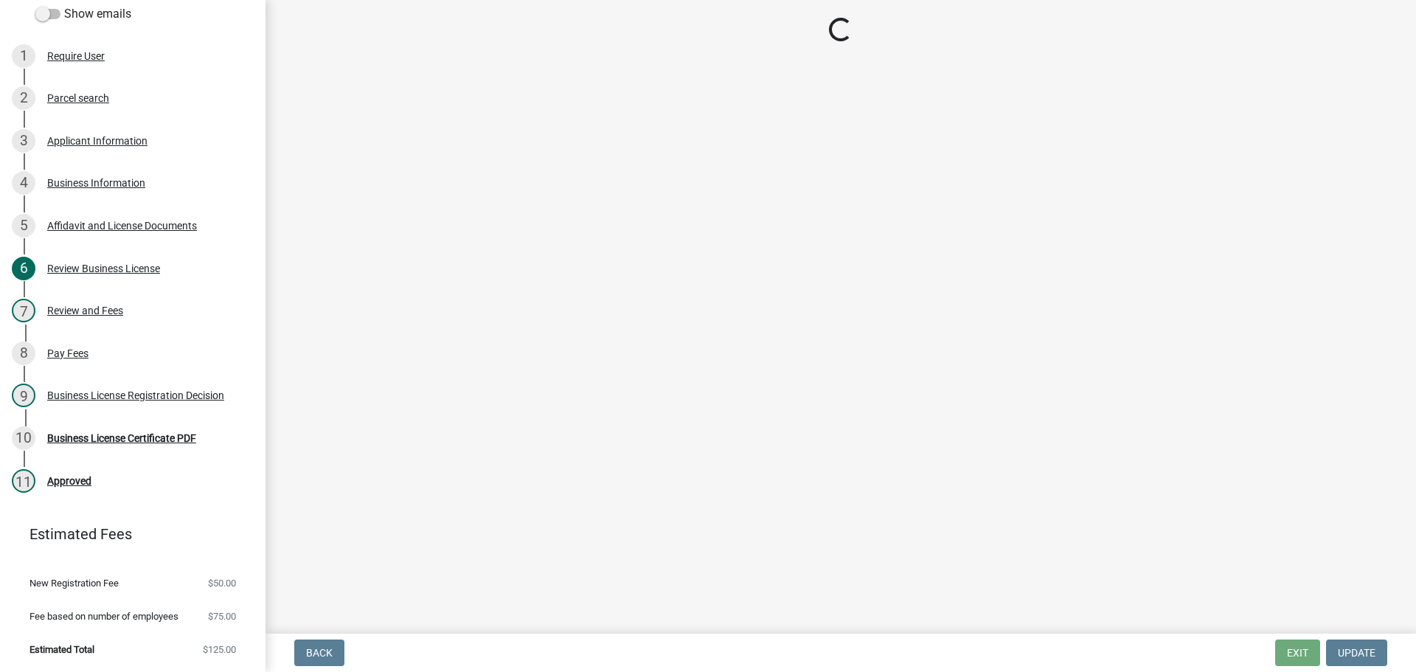
select select "cd44cabc-cb9c-446c-a27a-f009e7fbc738"
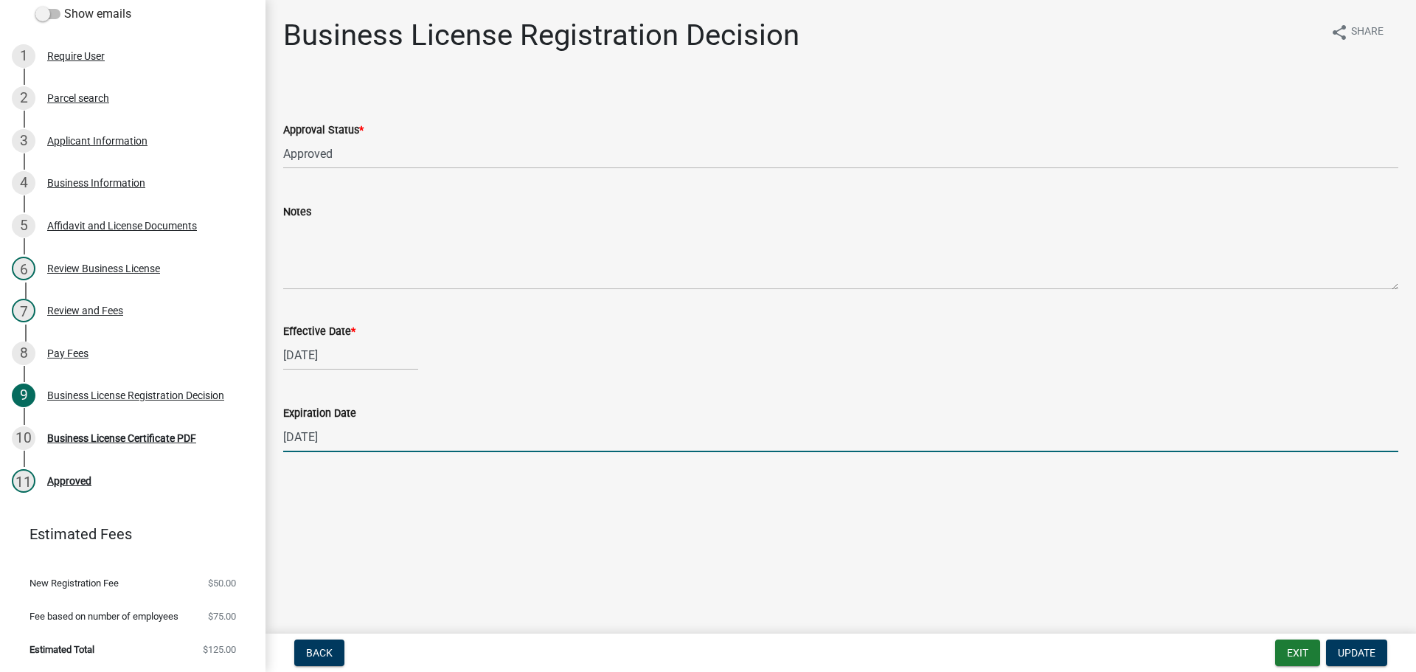
click at [418, 443] on input "[DATE]" at bounding box center [840, 437] width 1115 height 30
type input "[DATE]"
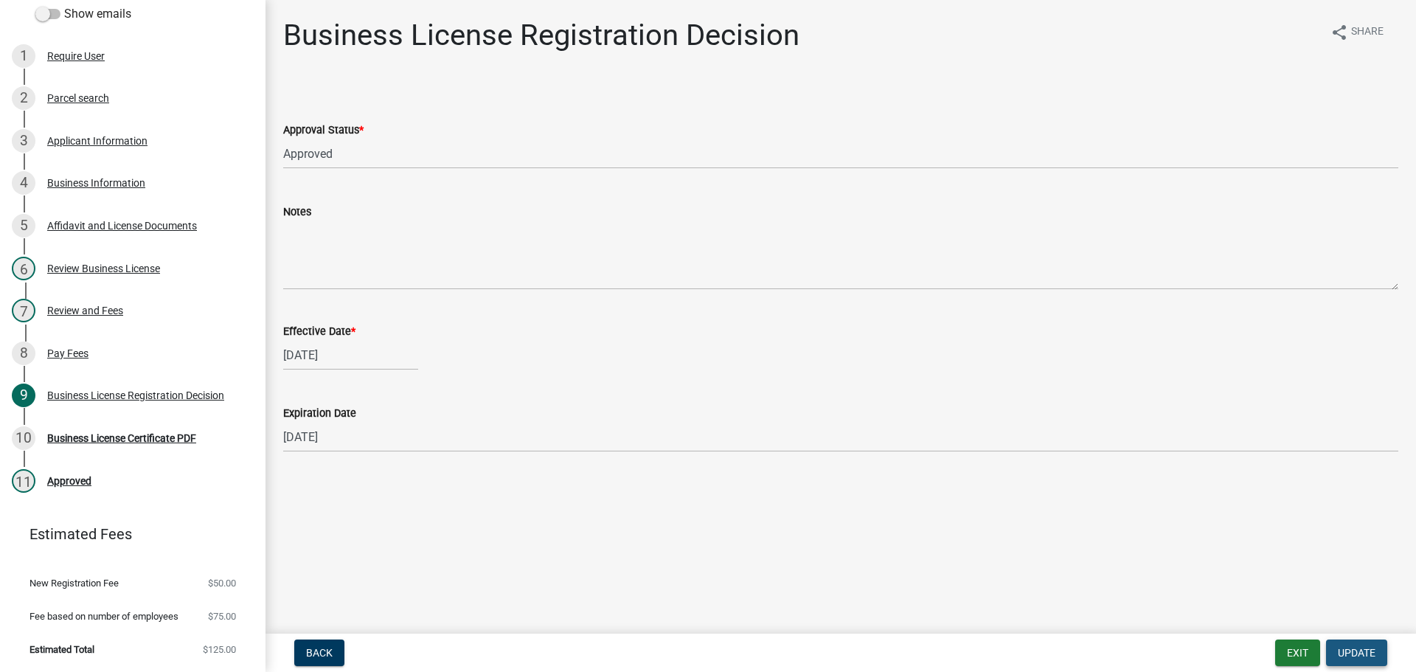
click at [1358, 653] on span "Update" at bounding box center [1357, 653] width 38 height 12
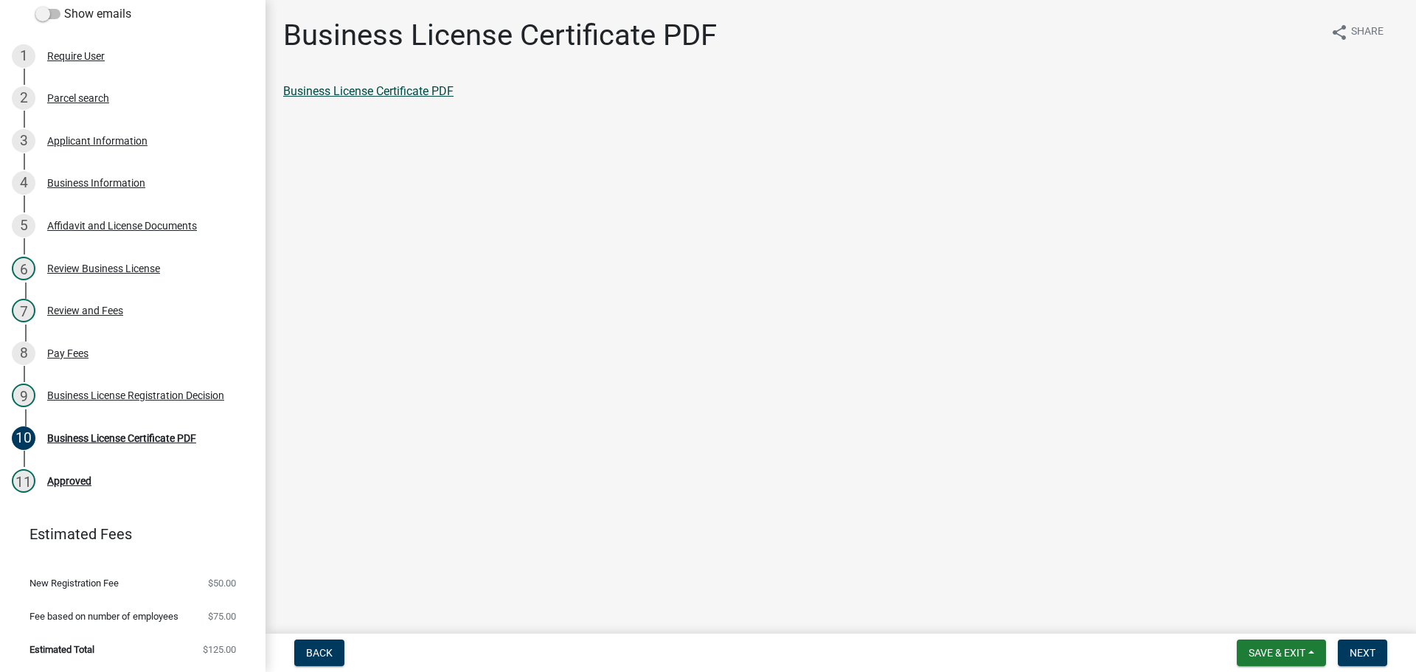
click at [395, 87] on link "Business License Certificate PDF" at bounding box center [368, 91] width 170 height 14
click at [1404, 650] on nav "Back Save & Exit Save Save & Exit Next" at bounding box center [841, 653] width 1151 height 38
click at [1366, 650] on span "Next" at bounding box center [1363, 653] width 26 height 12
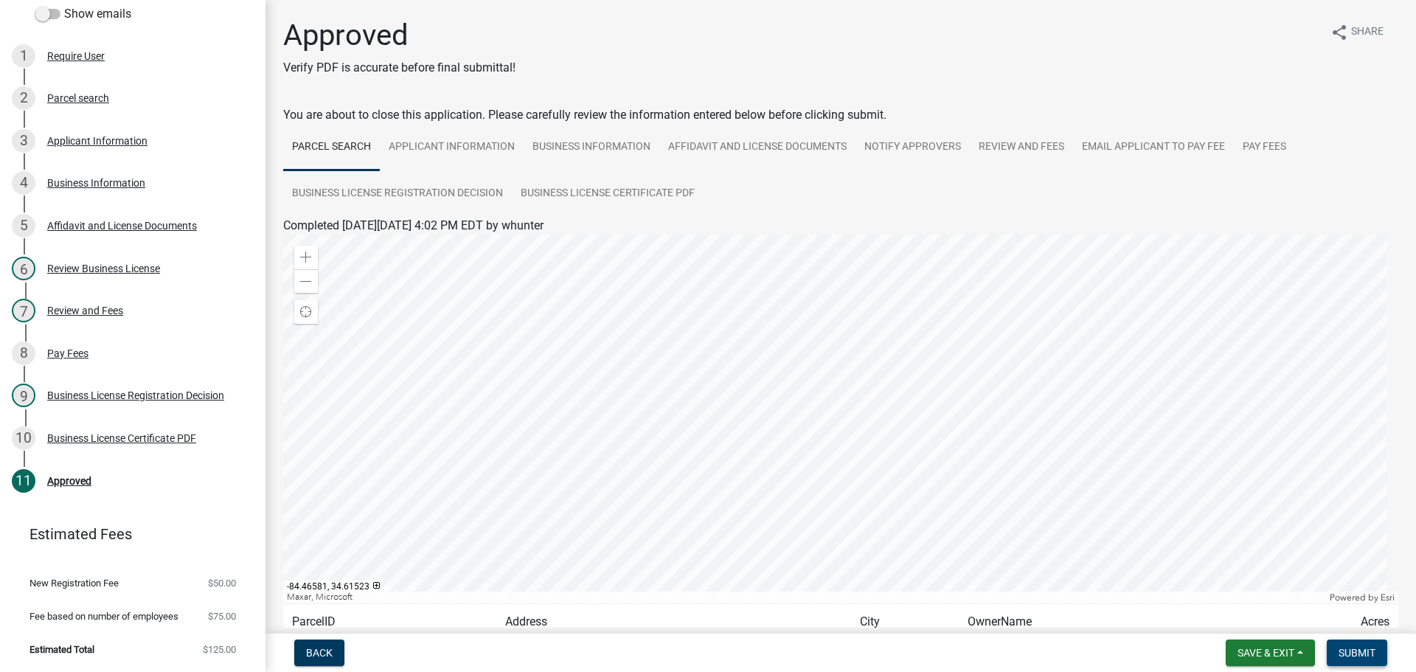
click at [1342, 652] on span "Submit" at bounding box center [1357, 653] width 37 height 12
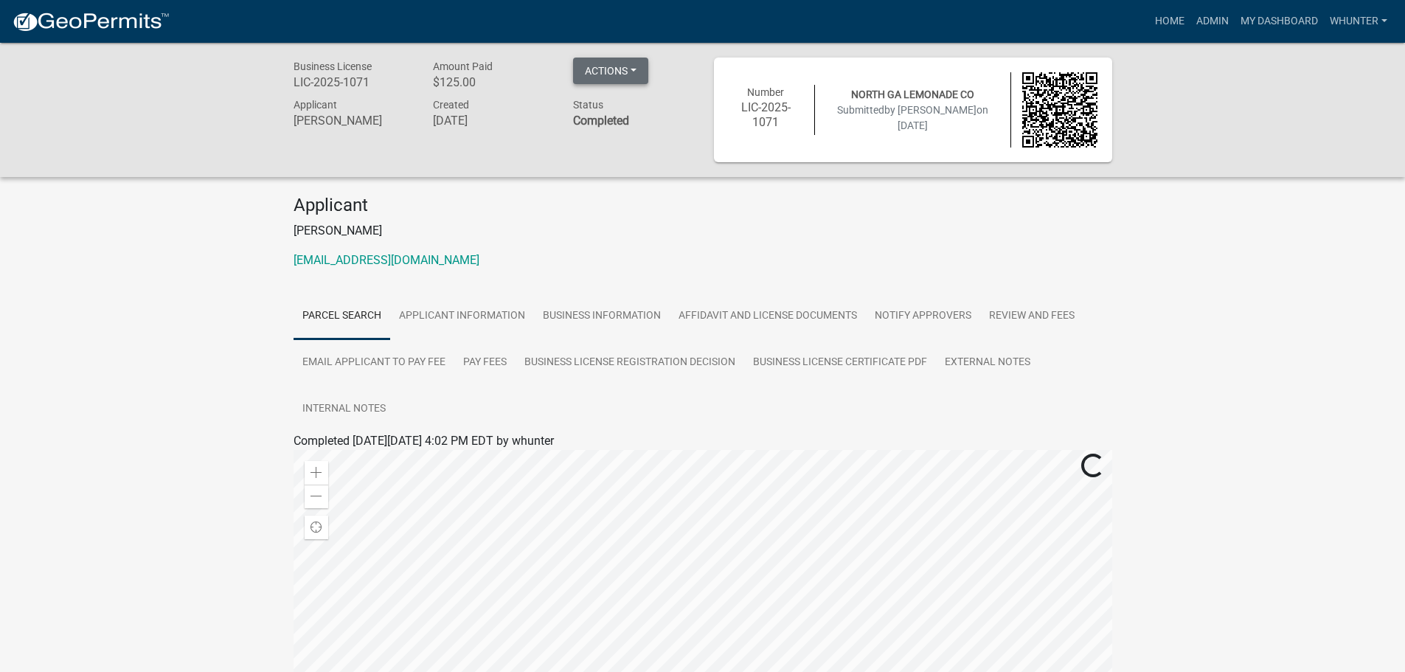
click at [611, 60] on button "Actions" at bounding box center [610, 71] width 75 height 27
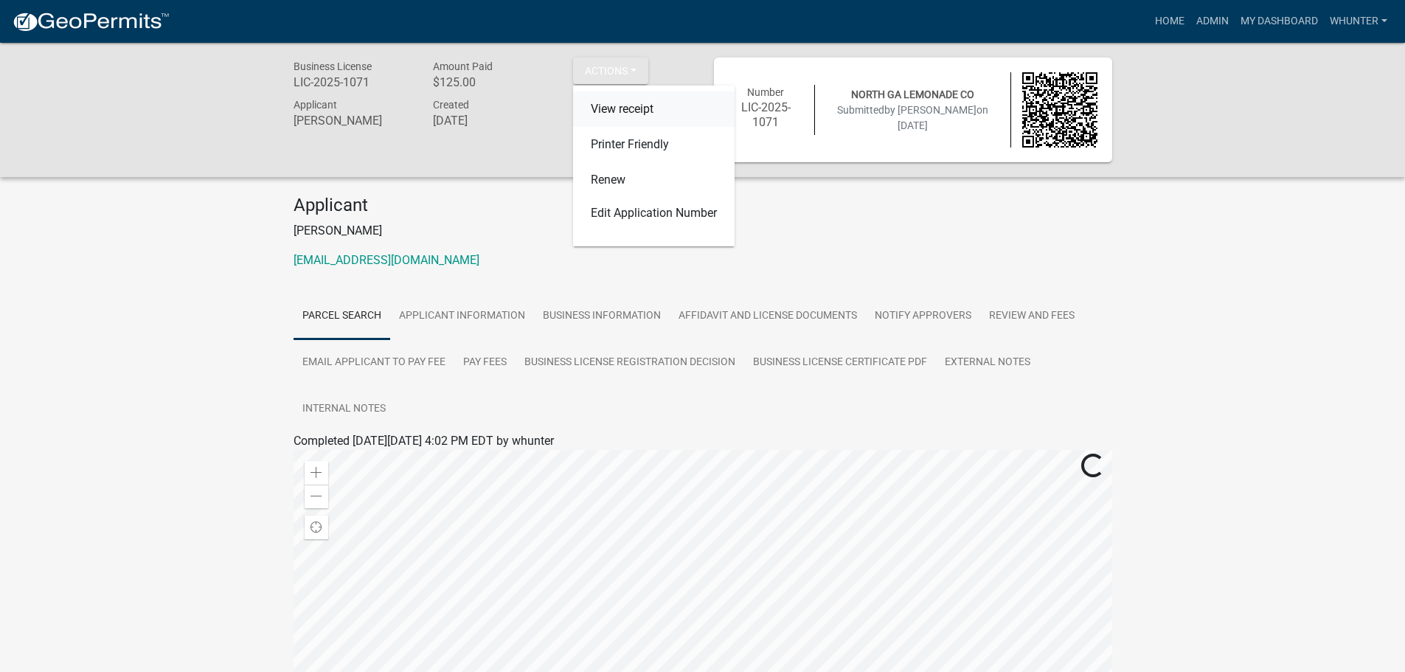
click at [623, 103] on link "View receipt" at bounding box center [654, 108] width 162 height 35
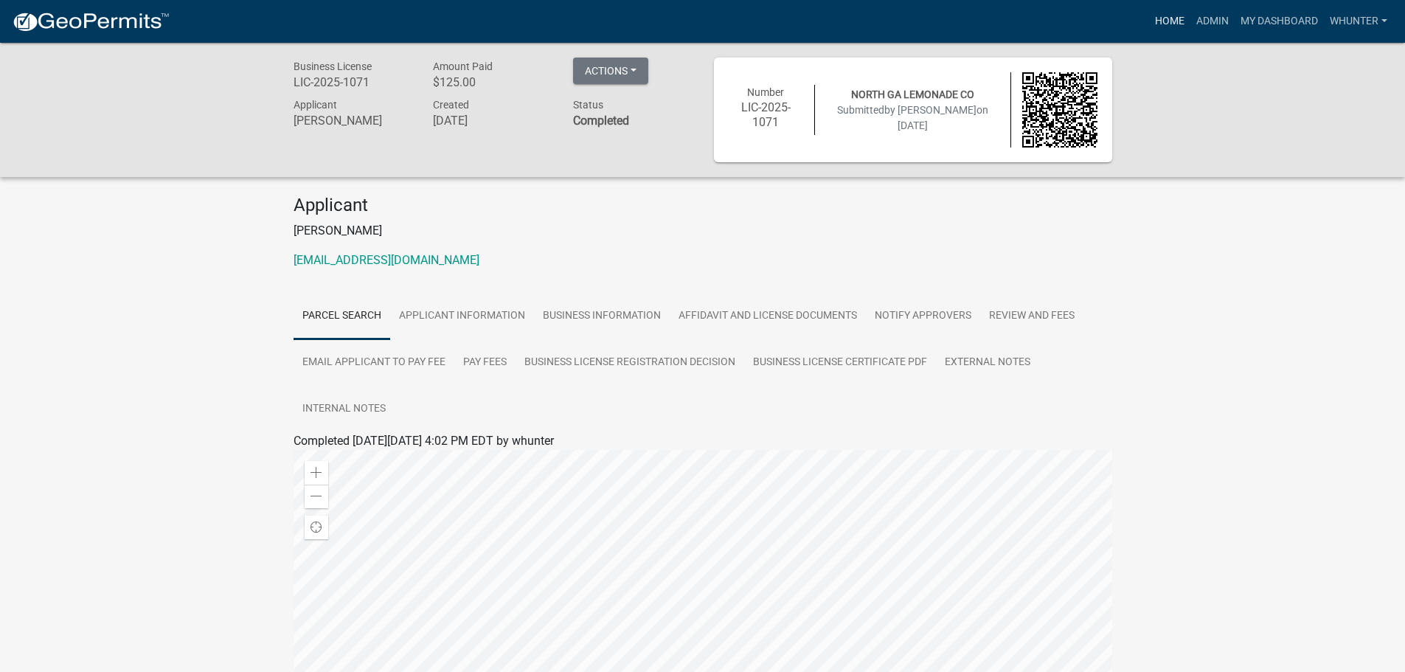
click at [1173, 28] on link "Home" at bounding box center [1169, 21] width 41 height 28
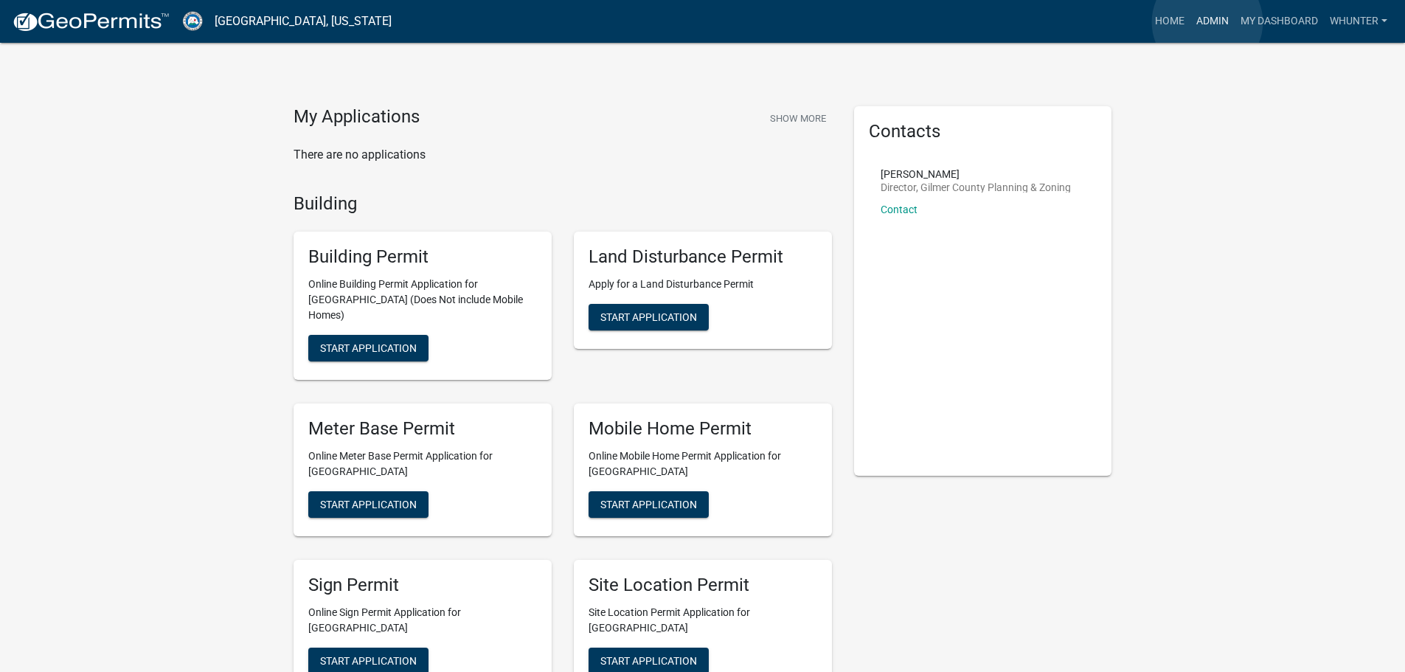
click at [1207, 22] on link "Admin" at bounding box center [1212, 21] width 44 height 28
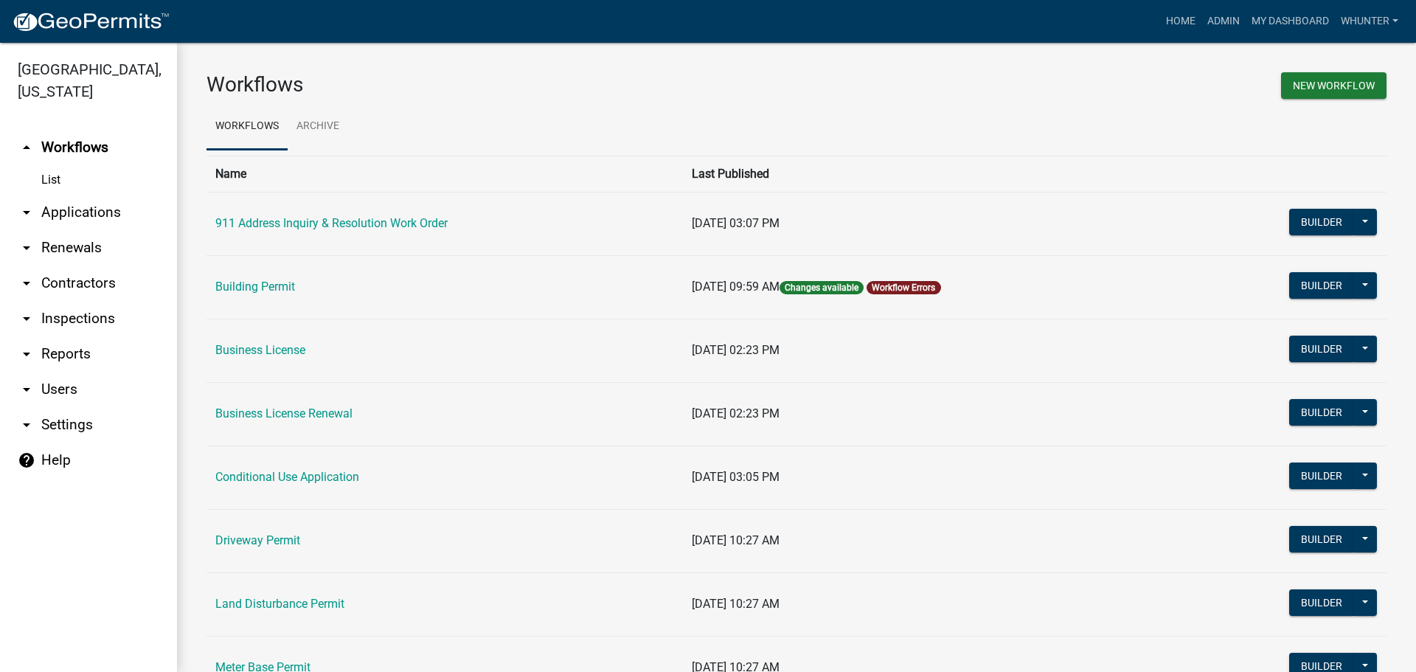
drag, startPoint x: 143, startPoint y: 209, endPoint x: 142, endPoint y: 218, distance: 8.1
click at [142, 209] on link "arrow_drop_down Applications" at bounding box center [88, 212] width 177 height 35
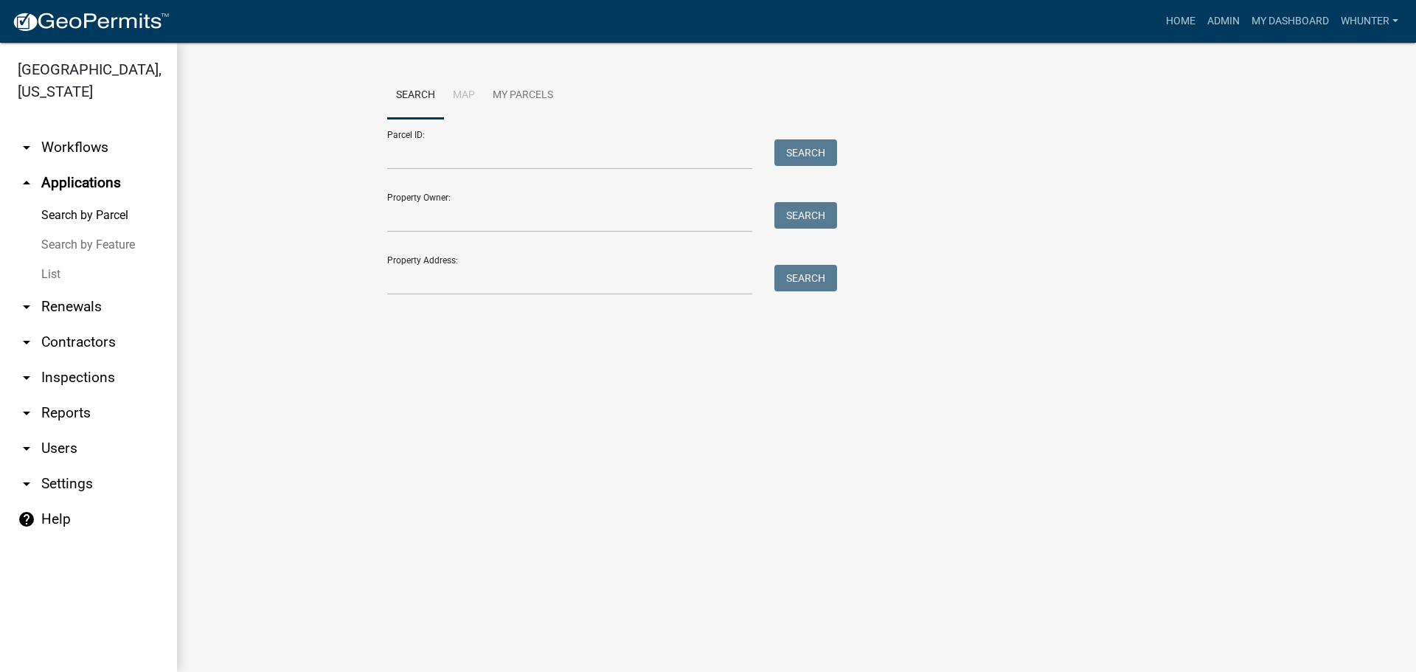
drag, startPoint x: 105, startPoint y: 277, endPoint x: 170, endPoint y: 263, distance: 65.8
click at [108, 277] on link "List" at bounding box center [88, 275] width 177 height 30
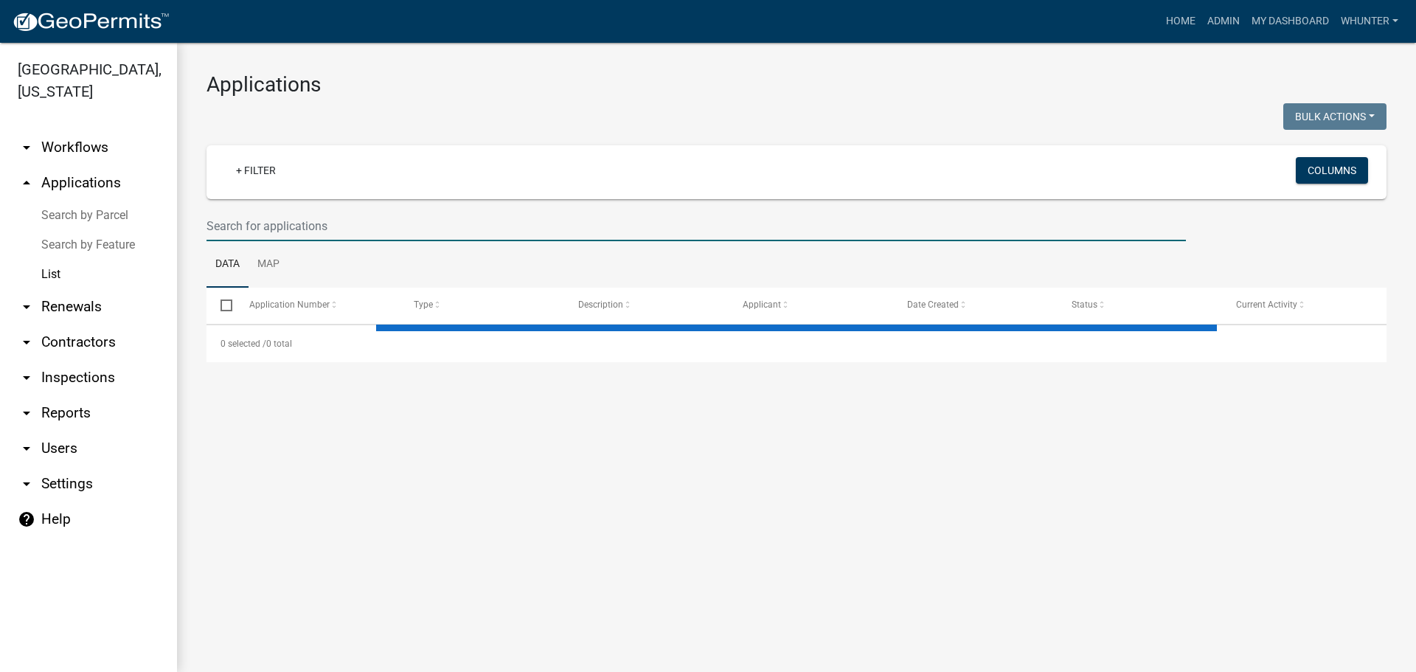
click at [400, 221] on input "text" at bounding box center [696, 226] width 979 height 30
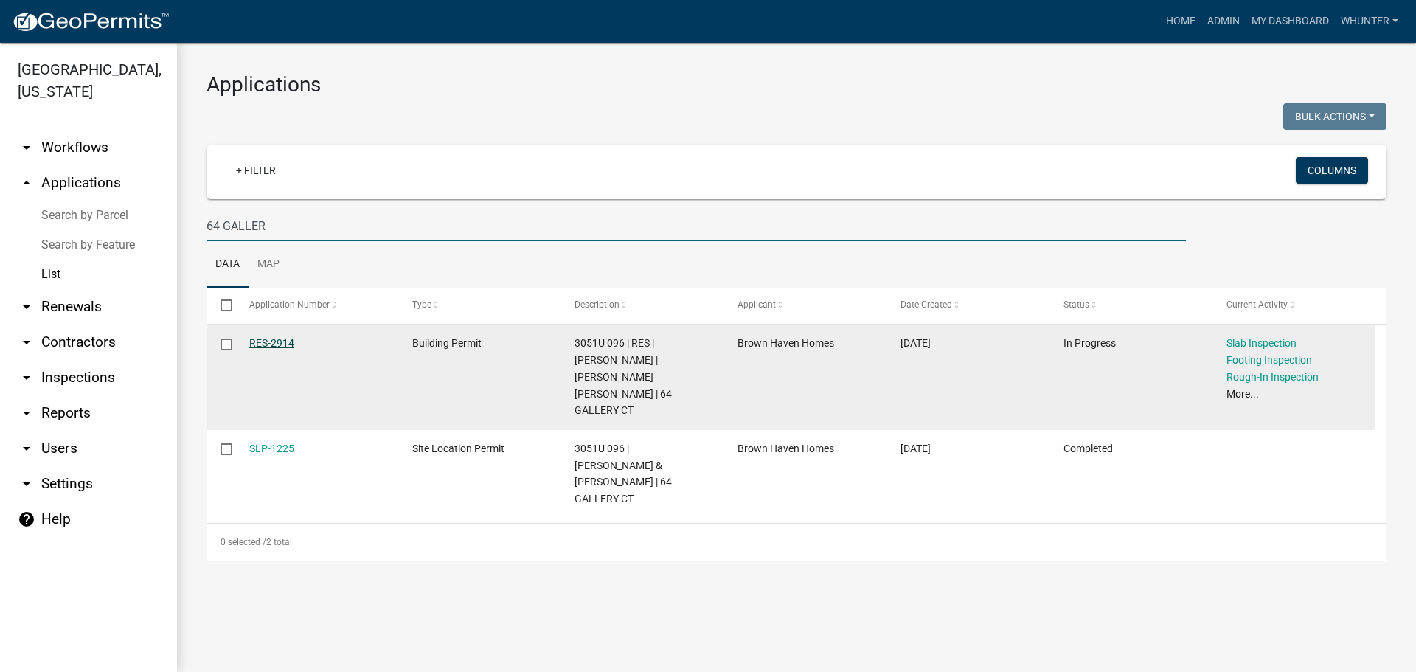
type input "64 GALLER"
click at [256, 344] on link "RES-2914" at bounding box center [271, 343] width 45 height 12
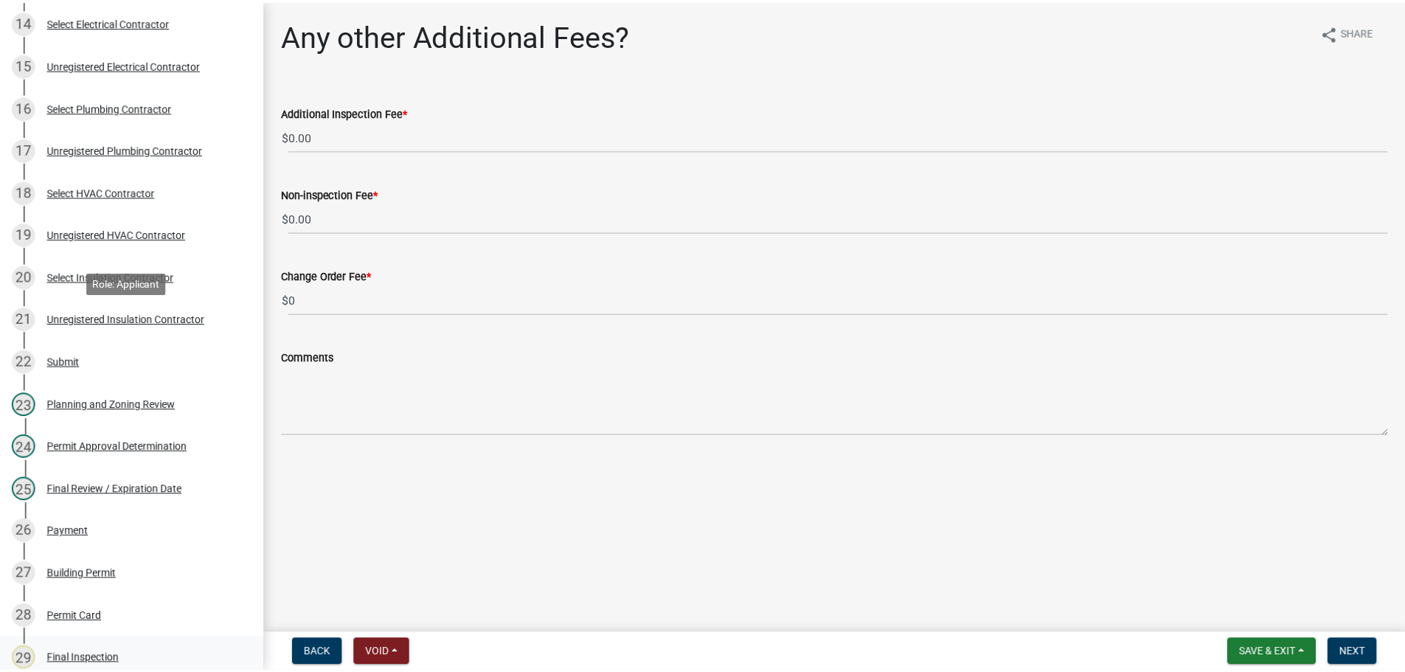
scroll to position [1106, 0]
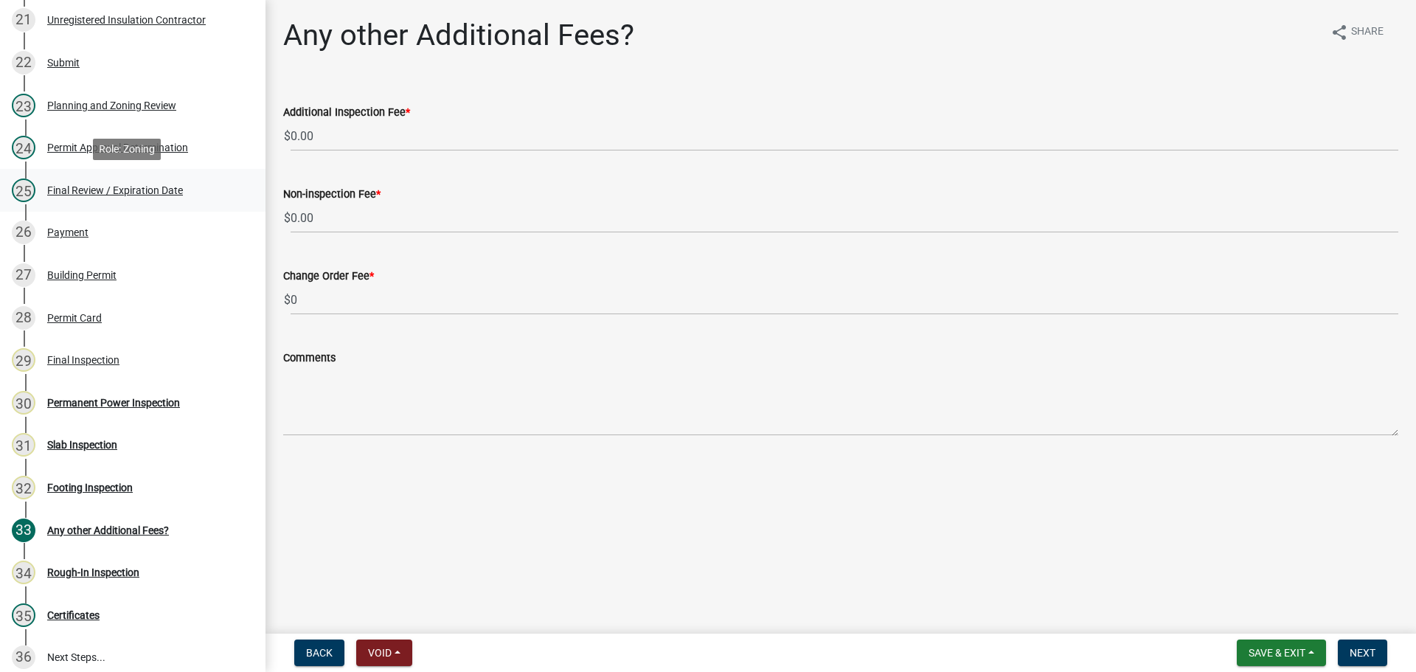
click at [96, 193] on div "Final Review / Expiration Date" at bounding box center [115, 190] width 136 height 10
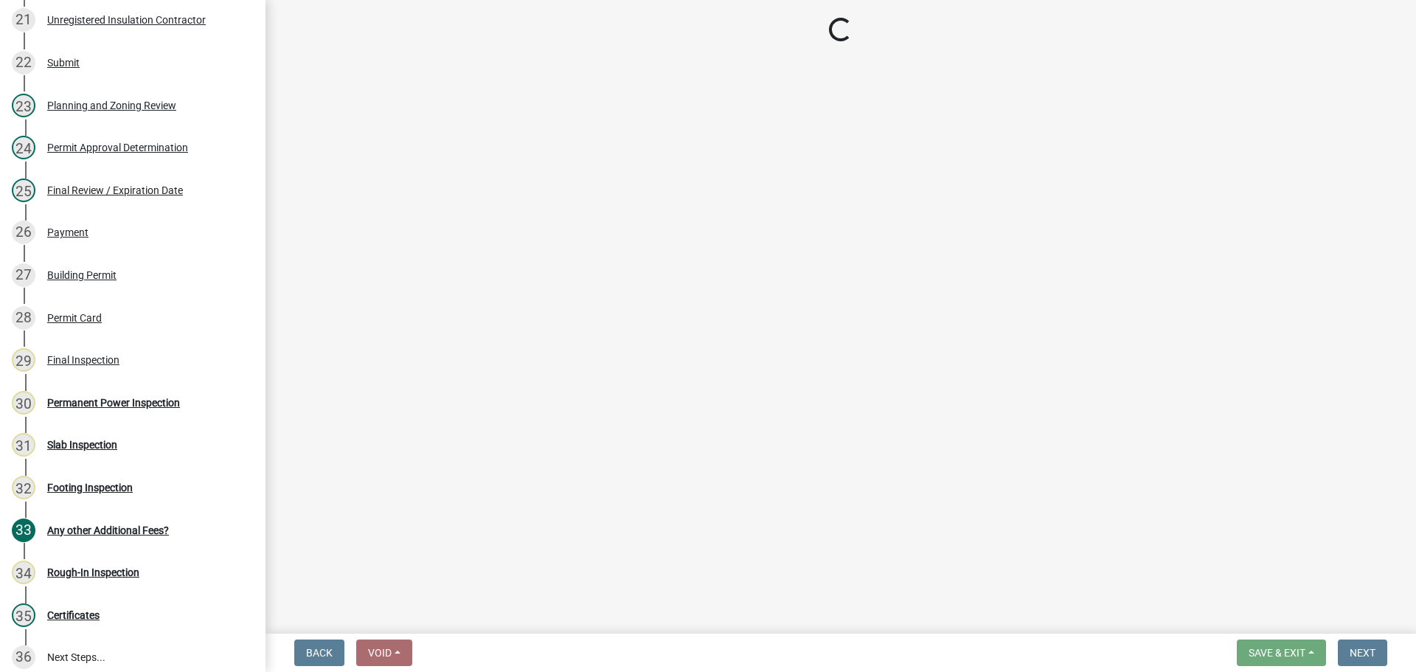
select select "f66b4cef-93c9-440c-84d8-a2c8d35cb7c1"
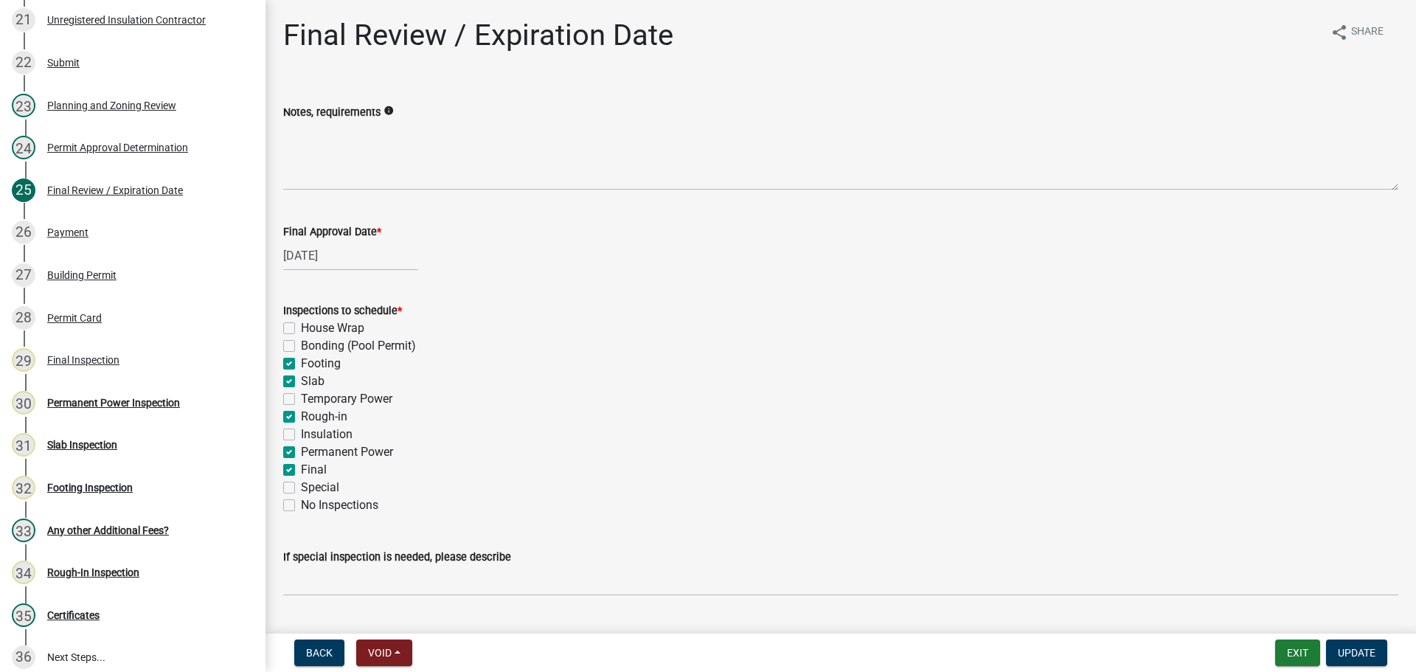
drag, startPoint x: 319, startPoint y: 359, endPoint x: 319, endPoint y: 376, distance: 17.0
click at [319, 361] on label "Footing" at bounding box center [321, 364] width 40 height 18
click at [311, 361] on input "Footing" at bounding box center [306, 360] width 10 height 10
checkbox input "false"
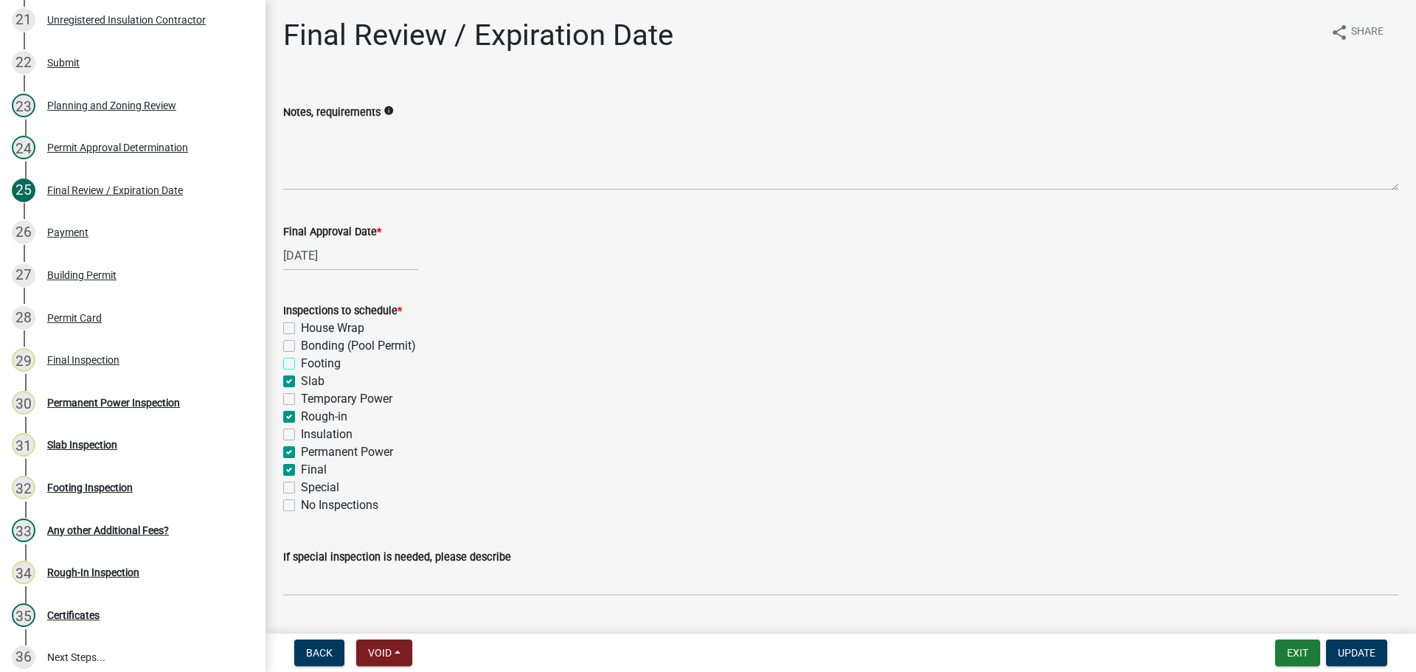
checkbox input "false"
checkbox input "true"
checkbox input "false"
checkbox input "true"
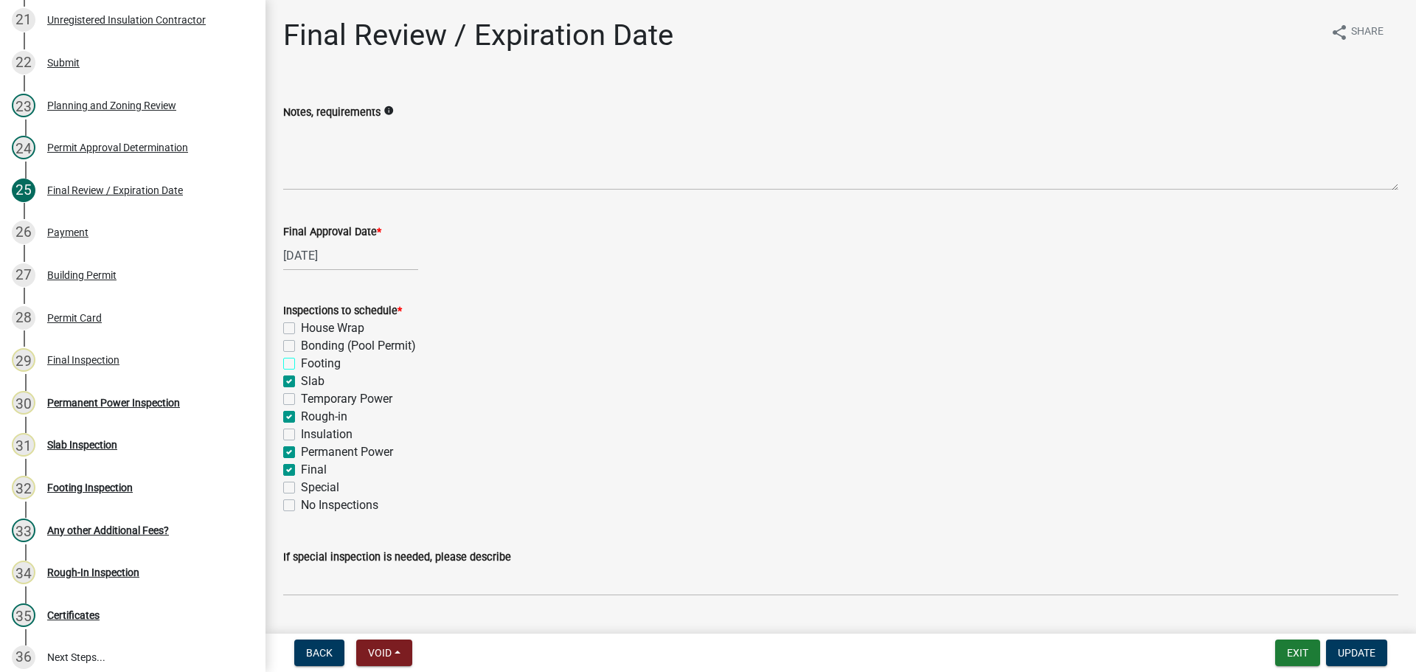
checkbox input "false"
checkbox input "true"
checkbox input "false"
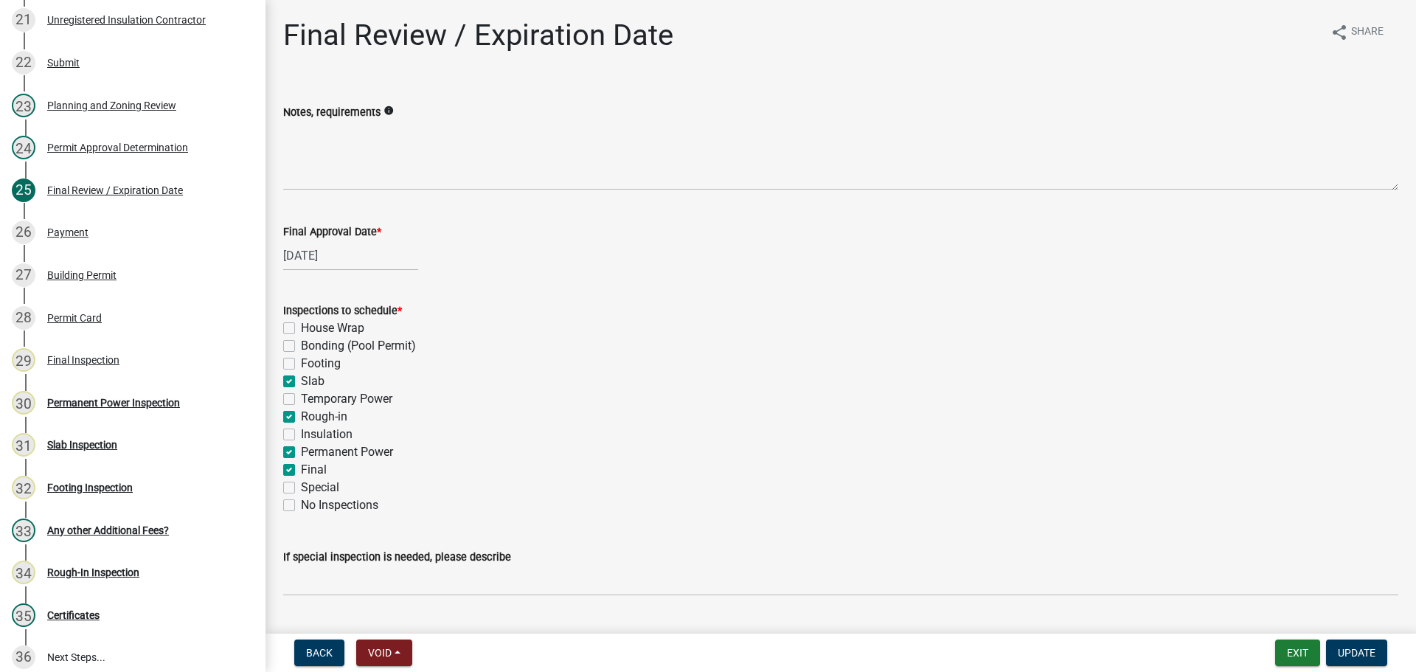
click at [319, 380] on label "Slab" at bounding box center [313, 381] width 24 height 18
click at [311, 380] on input "Slab" at bounding box center [306, 377] width 10 height 10
checkbox input "false"
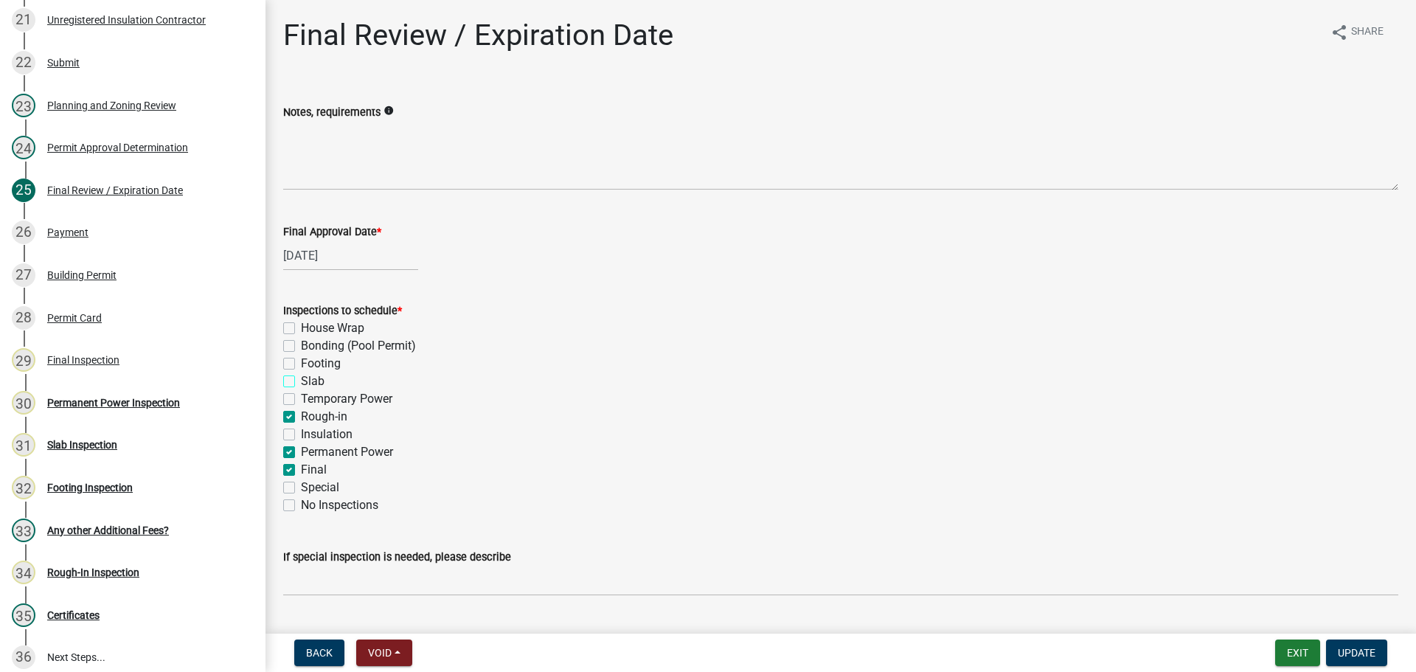
checkbox input "false"
checkbox input "true"
checkbox input "false"
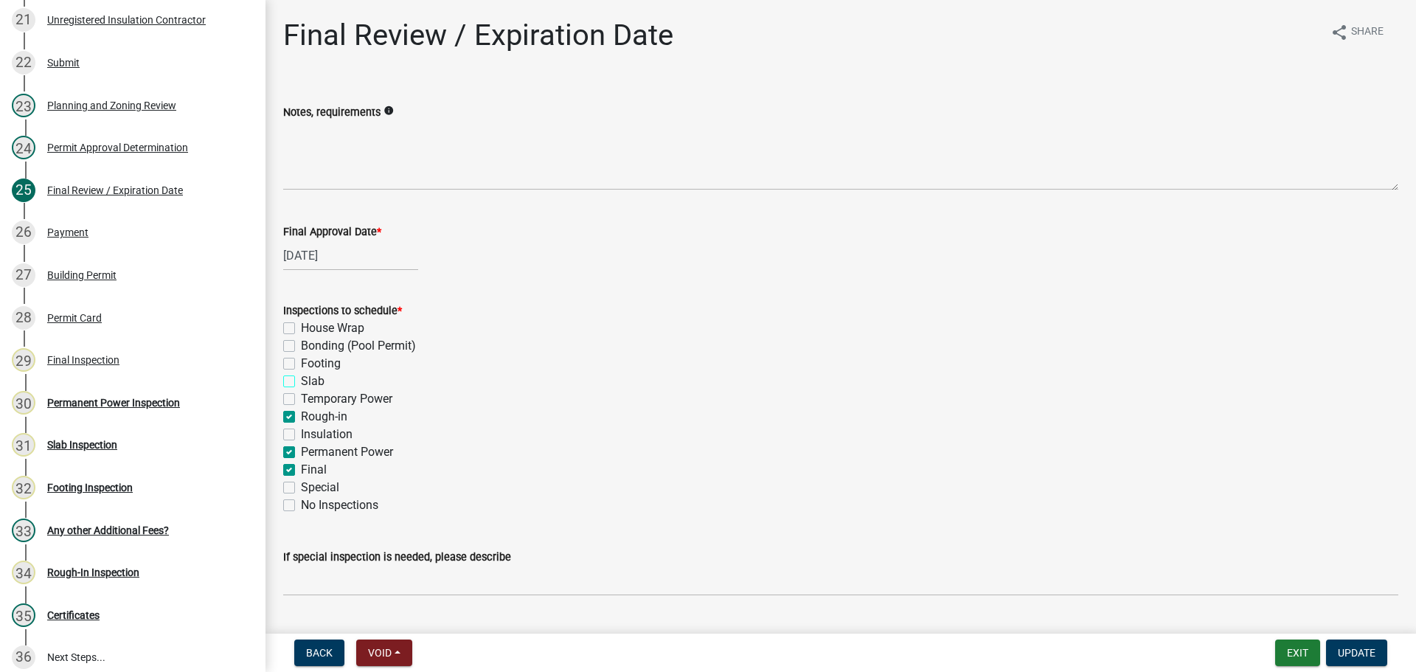
checkbox input "true"
checkbox input "false"
click at [319, 413] on label "Rough-in" at bounding box center [324, 417] width 46 height 18
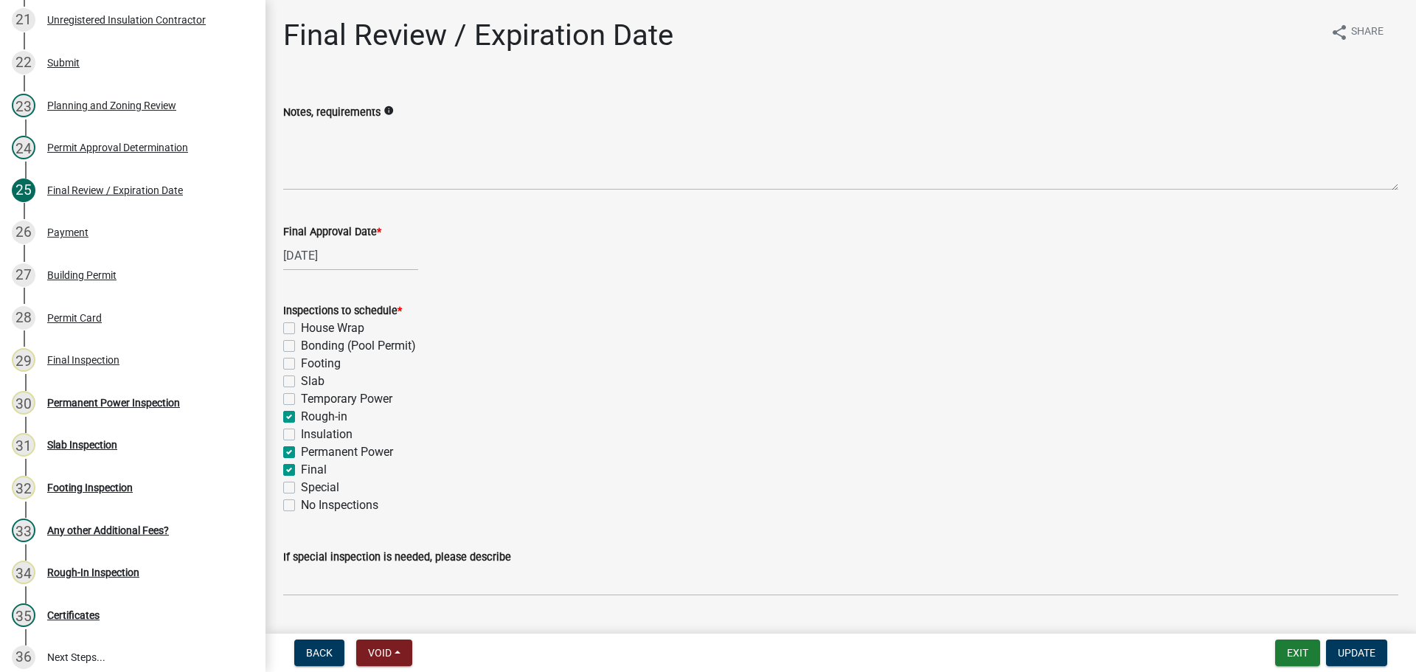
click at [311, 413] on input "Rough-in" at bounding box center [306, 413] width 10 height 10
checkbox input "false"
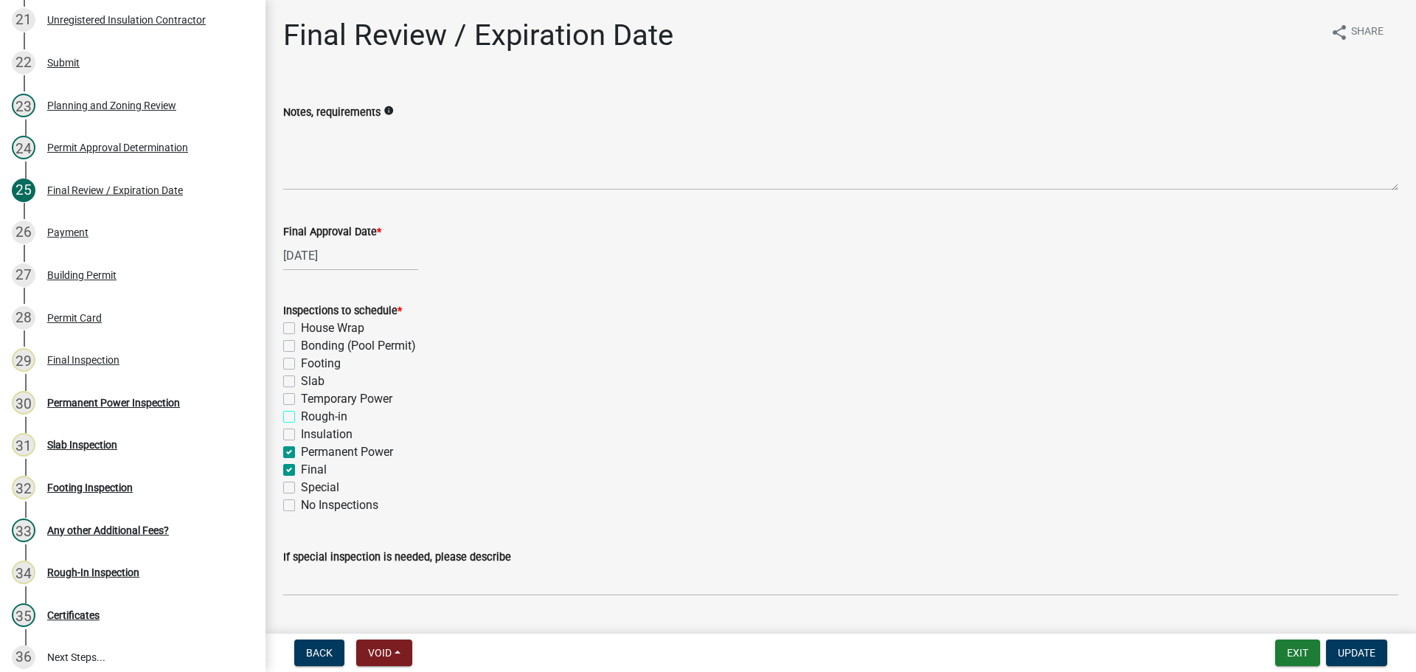
checkbox input "false"
checkbox input "true"
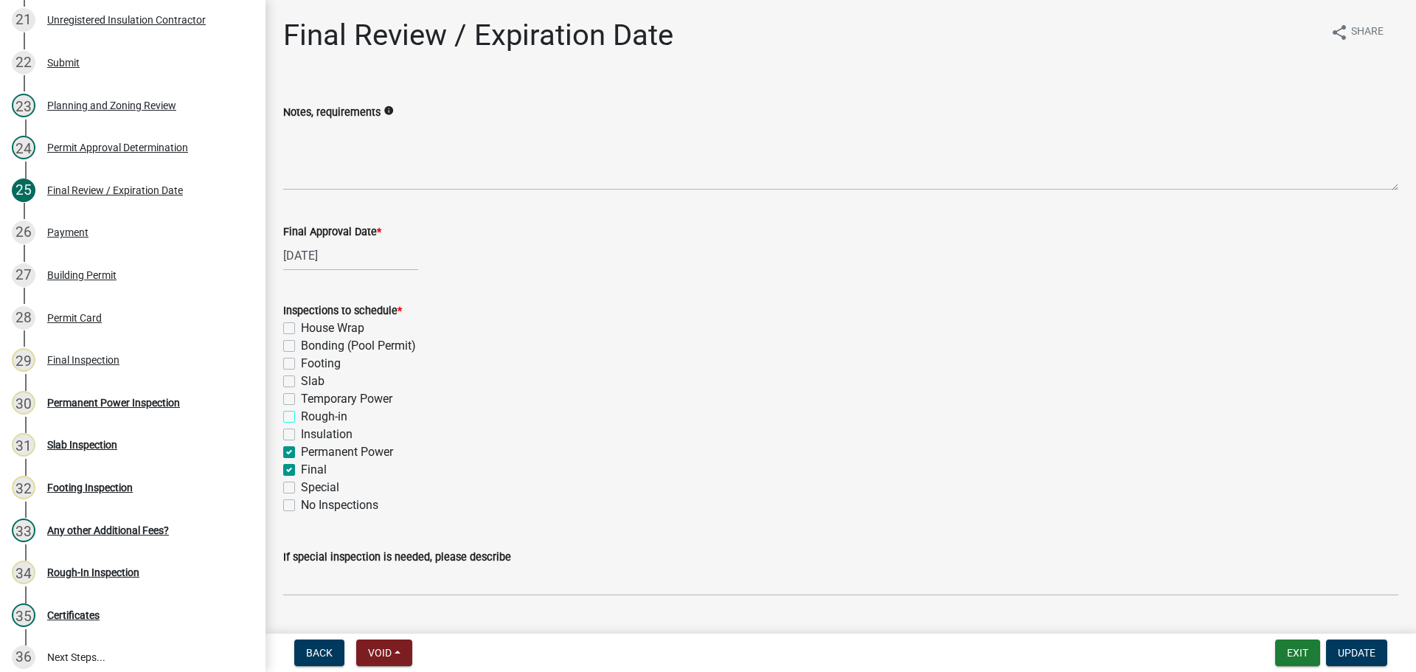
checkbox input "true"
checkbox input "false"
click at [326, 469] on label "Final" at bounding box center [314, 470] width 26 height 18
click at [311, 469] on input "Final" at bounding box center [306, 466] width 10 height 10
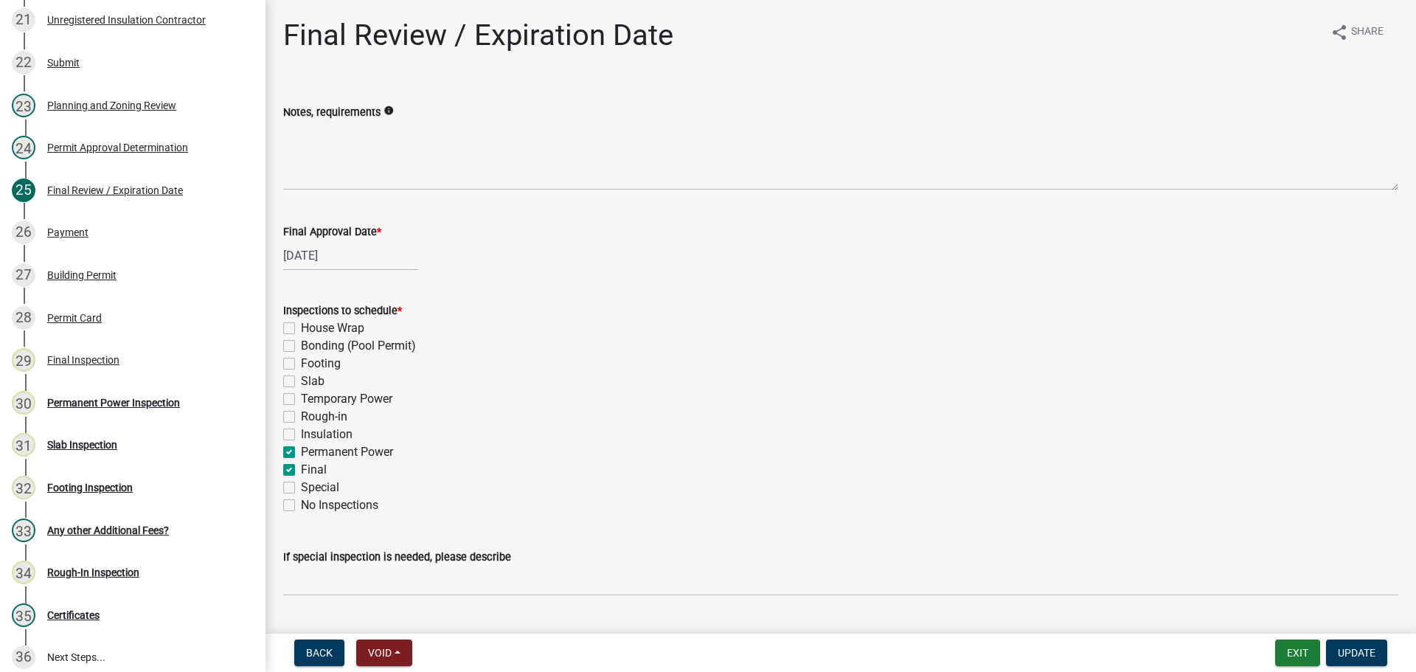
checkbox input "false"
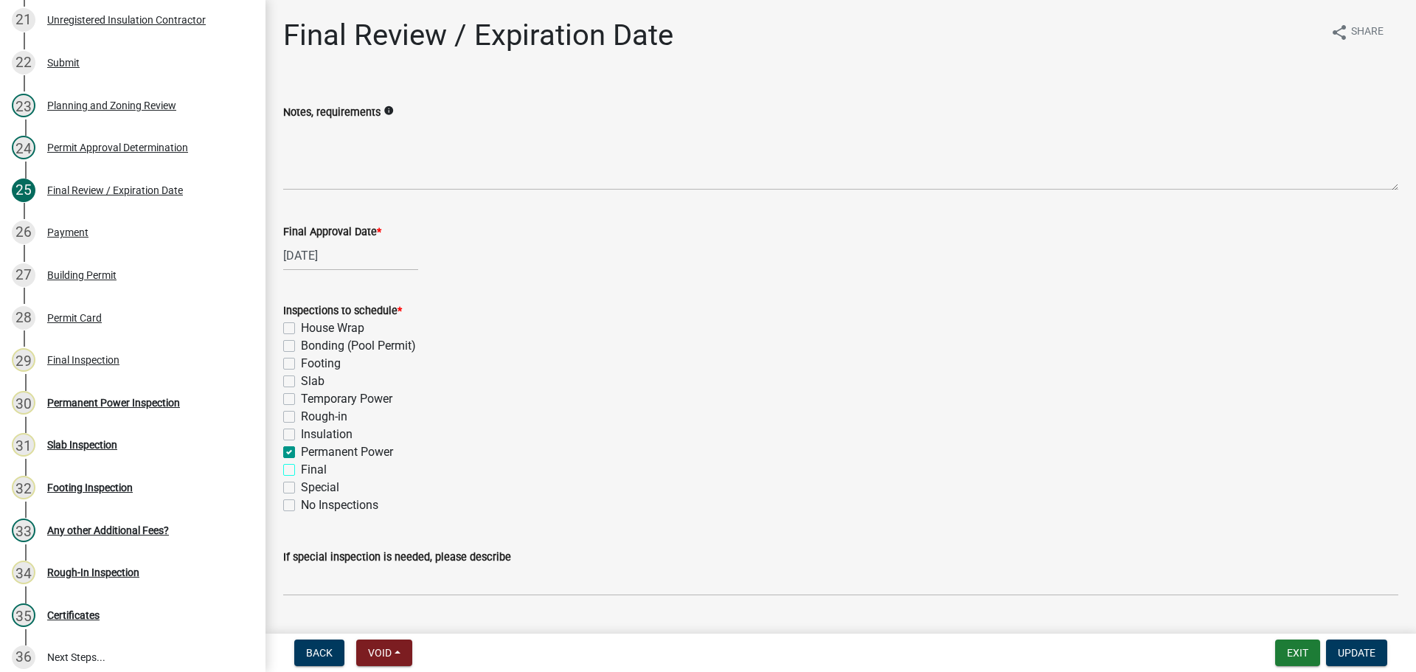
checkbox input "false"
checkbox input "true"
checkbox input "false"
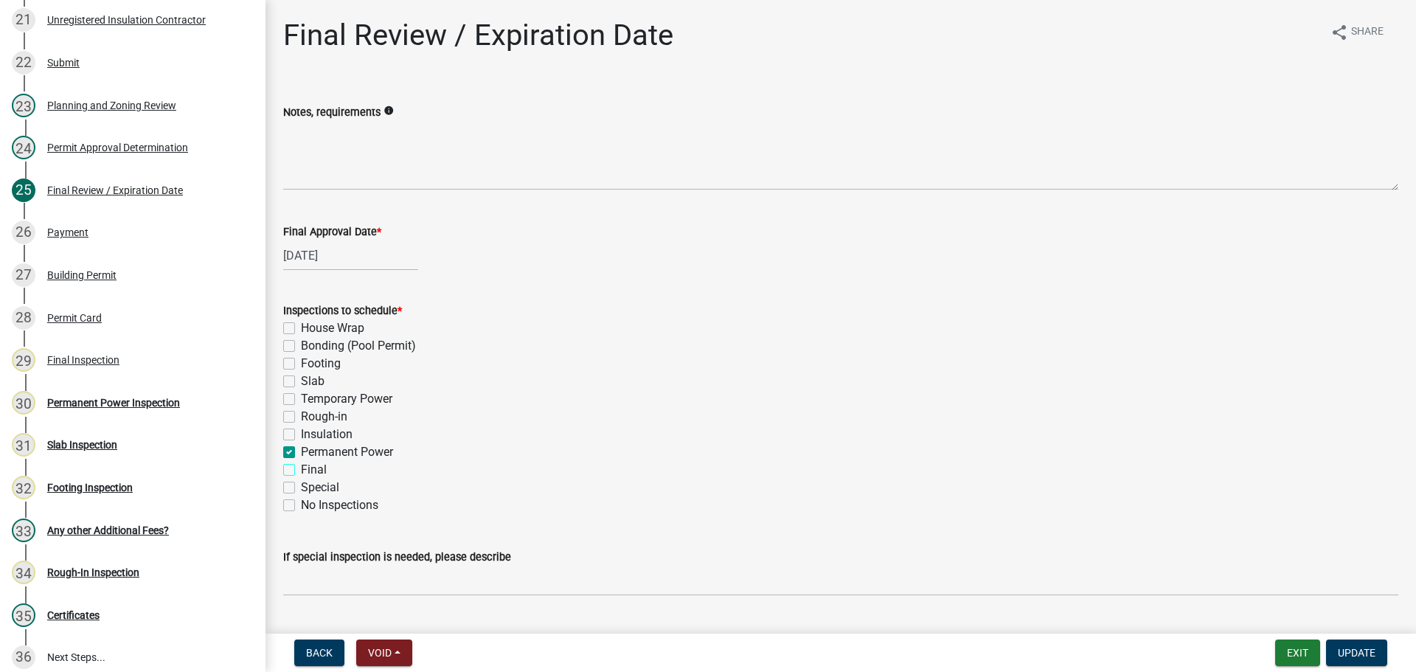
checkbox input "false"
click at [326, 458] on label "Permanent Power" at bounding box center [347, 452] width 92 height 18
click at [311, 453] on input "Permanent Power" at bounding box center [306, 448] width 10 height 10
checkbox input "false"
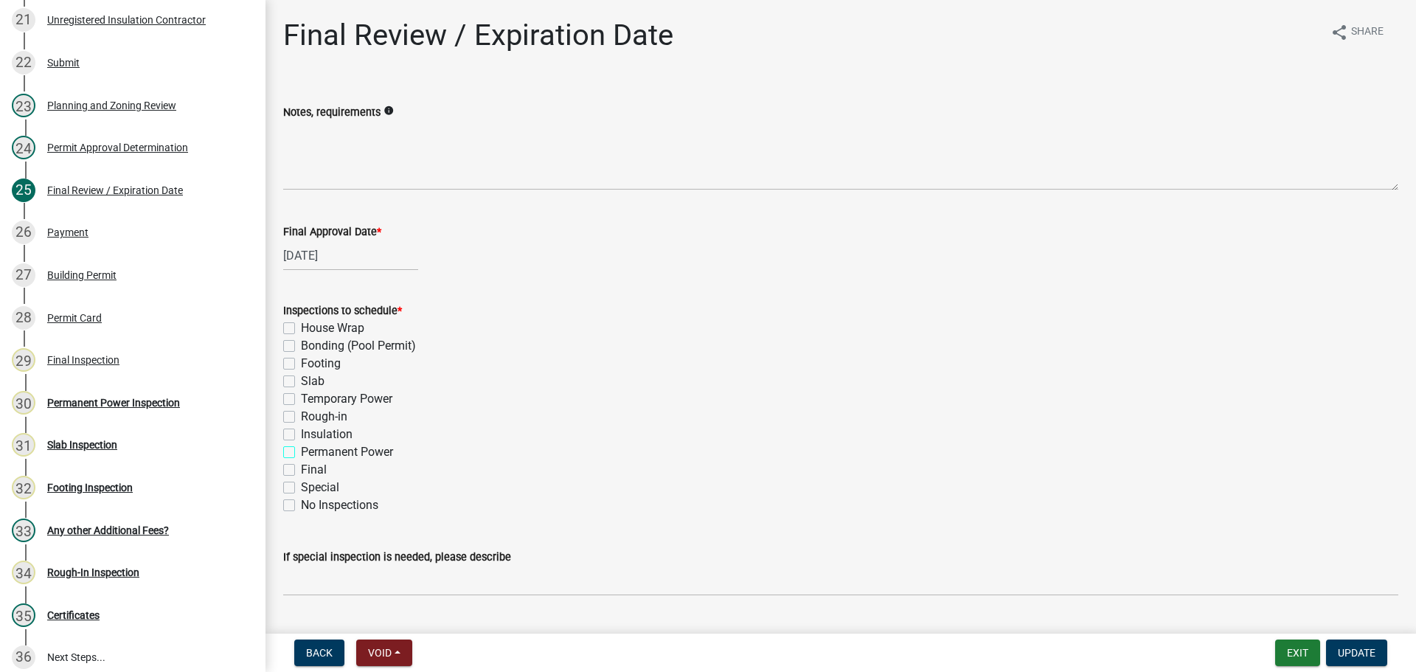
checkbox input "false"
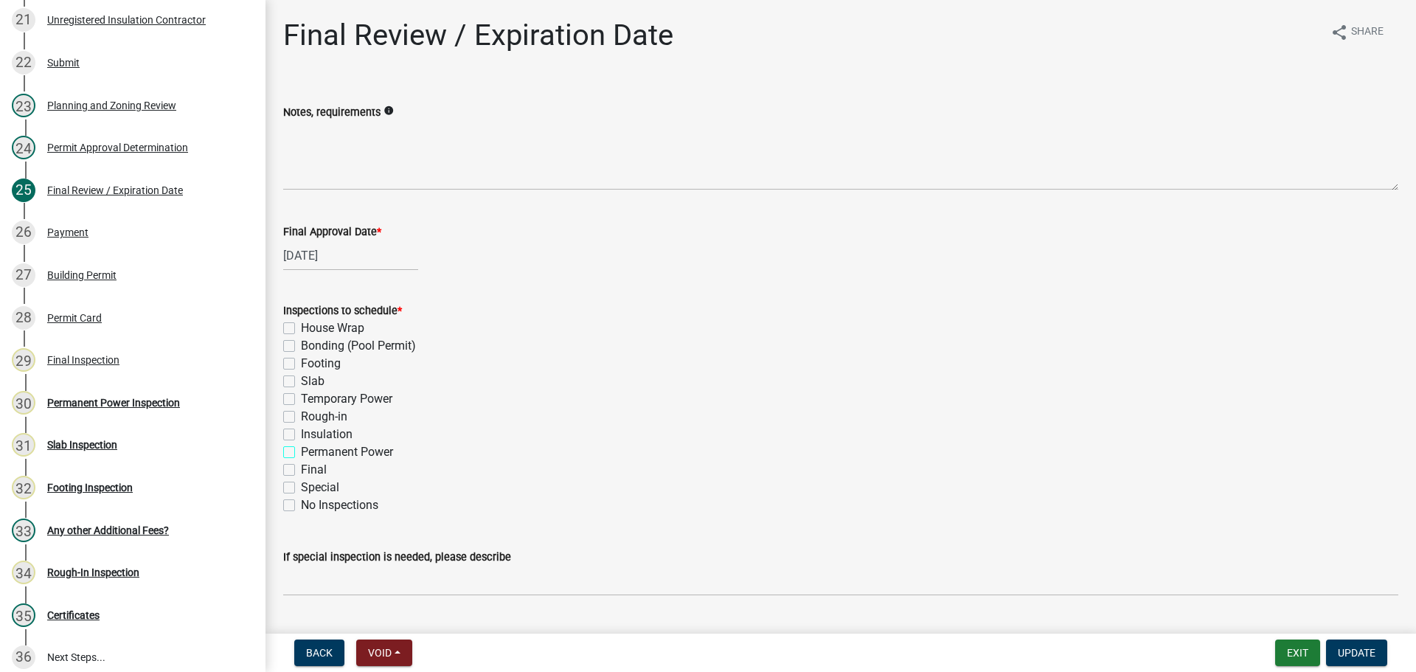
checkbox input "false"
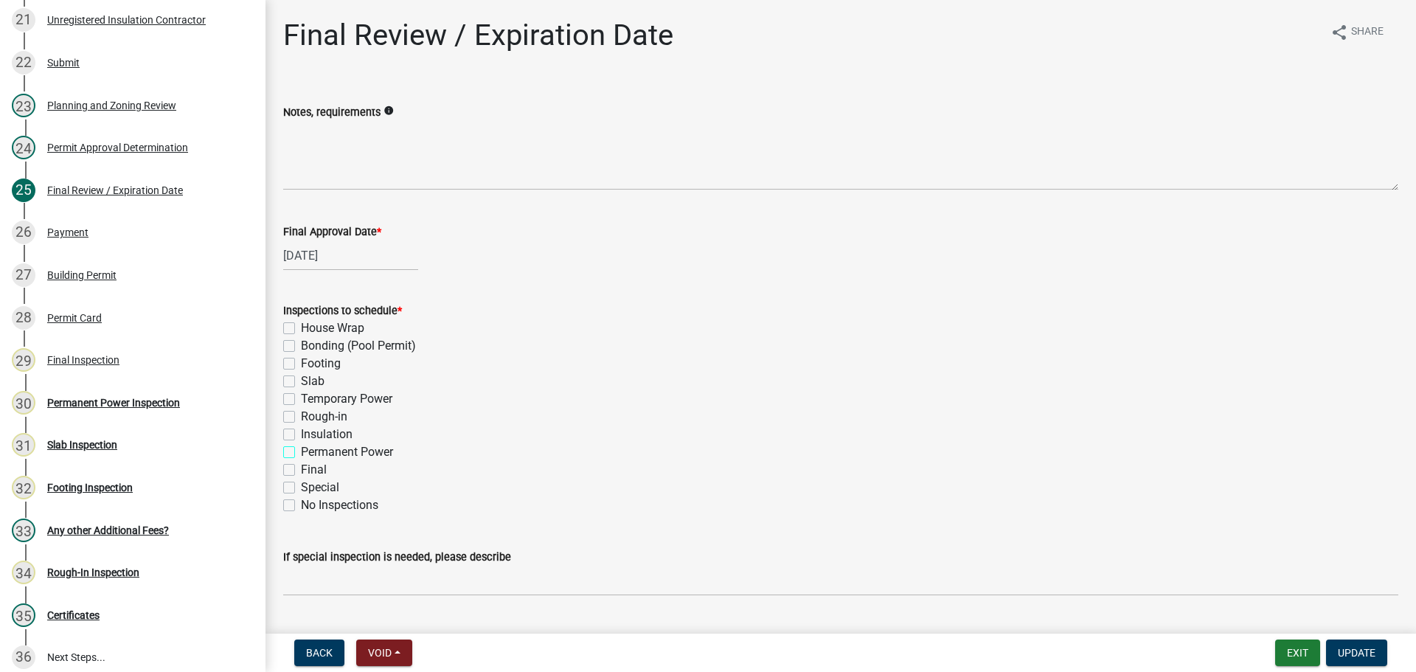
checkbox input "false"
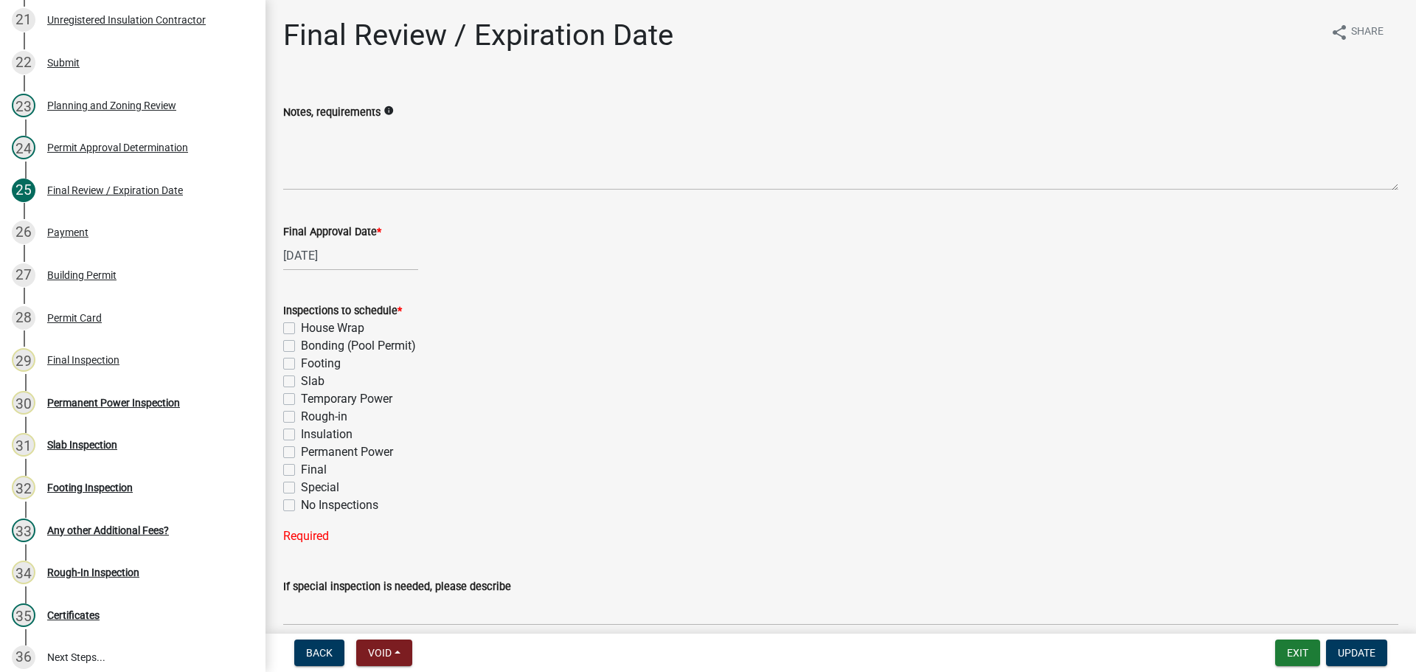
click at [319, 468] on label "Final" at bounding box center [314, 470] width 26 height 18
click at [311, 468] on input "Final" at bounding box center [306, 466] width 10 height 10
checkbox input "true"
checkbox input "false"
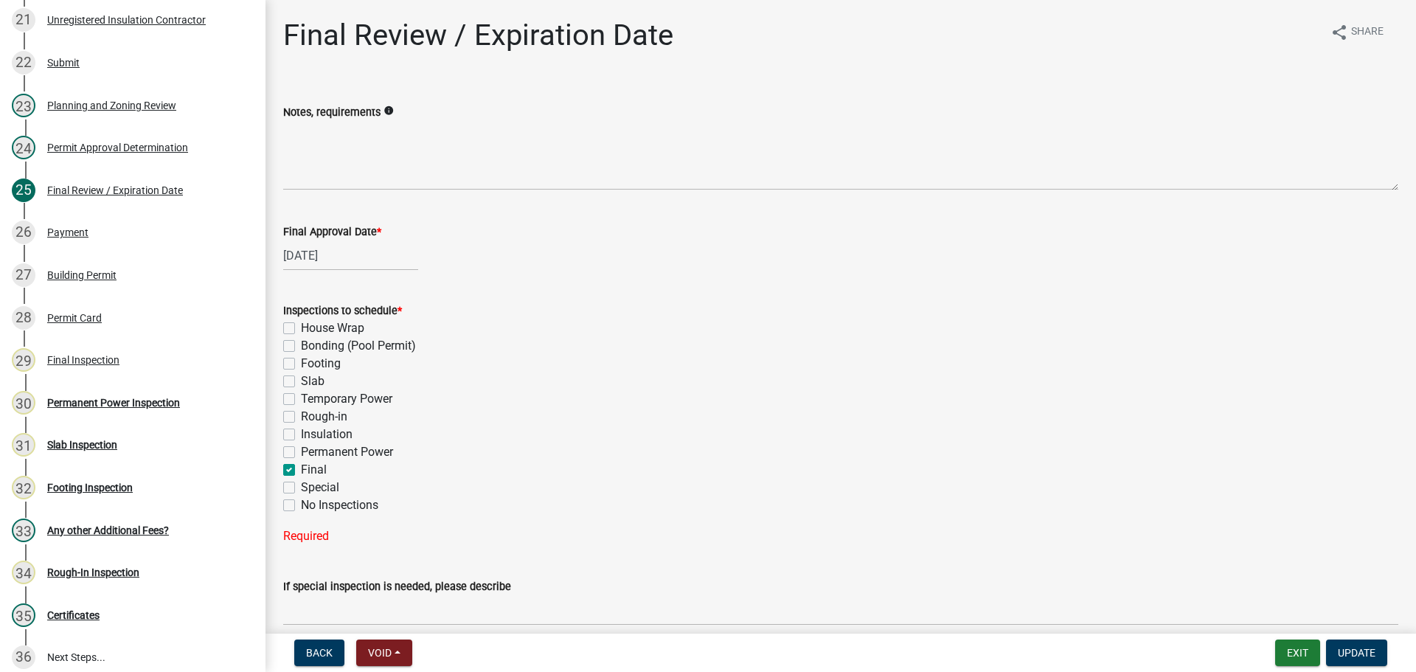
checkbox input "false"
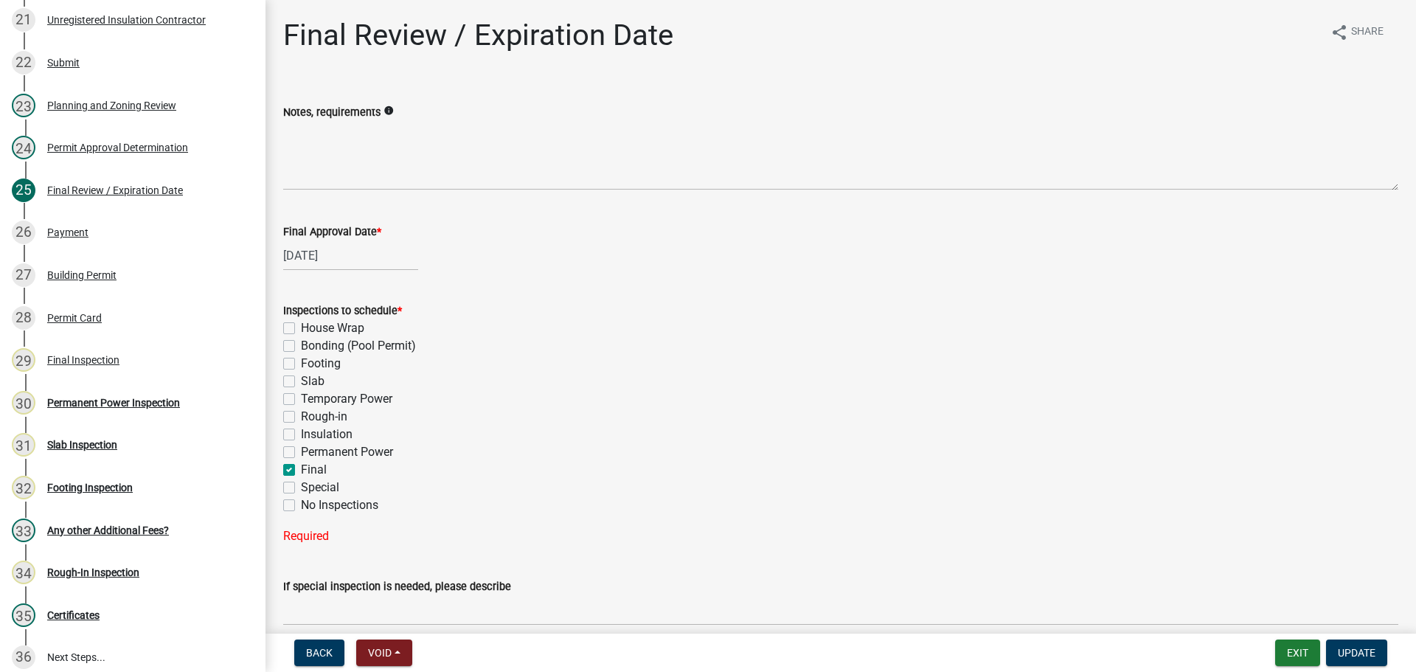
checkbox input "false"
checkbox input "true"
checkbox input "false"
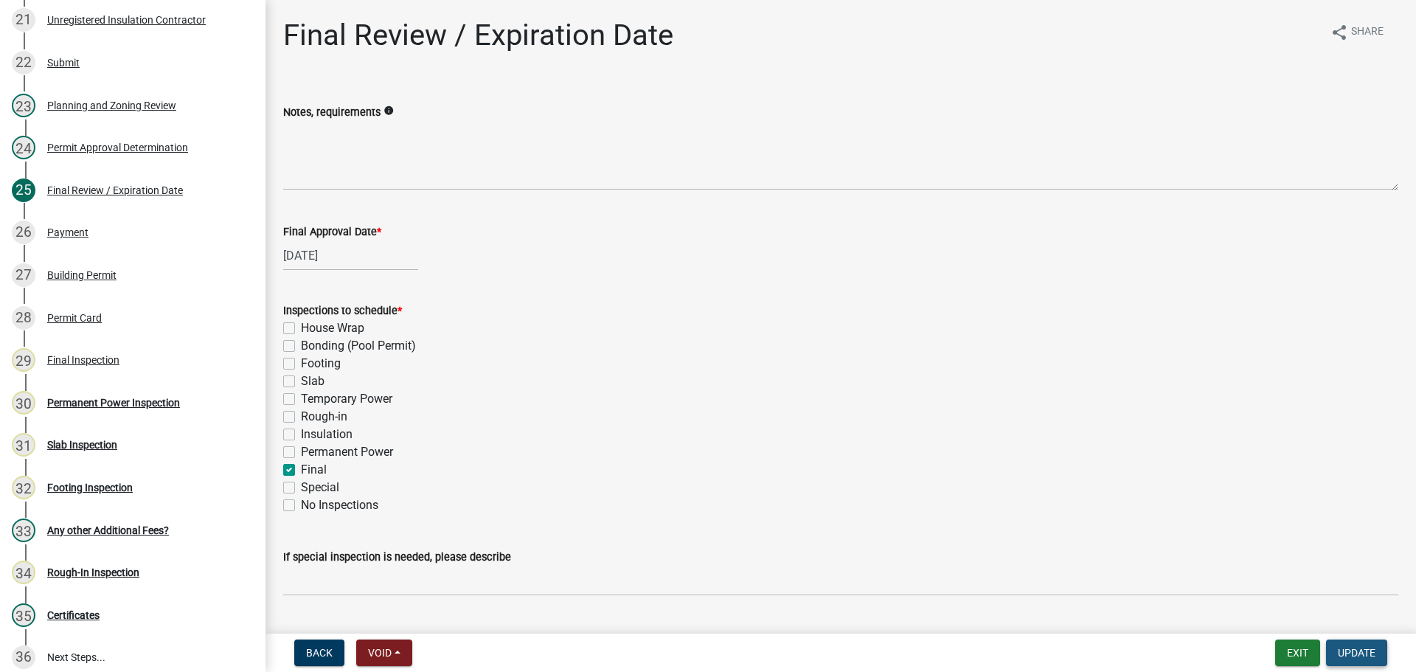
click at [1374, 658] on span "Update" at bounding box center [1357, 653] width 38 height 12
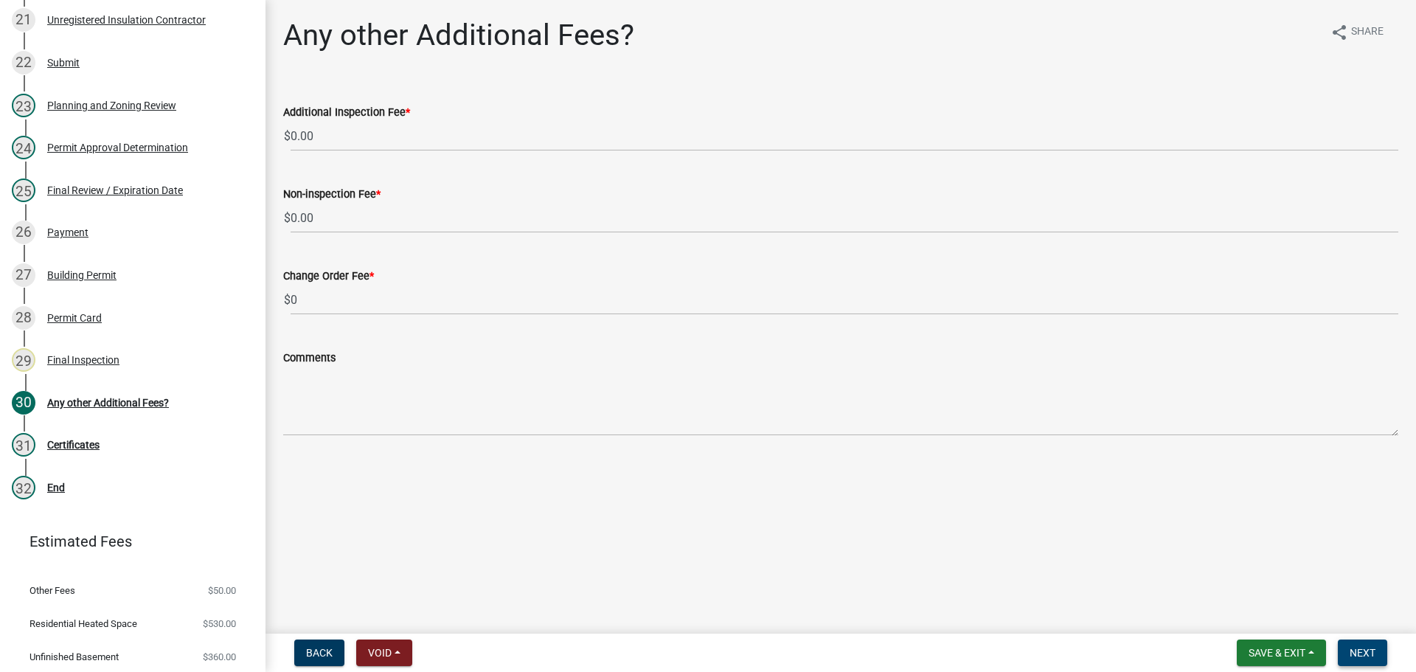
click at [1374, 660] on button "Next" at bounding box center [1362, 652] width 49 height 27
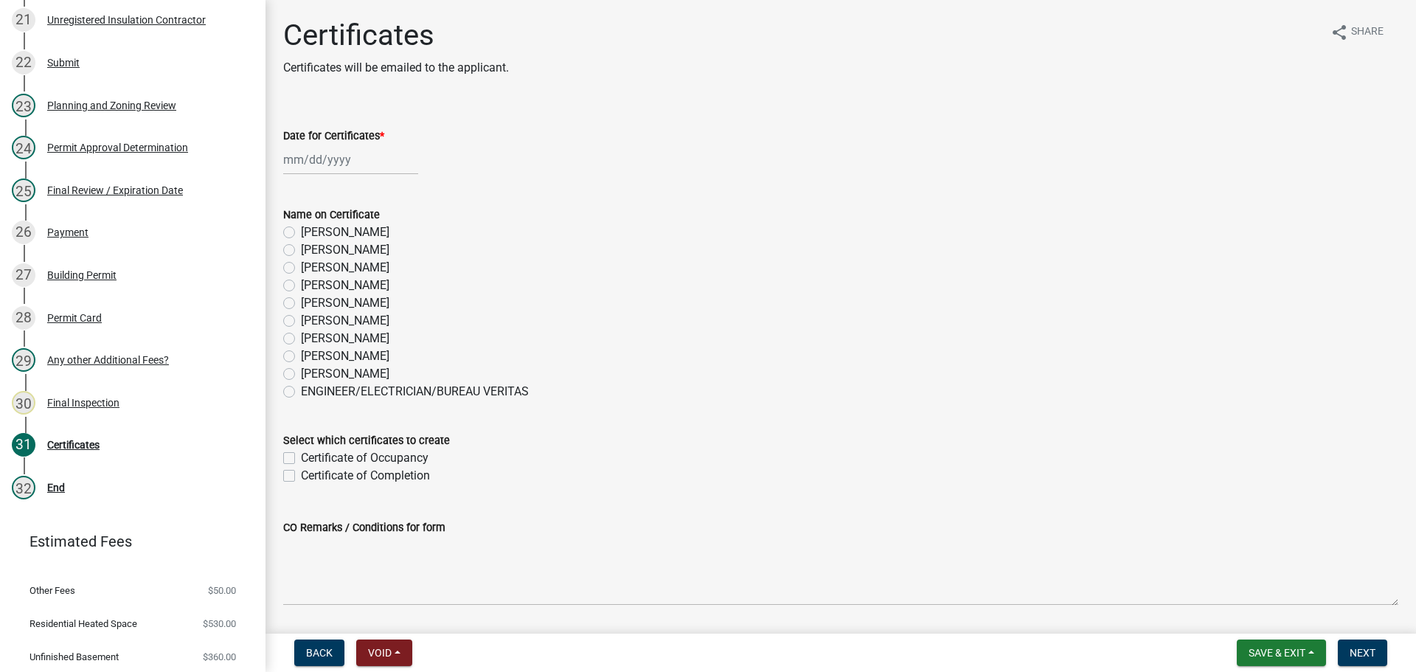
click at [361, 341] on label "[PERSON_NAME]" at bounding box center [345, 339] width 89 height 18
click at [311, 339] on input "[PERSON_NAME]" at bounding box center [306, 335] width 10 height 10
radio input "true"
click at [362, 353] on label "[PERSON_NAME]" at bounding box center [345, 356] width 89 height 18
click at [311, 353] on input "[PERSON_NAME]" at bounding box center [306, 352] width 10 height 10
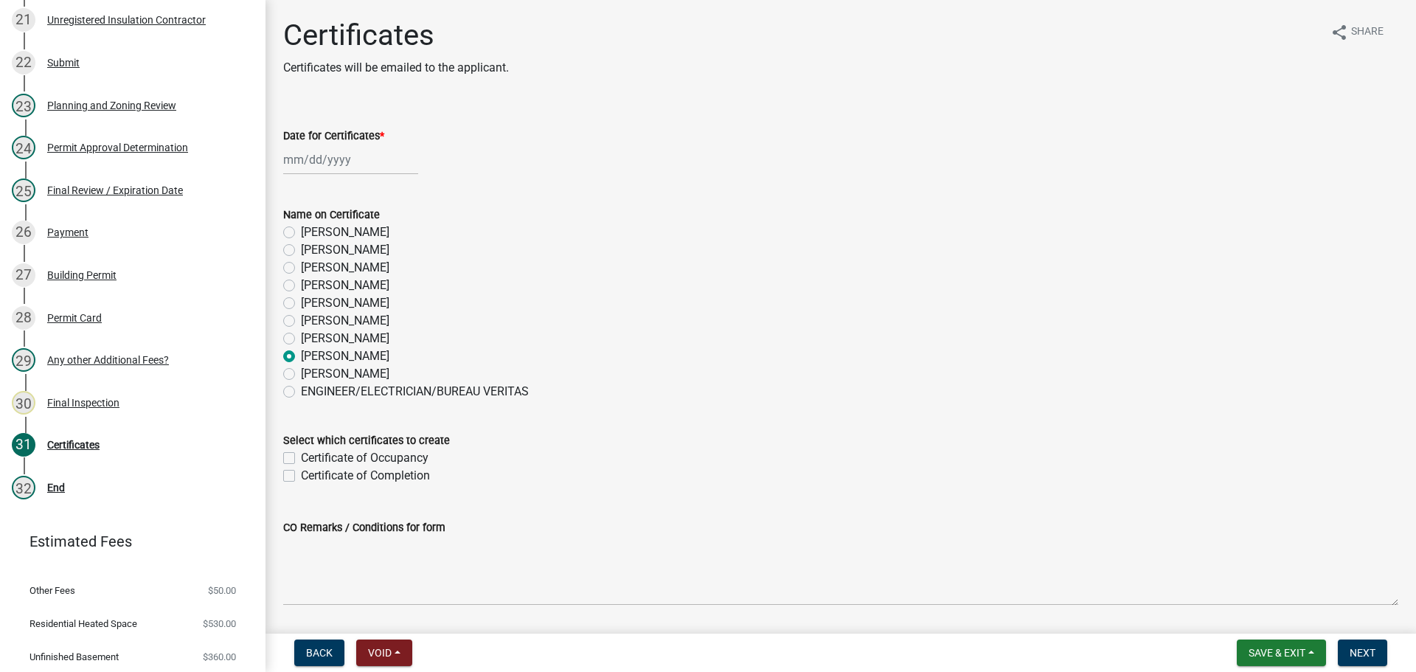
radio input "true"
click at [375, 153] on div at bounding box center [350, 160] width 135 height 30
select select "9"
select select "2025"
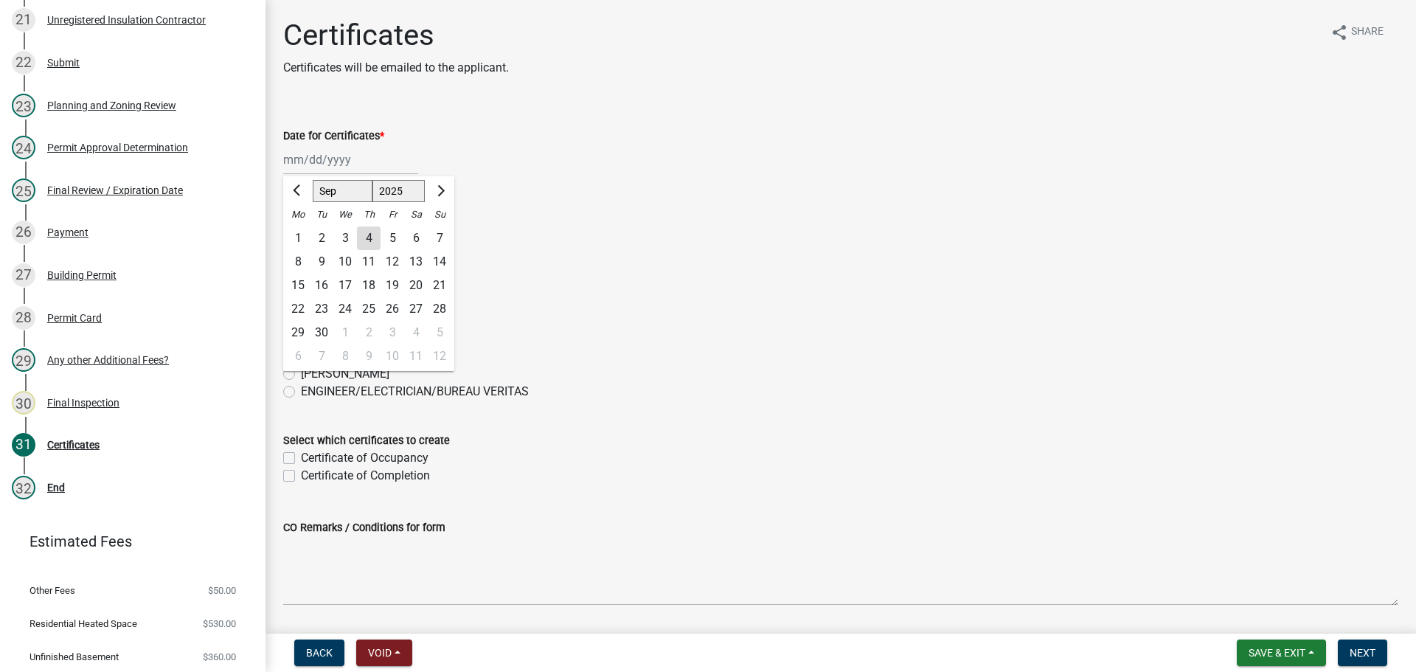
click at [372, 241] on div "4" at bounding box center [369, 238] width 24 height 24
type input "[DATE]"
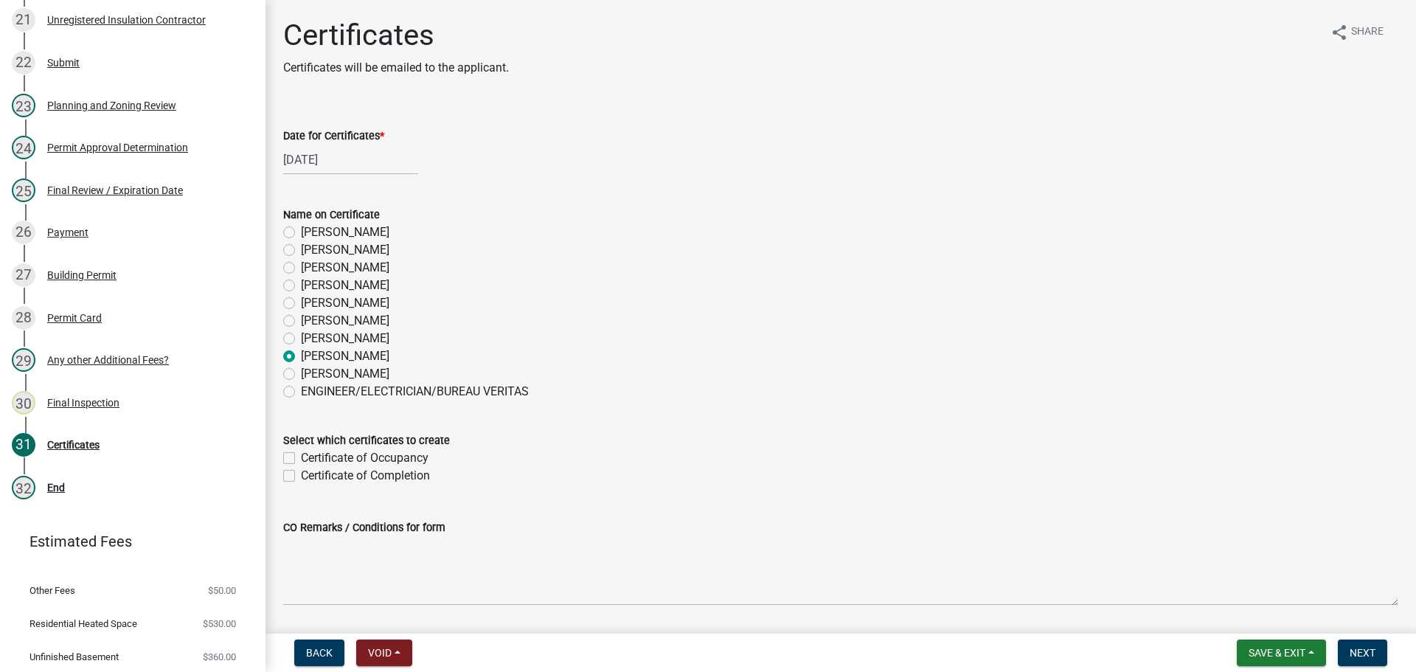
click at [354, 462] on label "Certificate of Occupancy" at bounding box center [365, 458] width 128 height 18
click at [311, 459] on input "Certificate of Occupancy" at bounding box center [306, 454] width 10 height 10
checkbox input "true"
checkbox input "false"
click at [1367, 653] on span "Next" at bounding box center [1363, 653] width 26 height 12
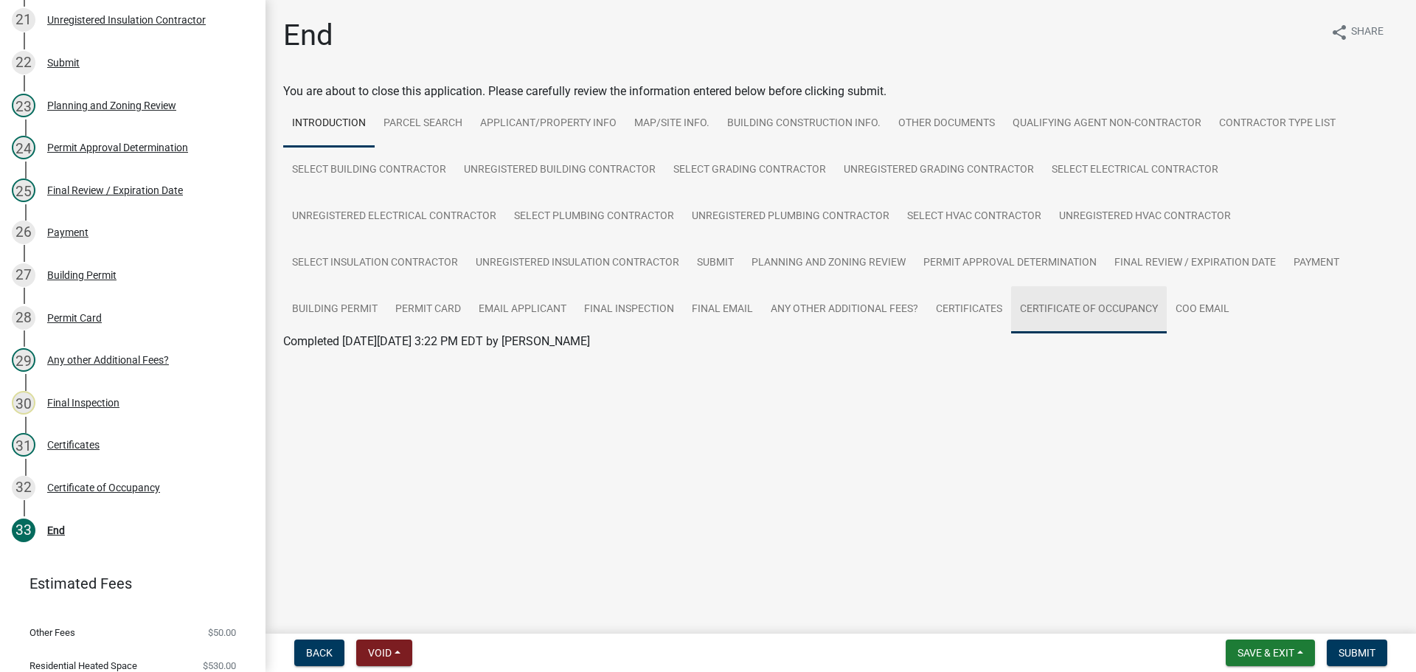
click at [1087, 296] on link "Certificate of Occupancy" at bounding box center [1089, 309] width 156 height 47
click at [370, 357] on link "Certificate of Occupancy" at bounding box center [347, 359] width 128 height 14
click at [1364, 653] on span "Submit" at bounding box center [1357, 653] width 37 height 12
